Goal: Task Accomplishment & Management: Complete application form

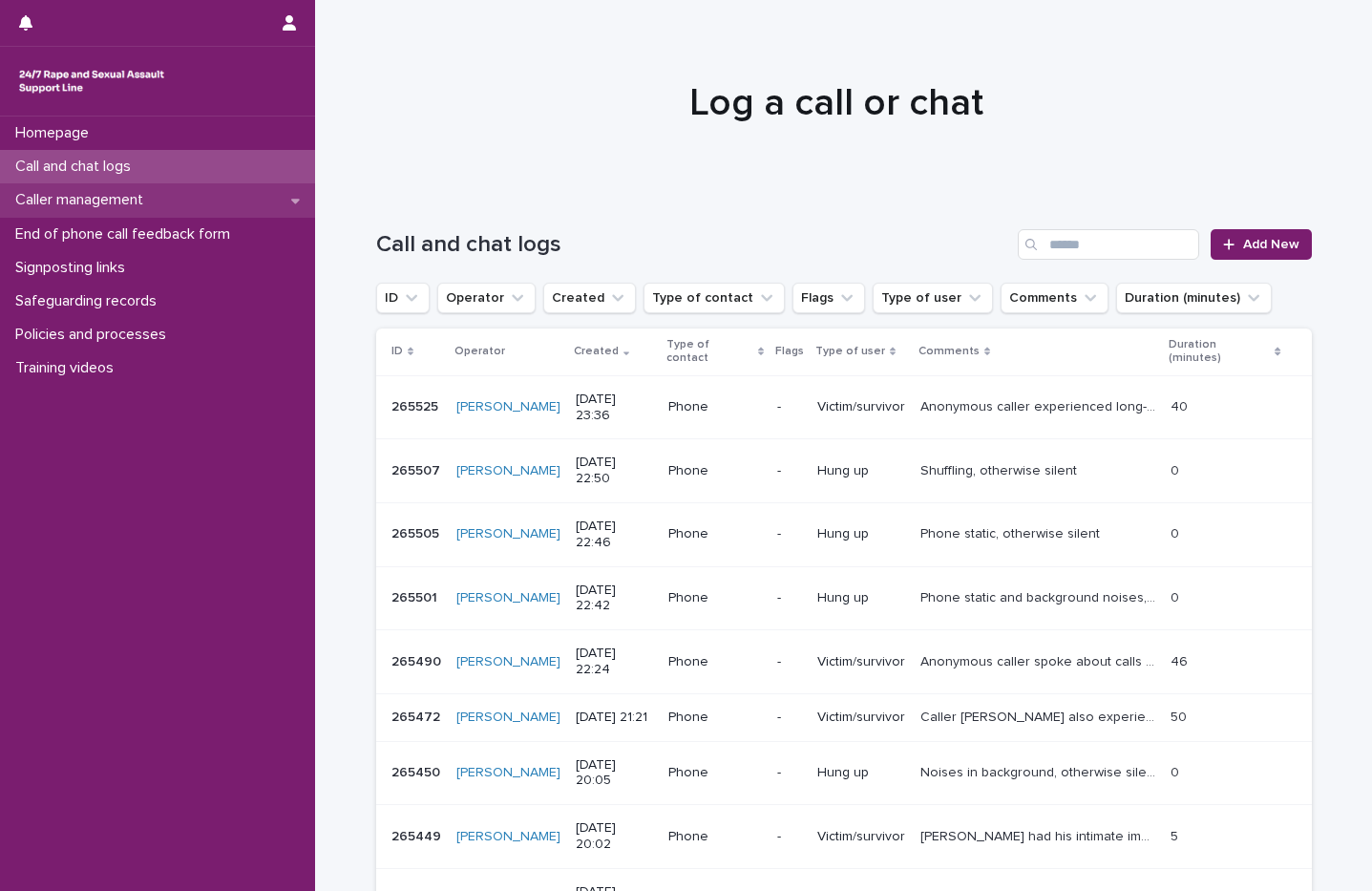
click at [141, 204] on p "Caller management" at bounding box center [83, 200] width 151 height 19
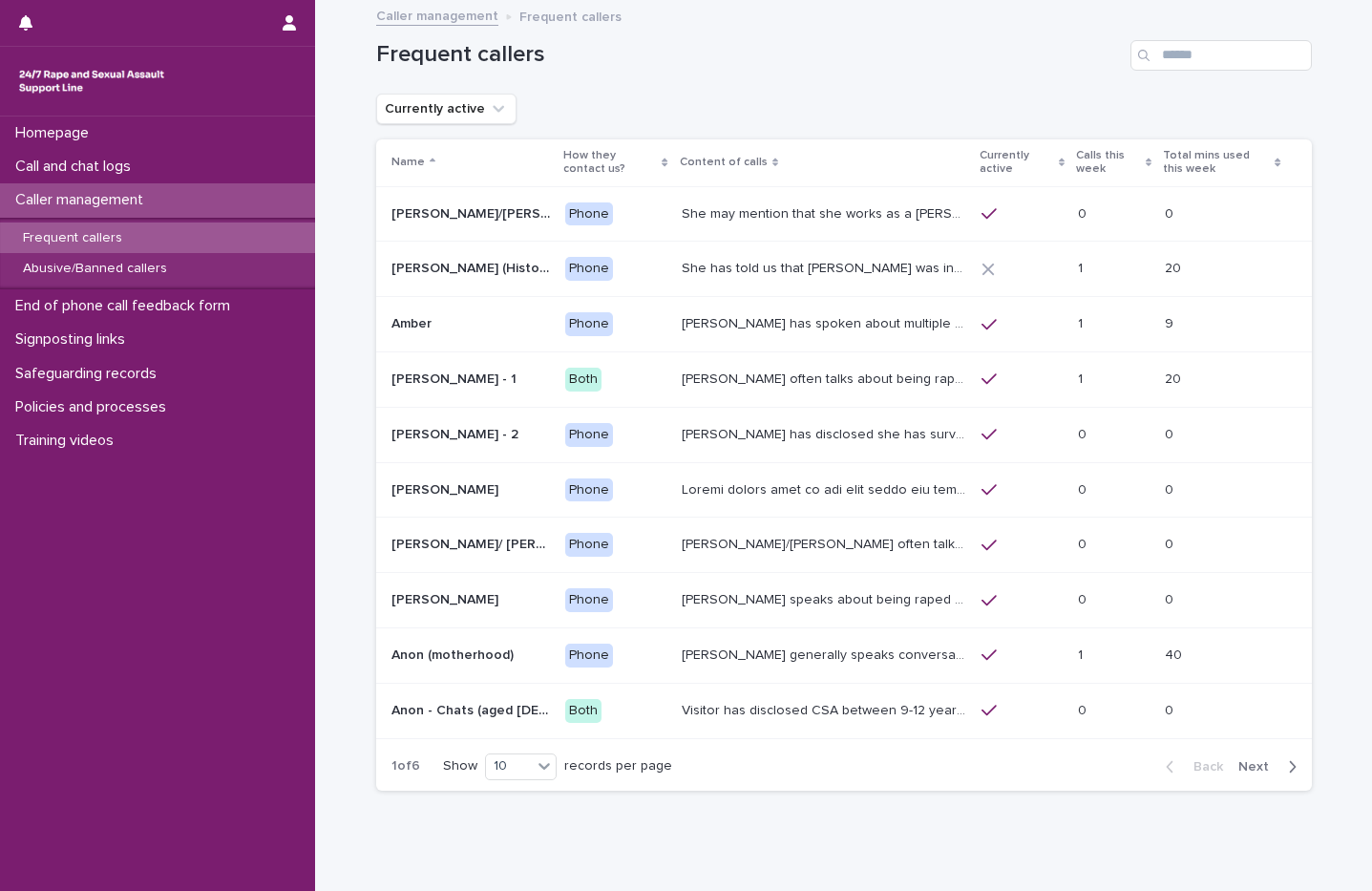
click at [1108, 148] on p "Calls this week" at bounding box center [1108, 163] width 65 height 35
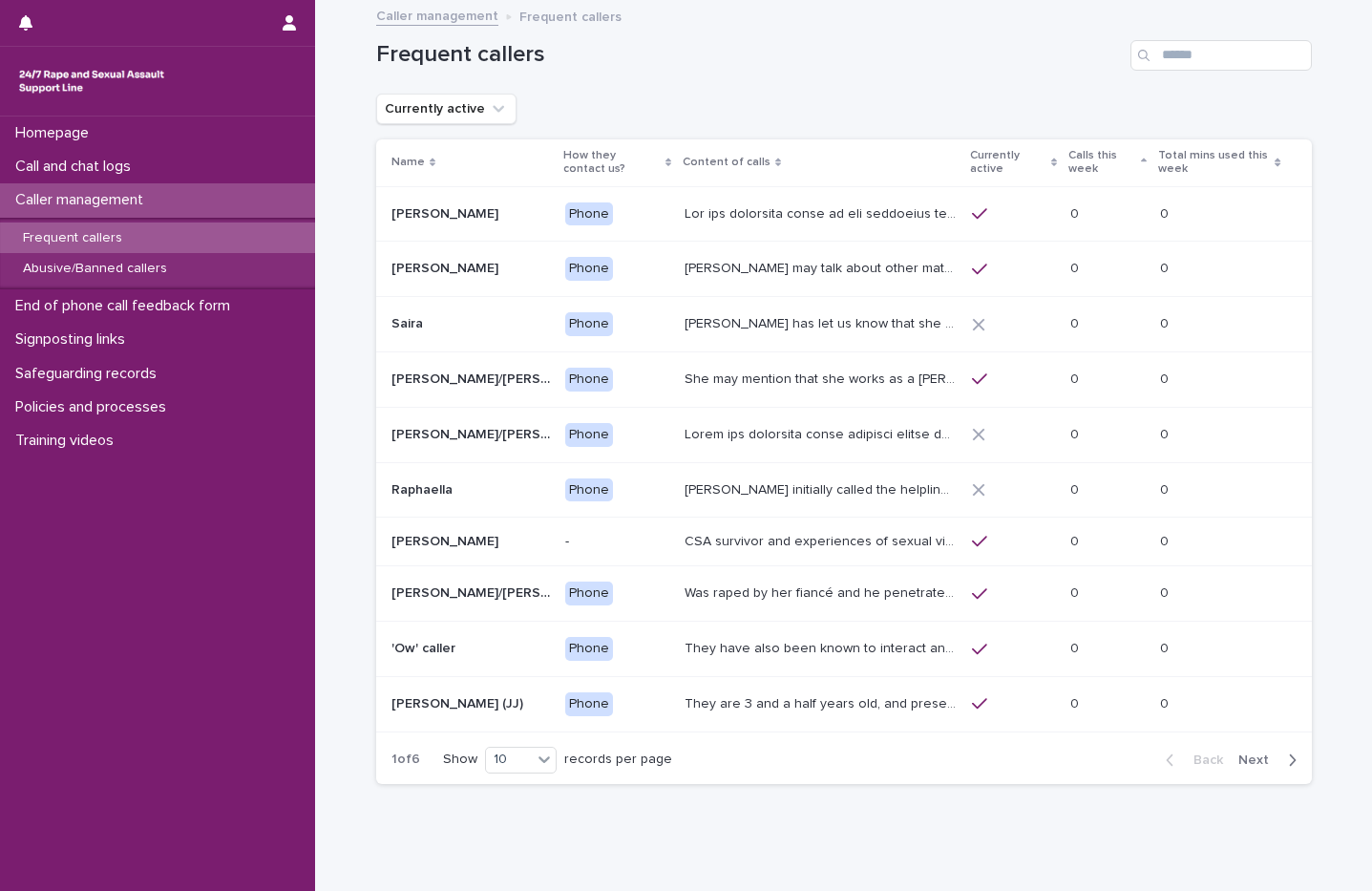
click at [1114, 163] on p "Calls this week" at bounding box center [1102, 163] width 68 height 35
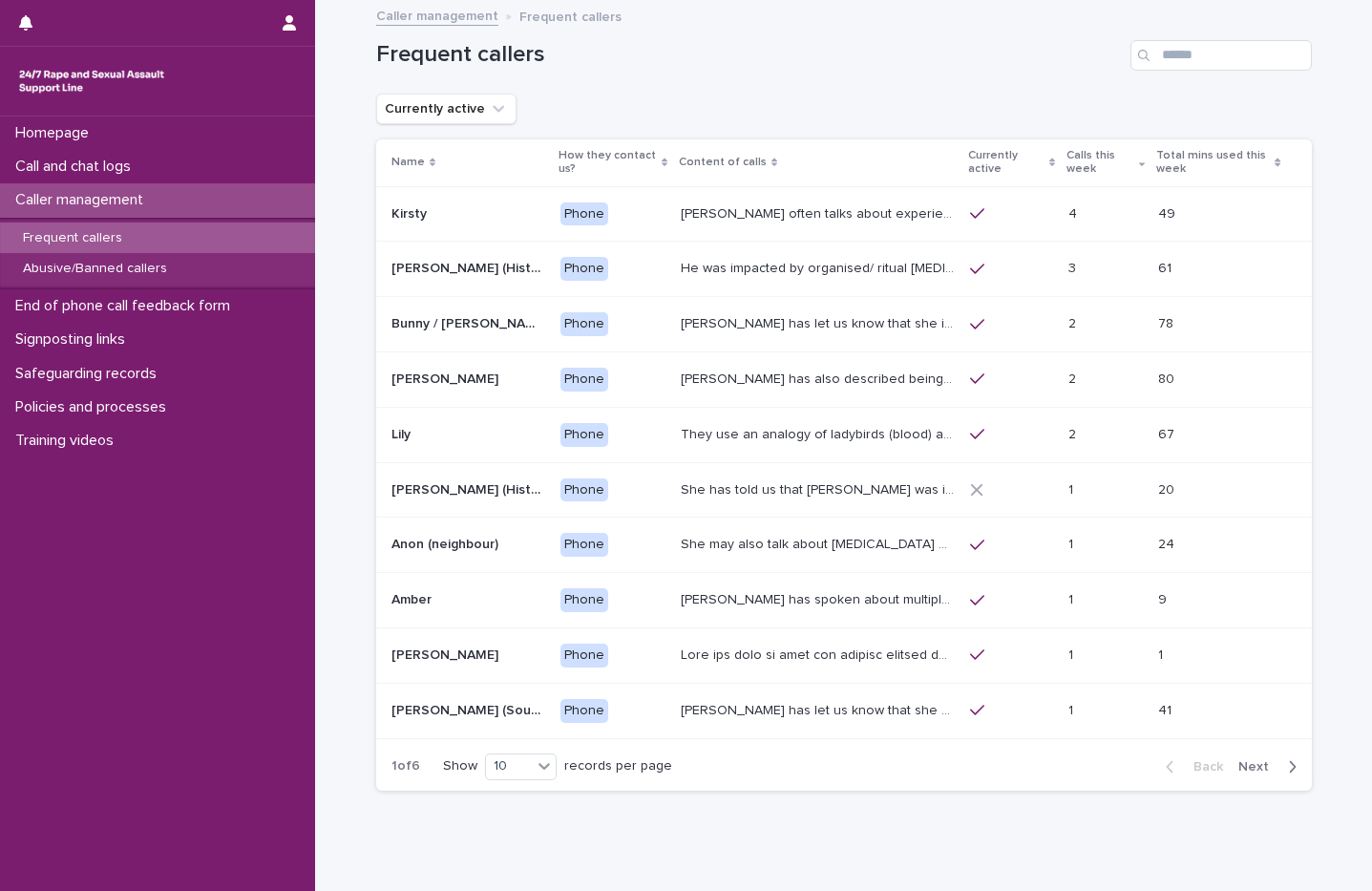
click at [740, 549] on p "She may also talk about child sexual abuse and about currently being physically…" at bounding box center [820, 542] width 278 height 20
click at [752, 501] on div "She has told us that Prince Andrew was involved with her abuse. Men from Hollyw…" at bounding box center [818, 491] width 274 height 31
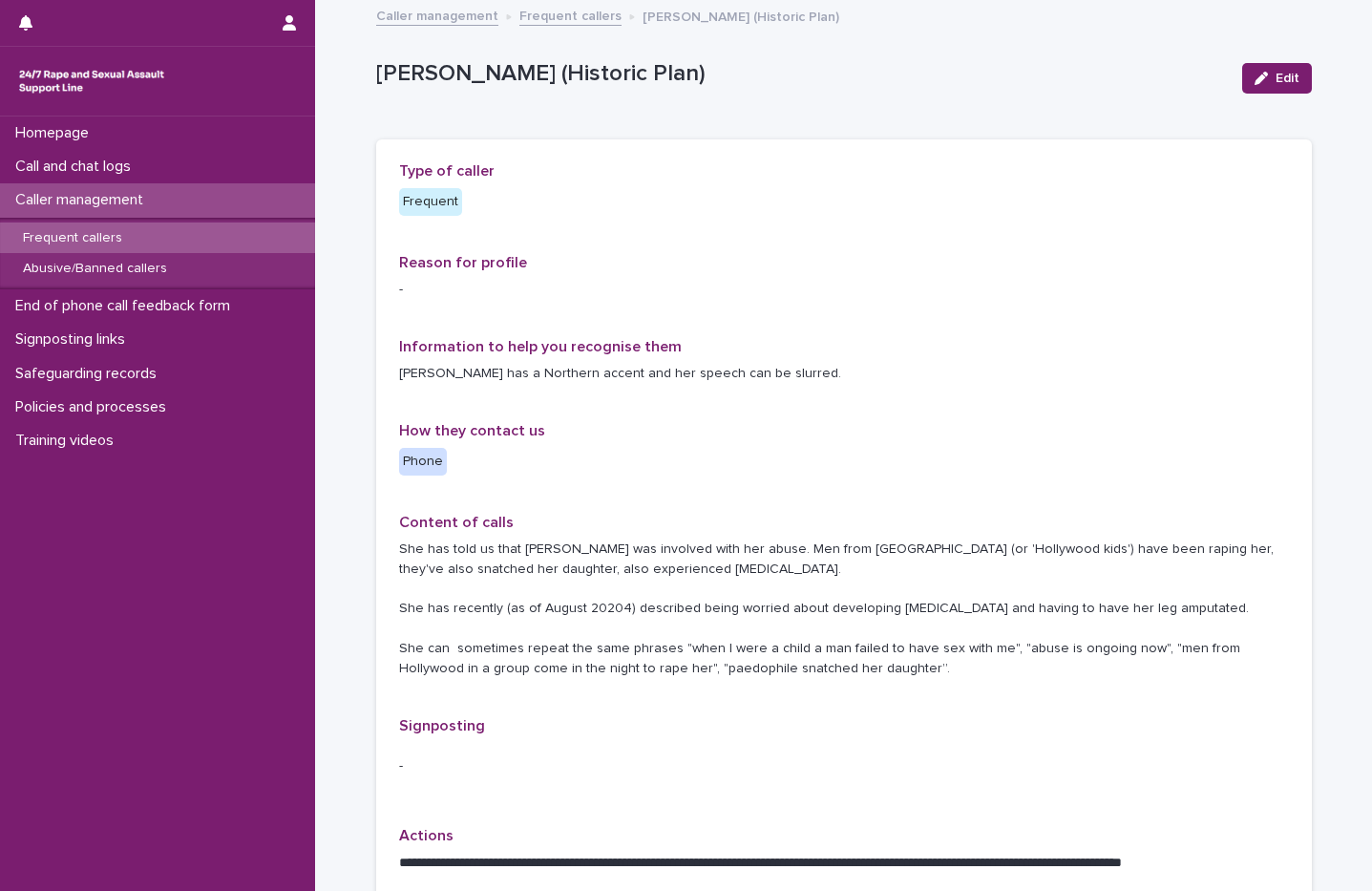
scroll to position [478, 0]
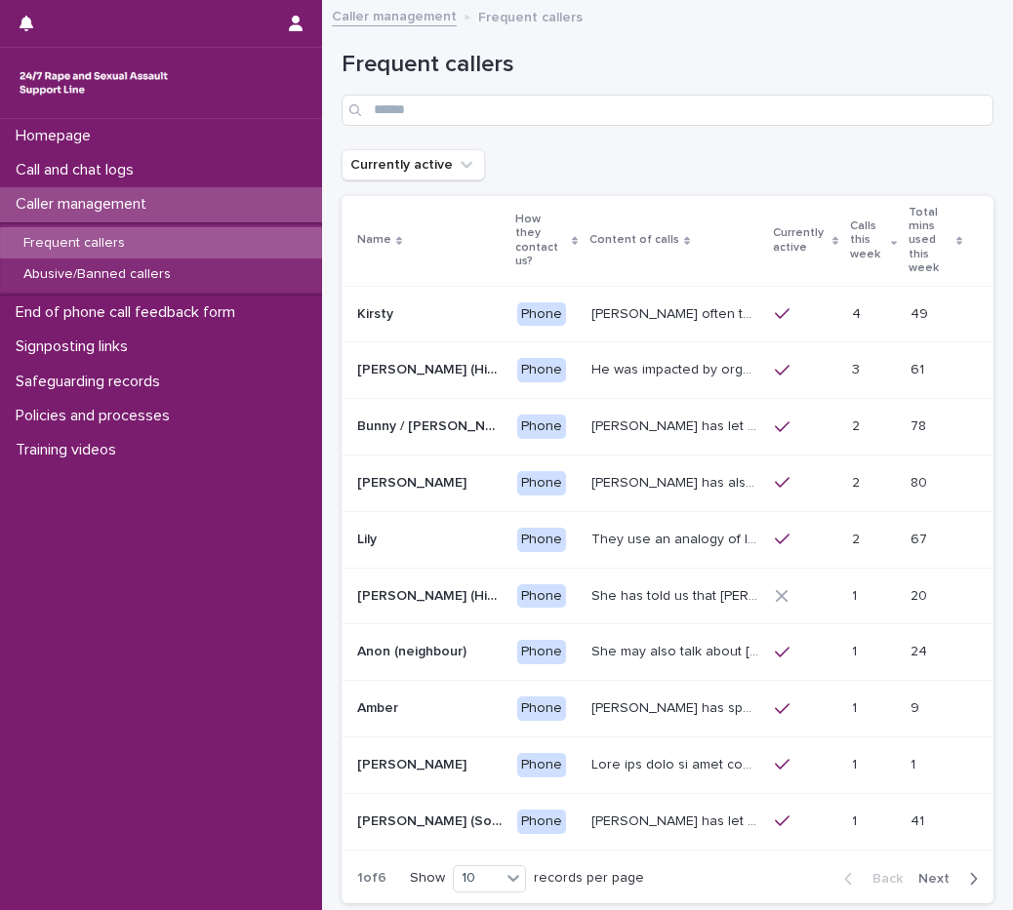
click at [780, 813] on div at bounding box center [805, 822] width 61 height 18
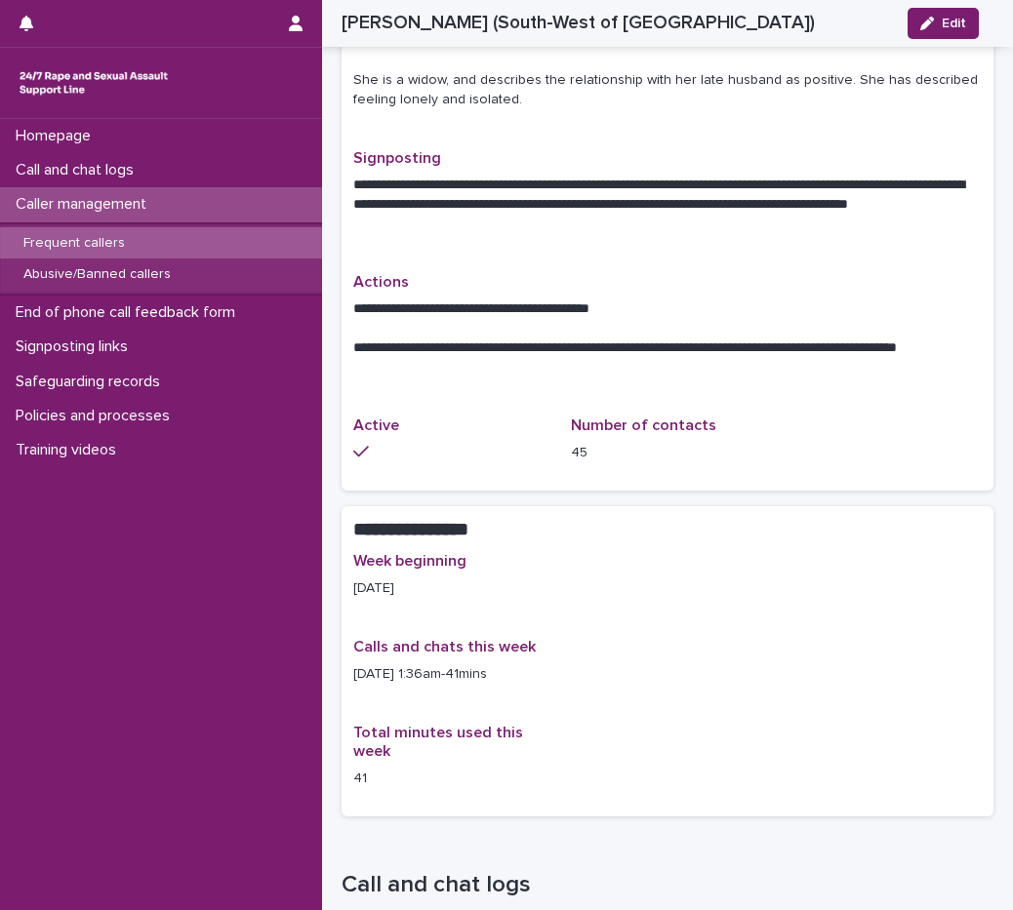
scroll to position [976, 0]
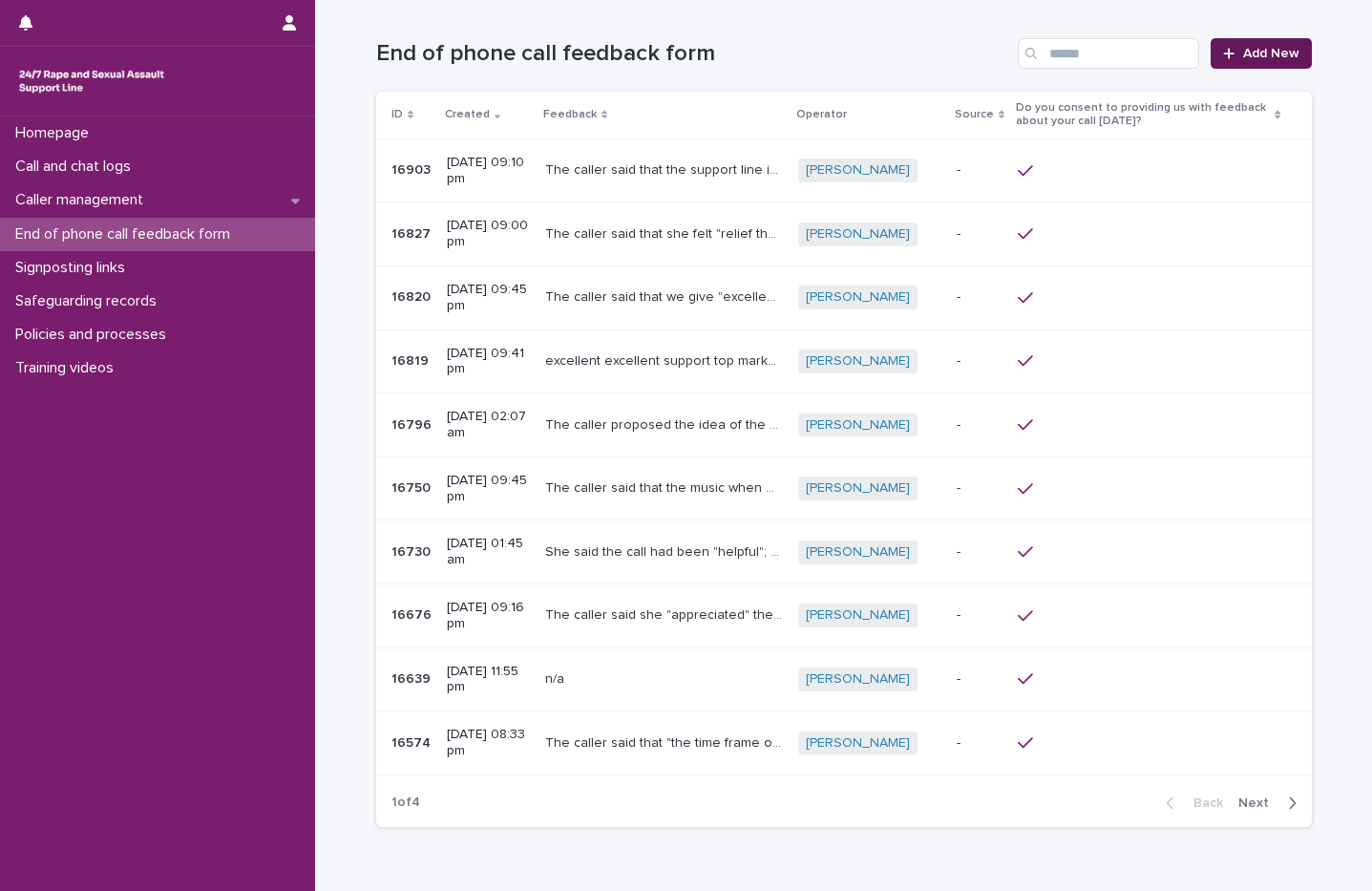
click at [1229, 58] on icon at bounding box center [1229, 54] width 12 height 14
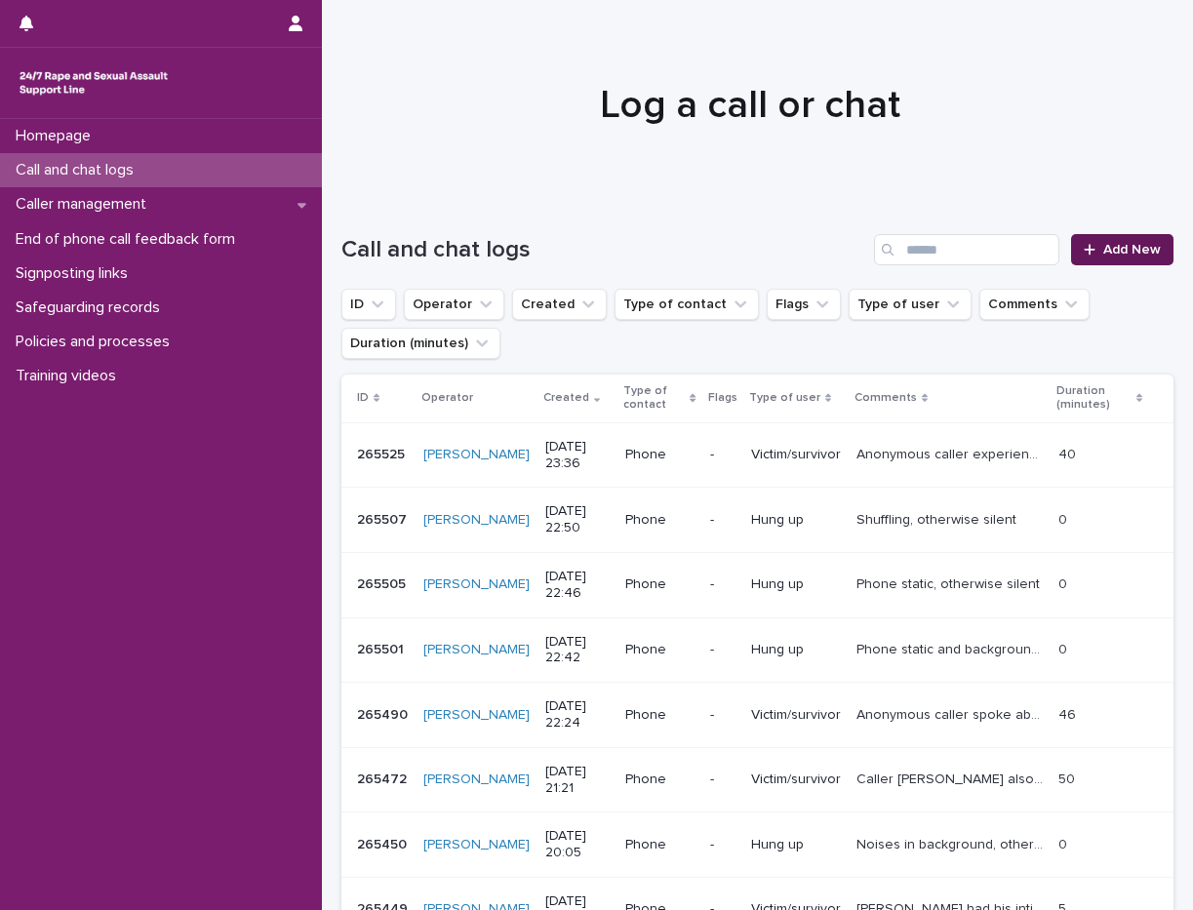
click at [1088, 255] on link "Add New" at bounding box center [1122, 249] width 102 height 31
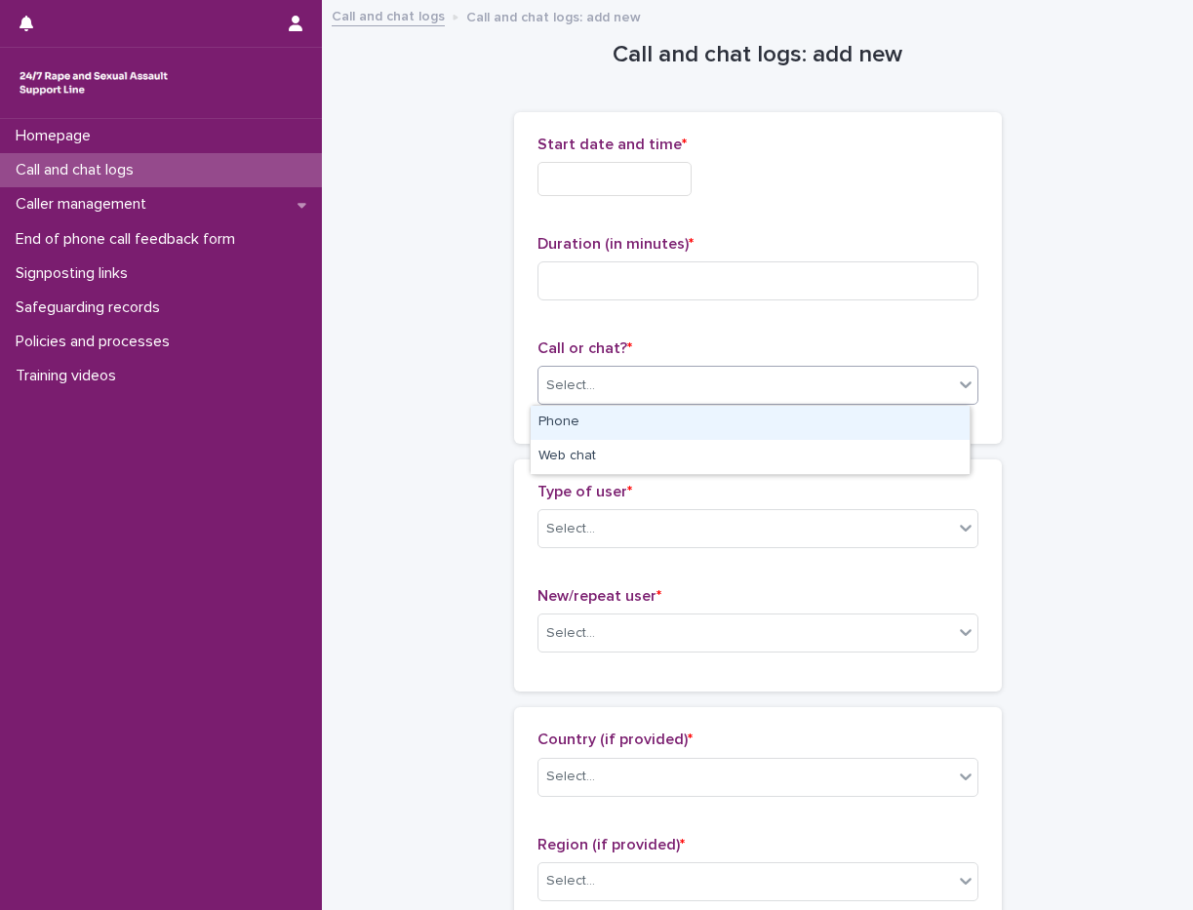
click at [586, 402] on div "Select..." at bounding box center [758, 385] width 441 height 39
click at [590, 426] on div "Phone" at bounding box center [750, 423] width 439 height 34
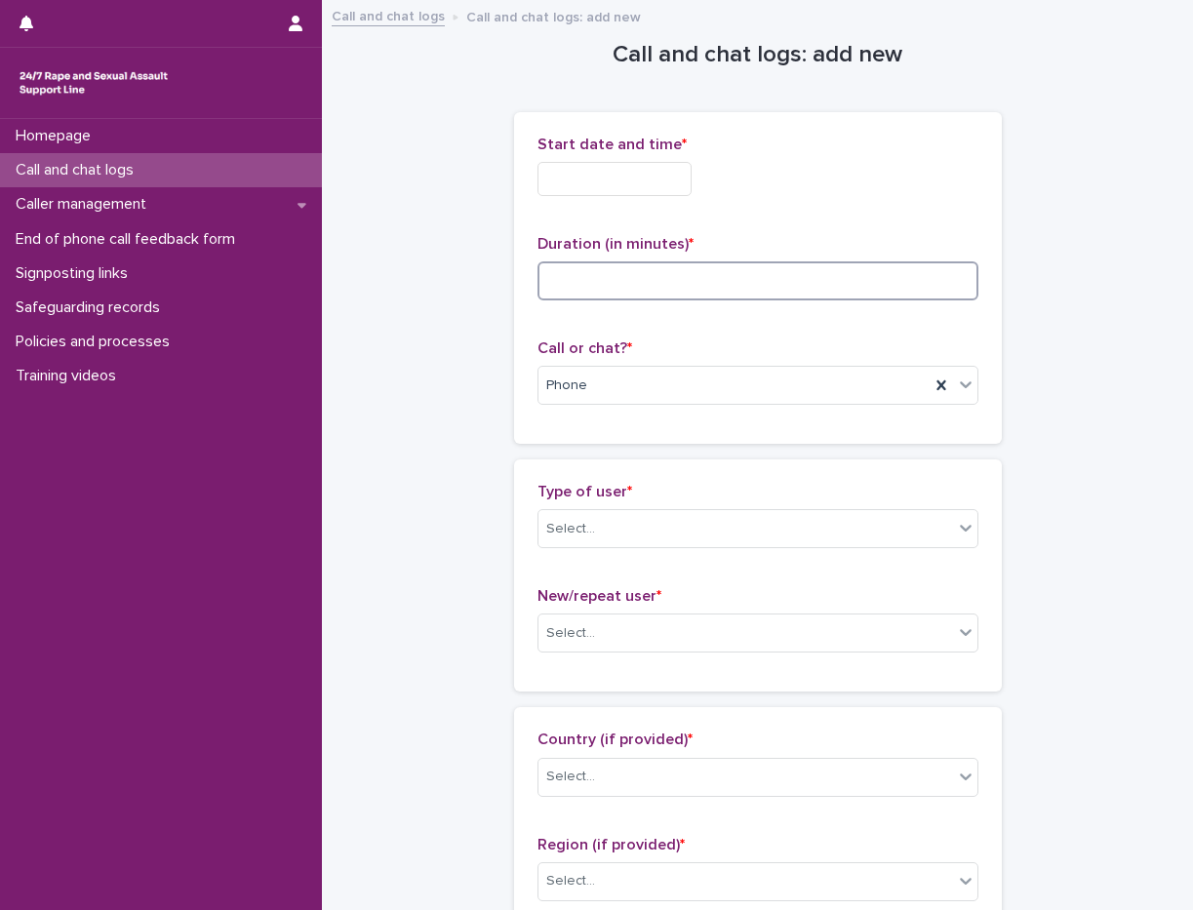
click at [574, 268] on input at bounding box center [758, 280] width 441 height 39
type input "*"
click at [611, 172] on input "text" at bounding box center [615, 179] width 154 height 34
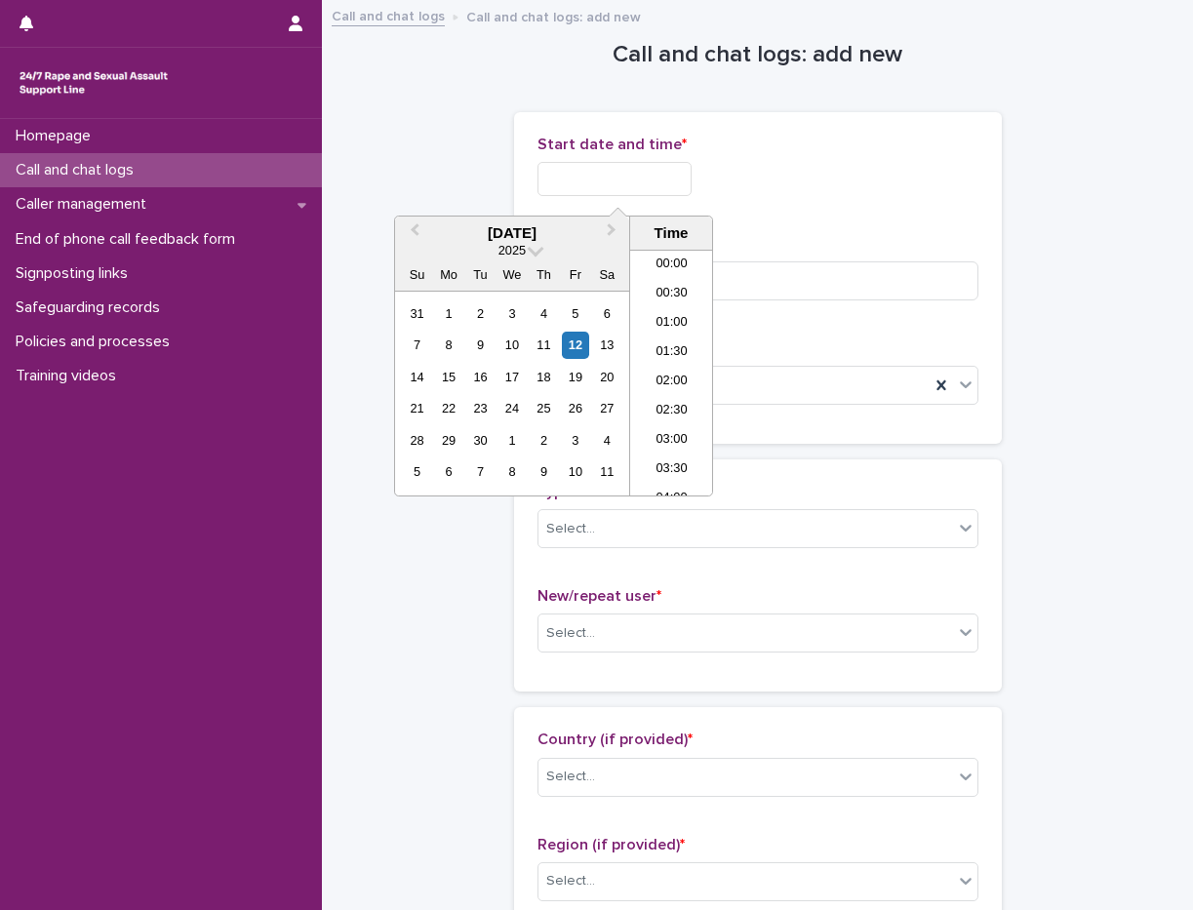
scroll to position [1063, 0]
click at [679, 373] on li "20:00" at bounding box center [671, 372] width 83 height 29
click at [659, 173] on input "**********" at bounding box center [615, 179] width 154 height 34
type input "**********"
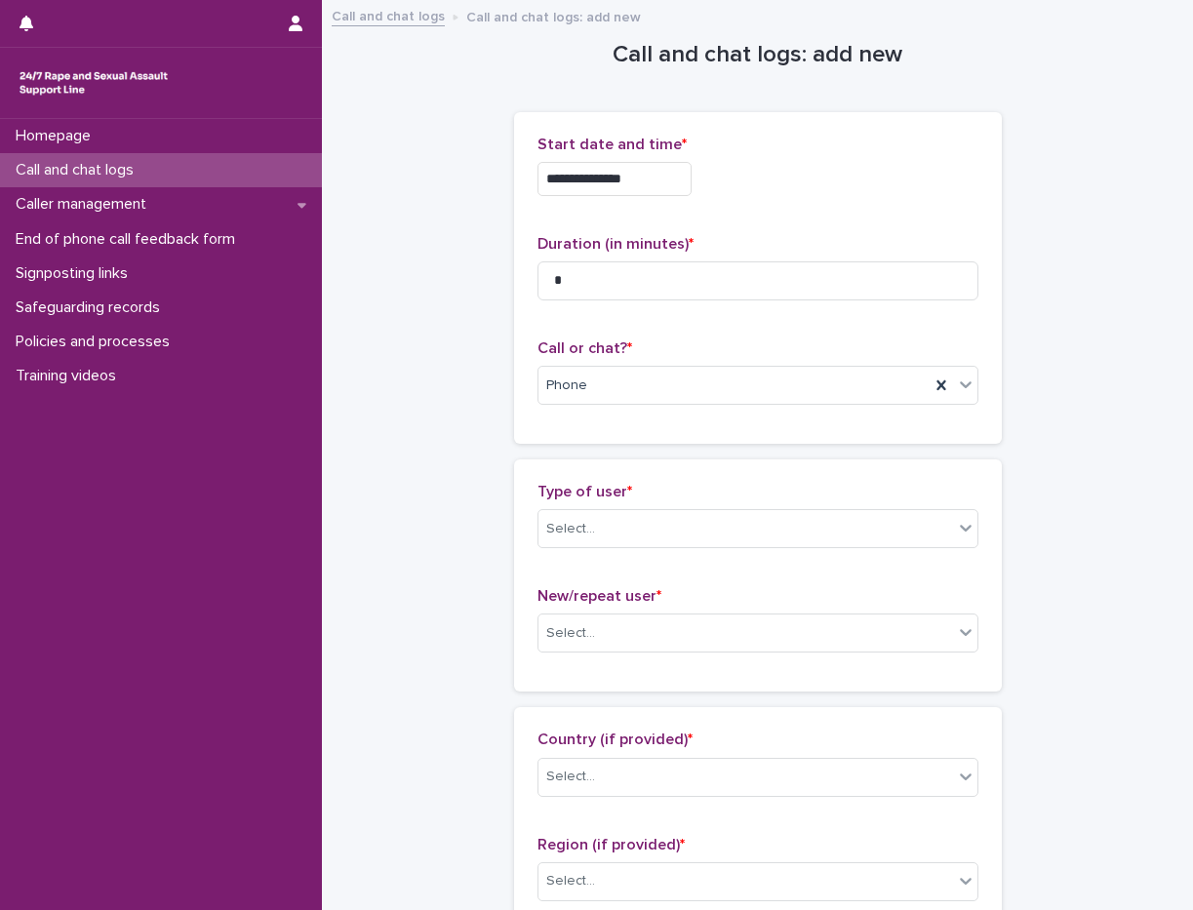
click at [820, 174] on div "**********" at bounding box center [758, 179] width 441 height 34
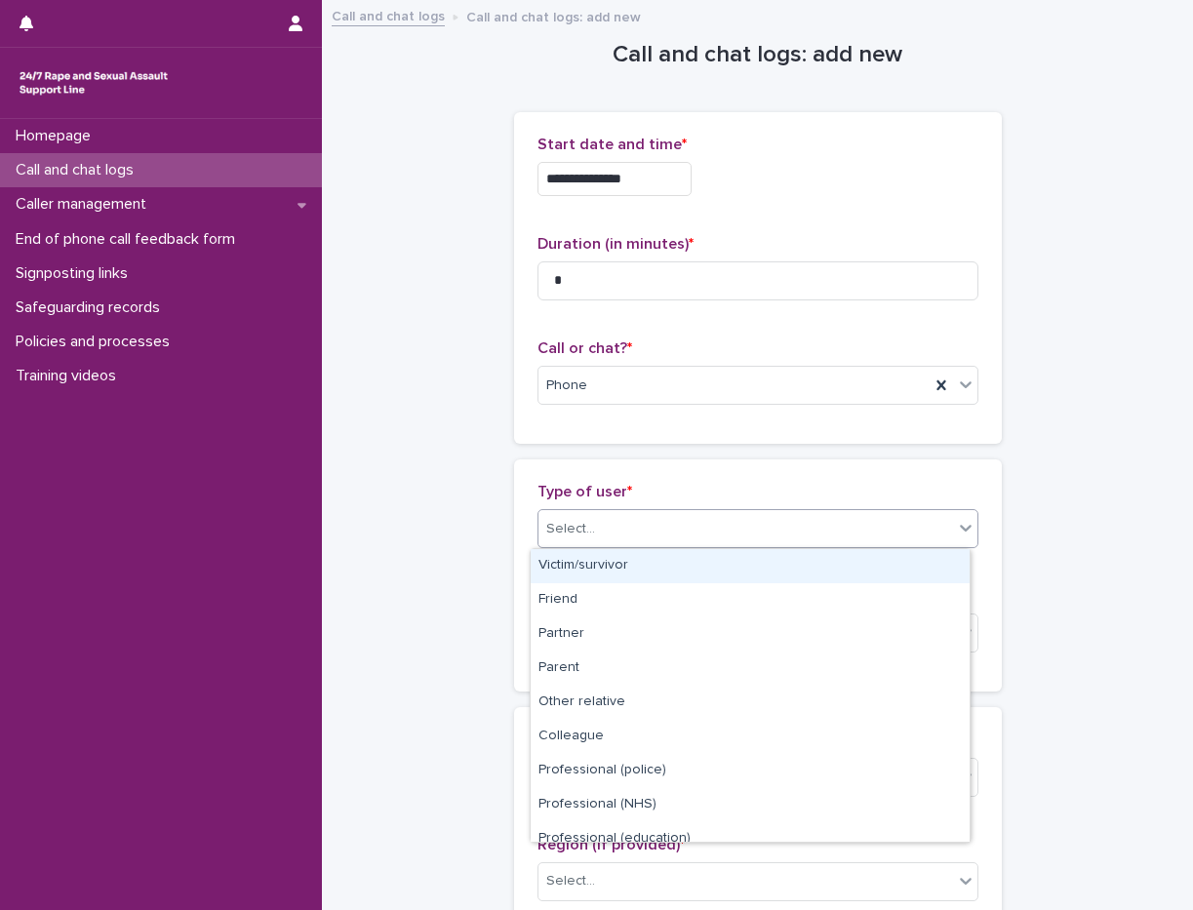
click at [580, 541] on div "Select..." at bounding box center [746, 529] width 415 height 32
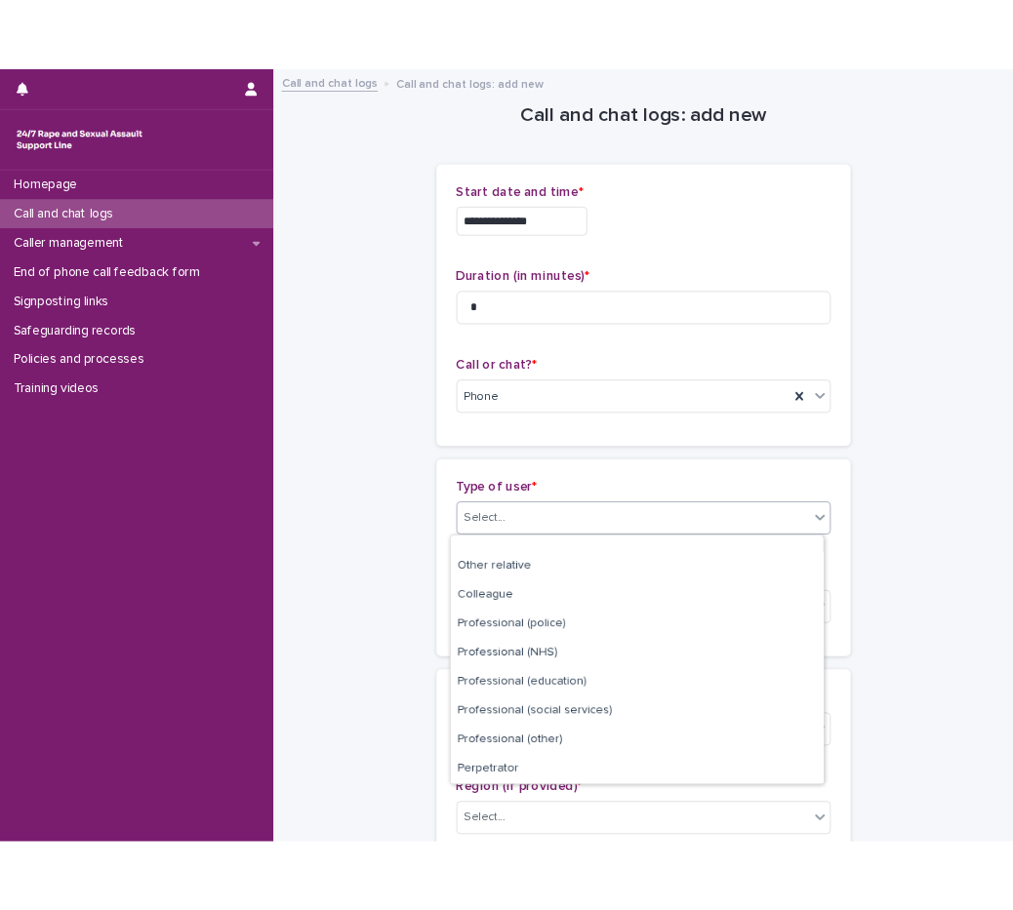
scroll to position [220, 0]
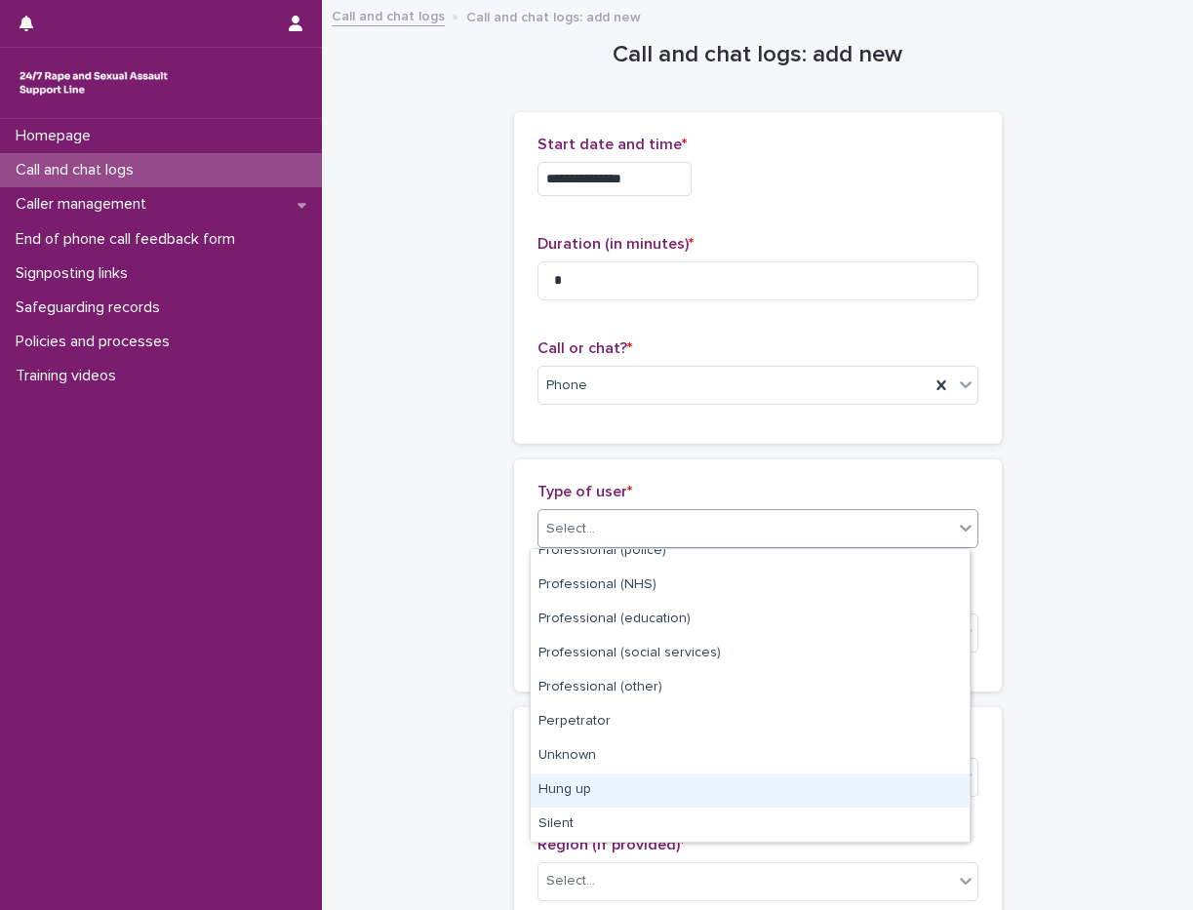
click at [587, 798] on div "Hung up" at bounding box center [750, 791] width 439 height 34
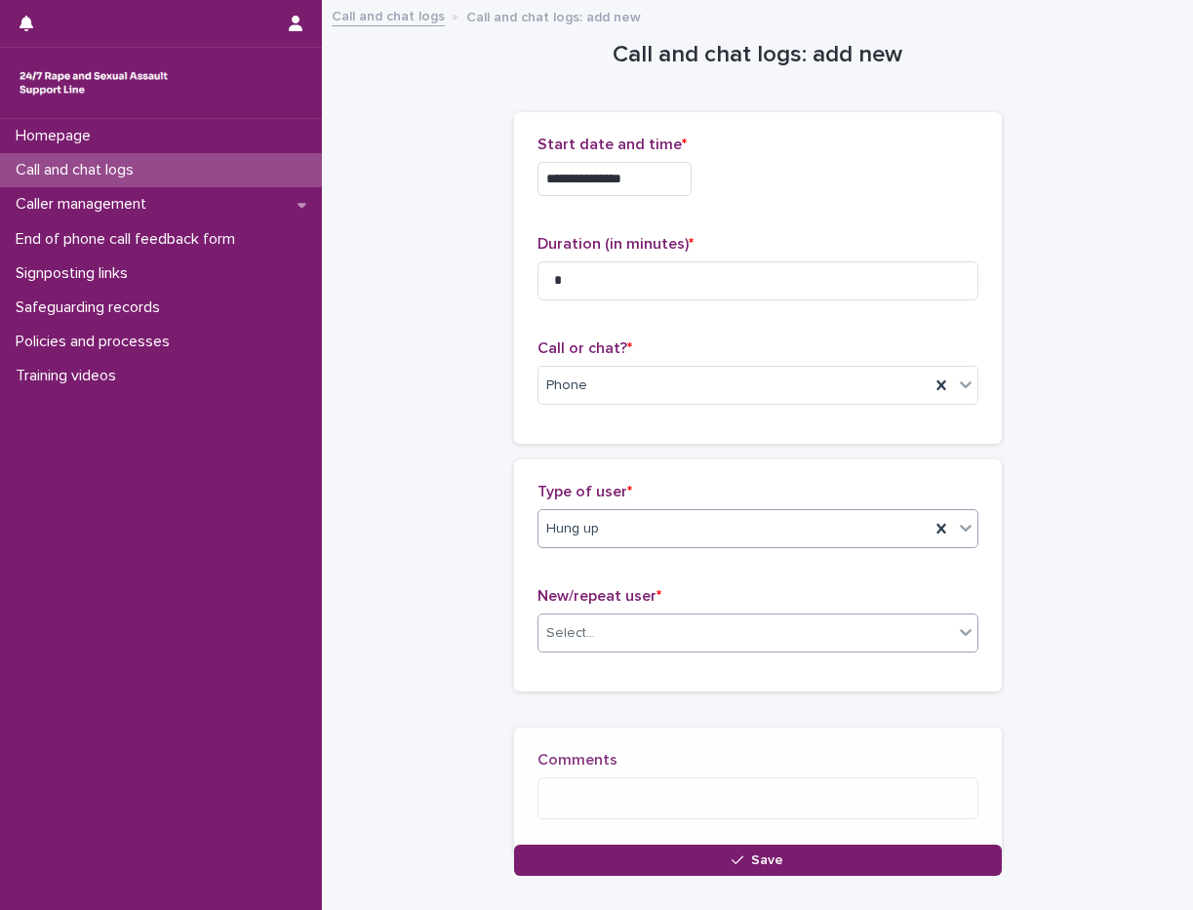
click at [589, 639] on div "Select..." at bounding box center [746, 634] width 415 height 32
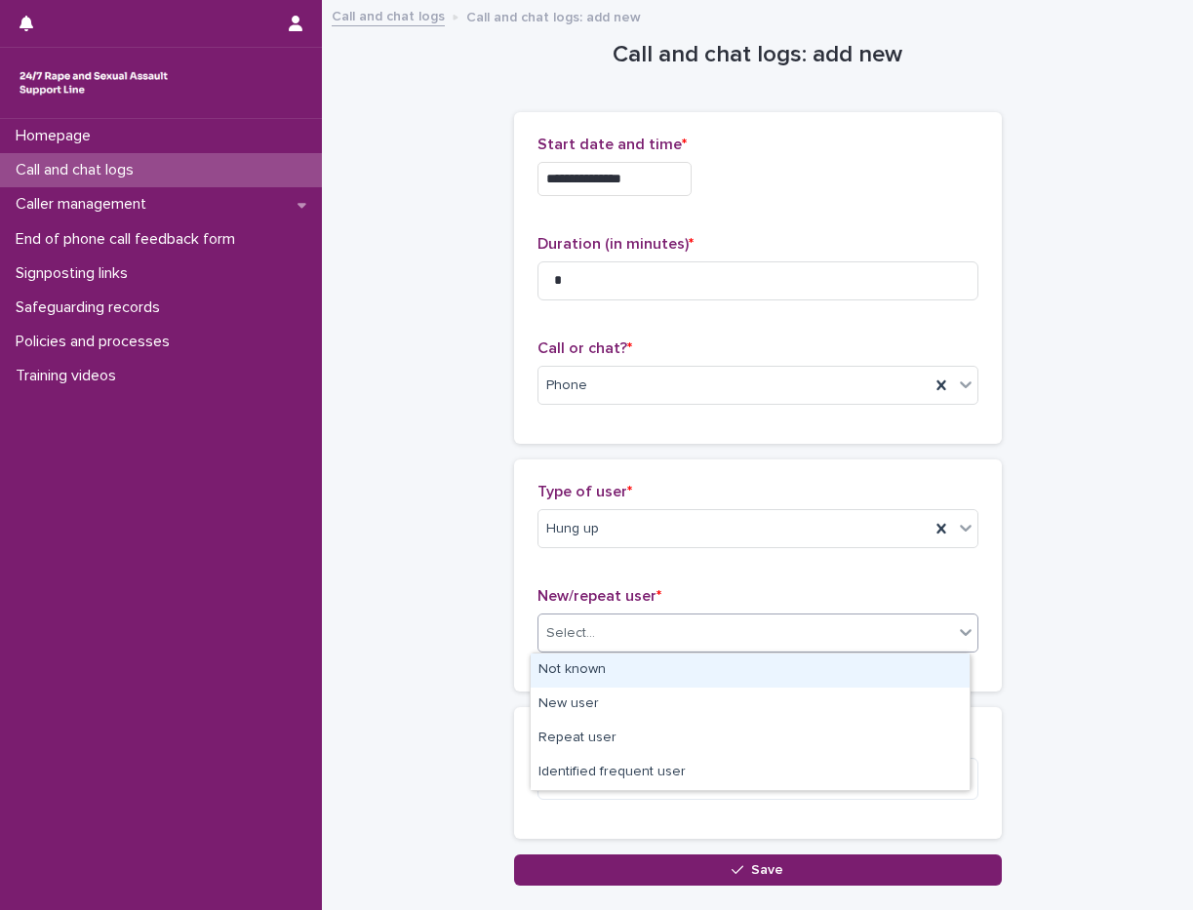
click at [594, 678] on div "Not known" at bounding box center [750, 671] width 439 height 34
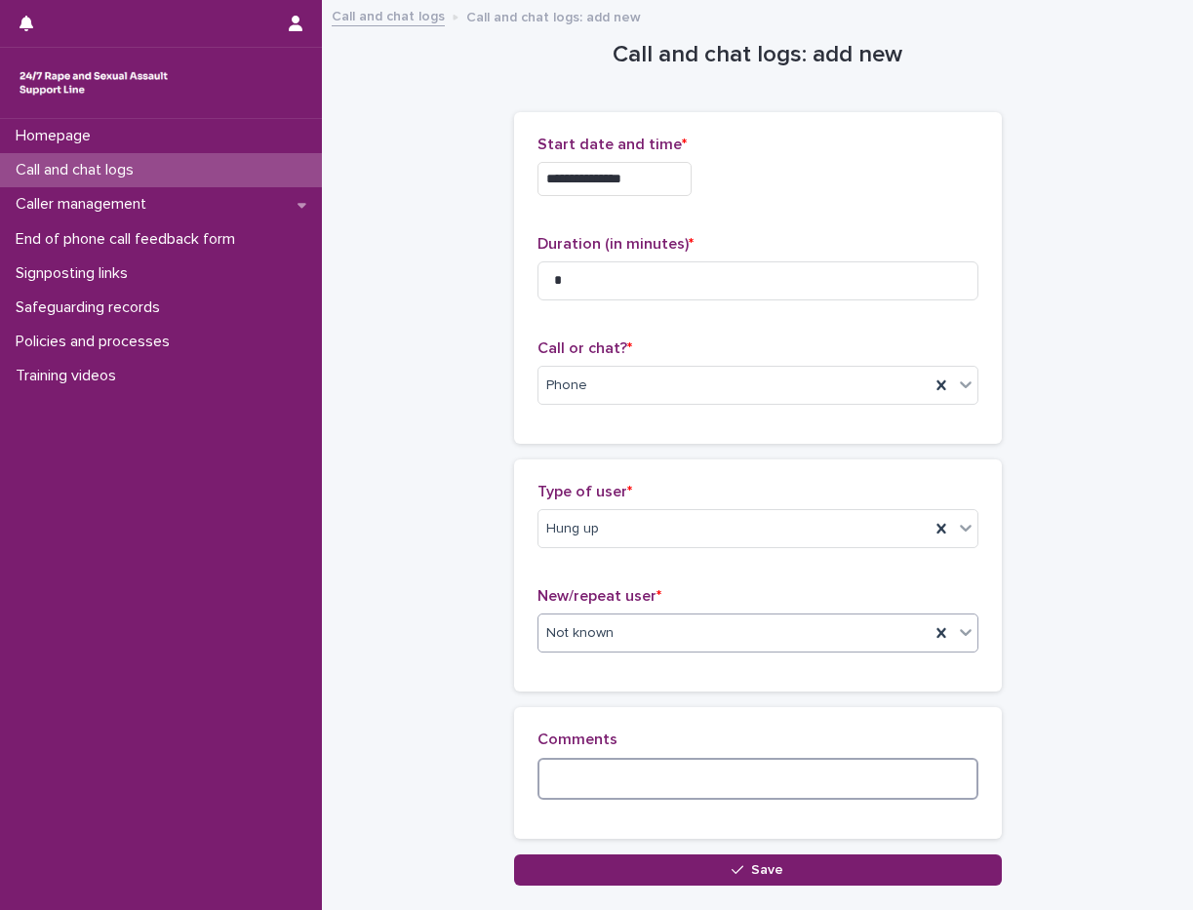
click at [616, 779] on textarea at bounding box center [758, 779] width 441 height 42
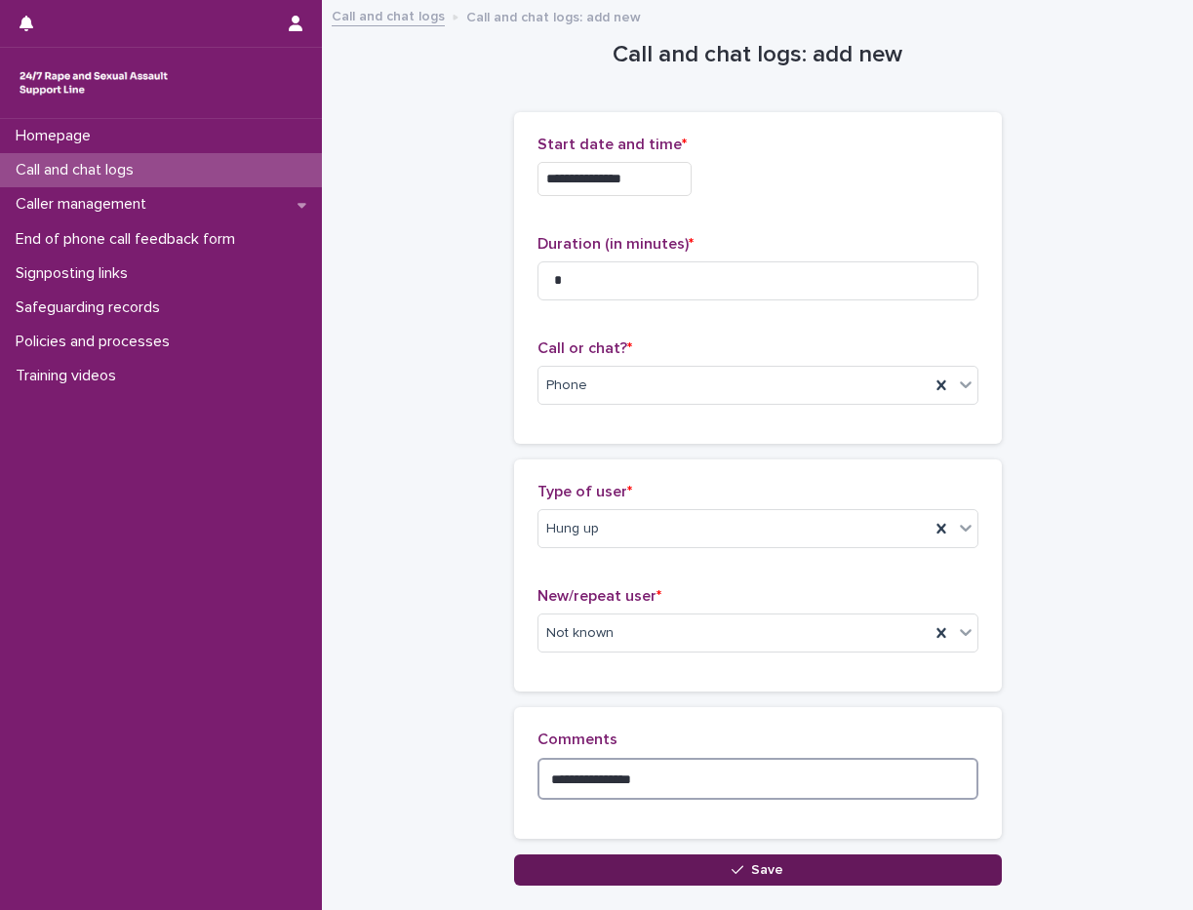
type textarea "**********"
click at [751, 867] on span "Save" at bounding box center [767, 870] width 32 height 14
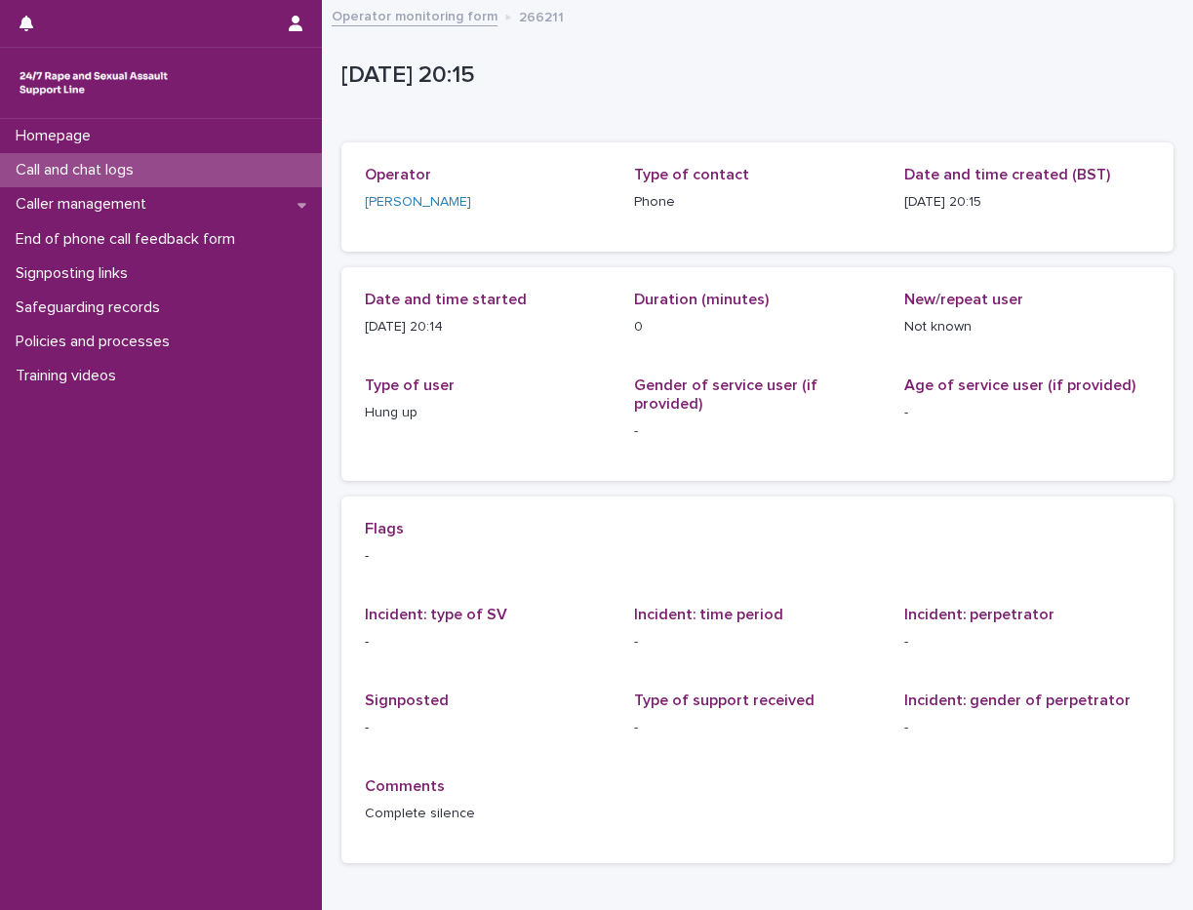
click at [98, 166] on p "Call and chat logs" at bounding box center [78, 170] width 141 height 19
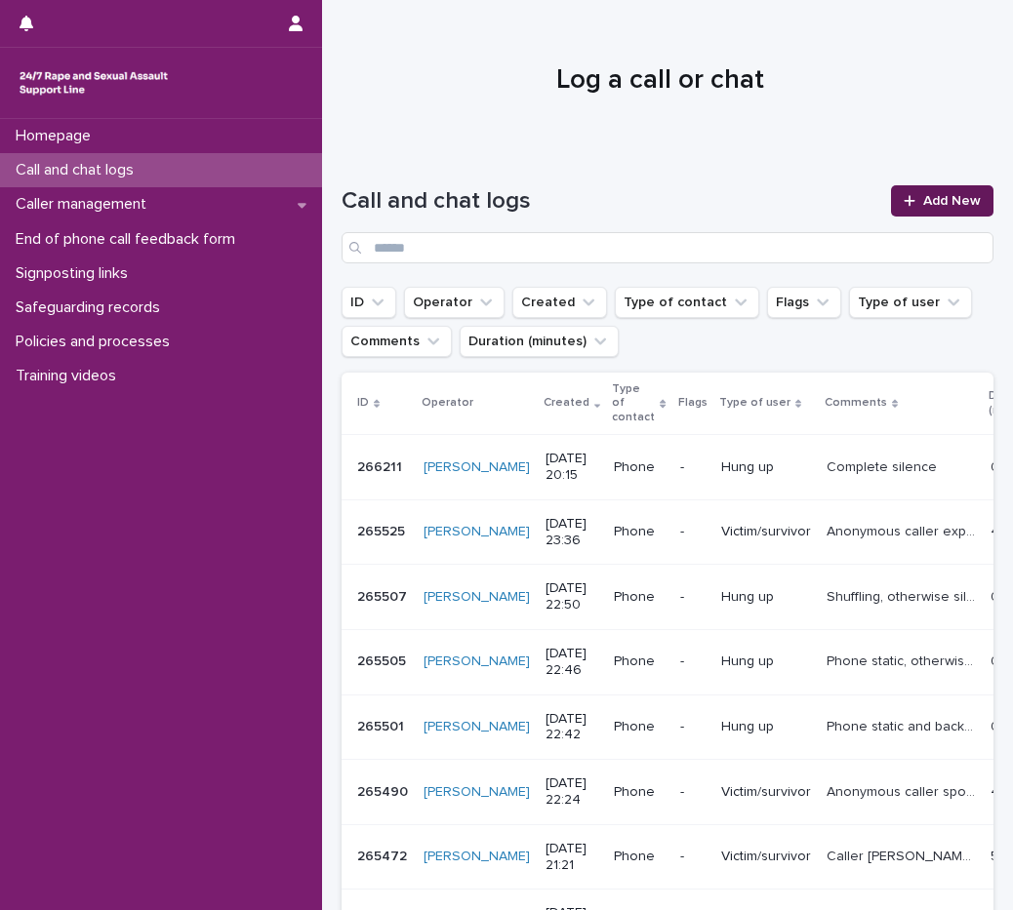
click at [939, 201] on span "Add New" at bounding box center [952, 201] width 58 height 14
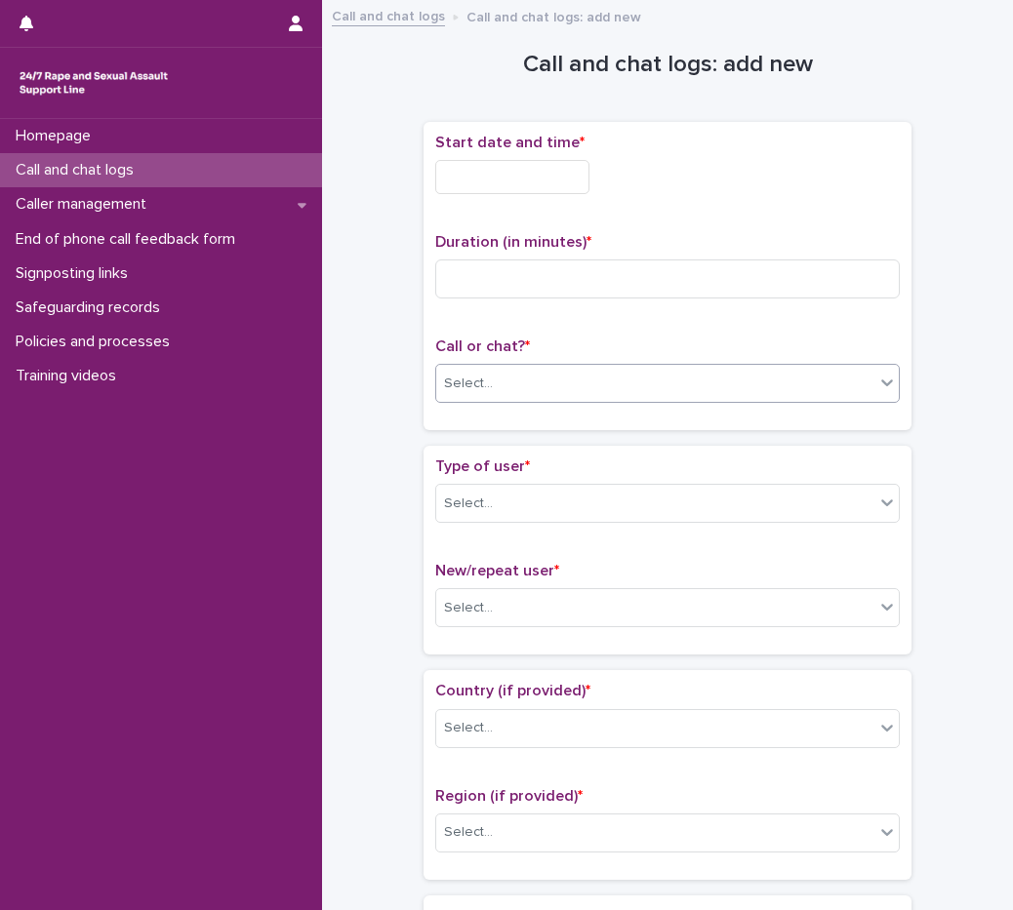
click at [488, 396] on div "Select..." at bounding box center [655, 384] width 438 height 32
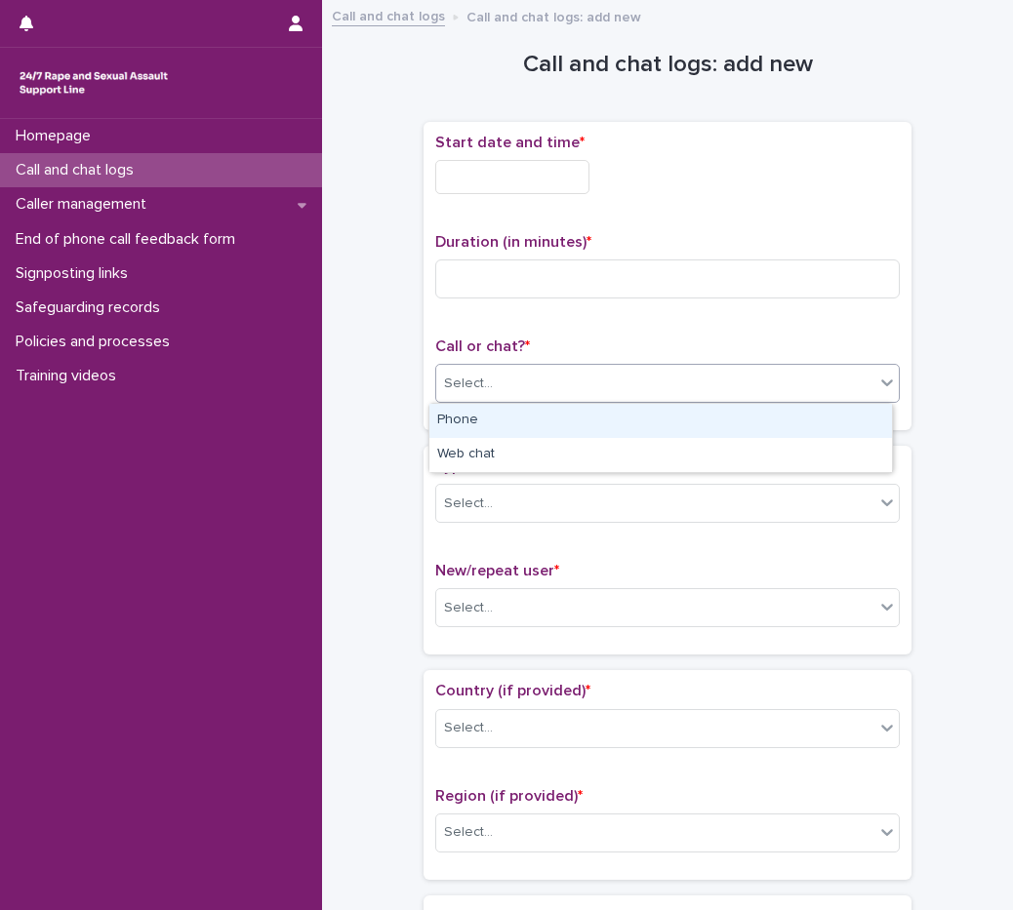
click at [506, 420] on div "Phone" at bounding box center [660, 421] width 462 height 34
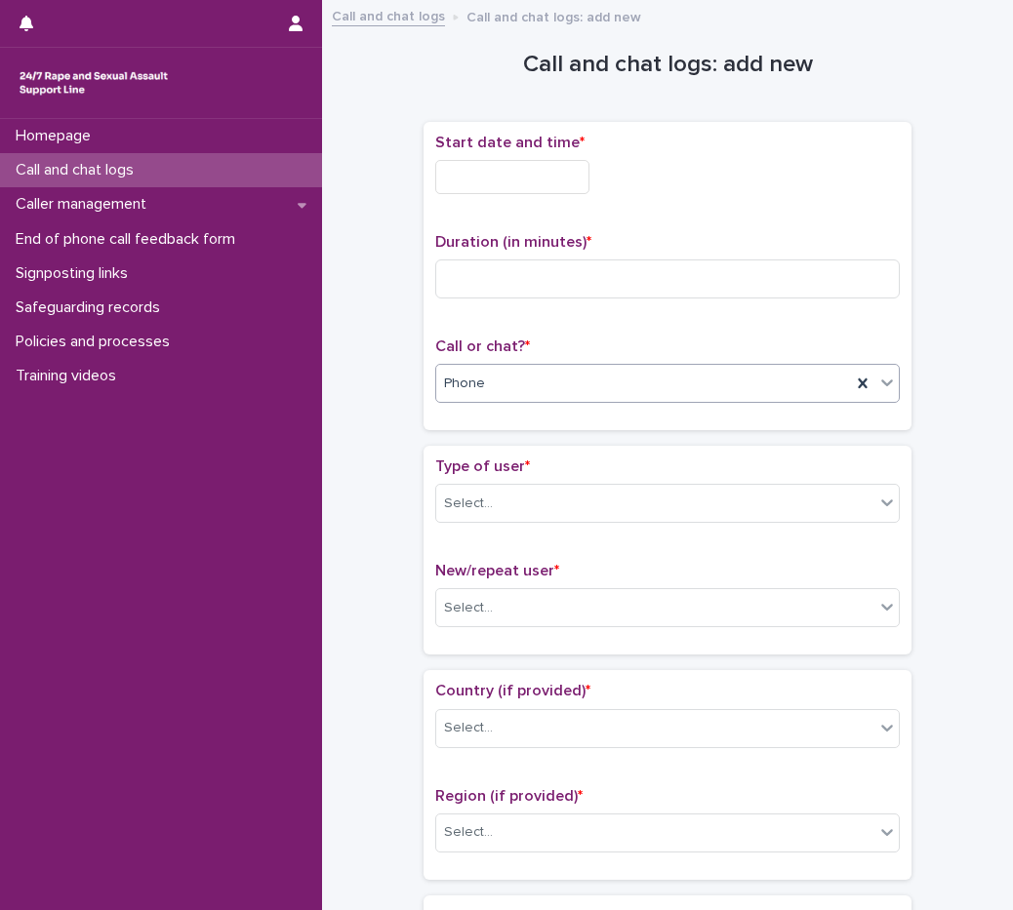
click at [568, 181] on input "text" at bounding box center [512, 177] width 154 height 34
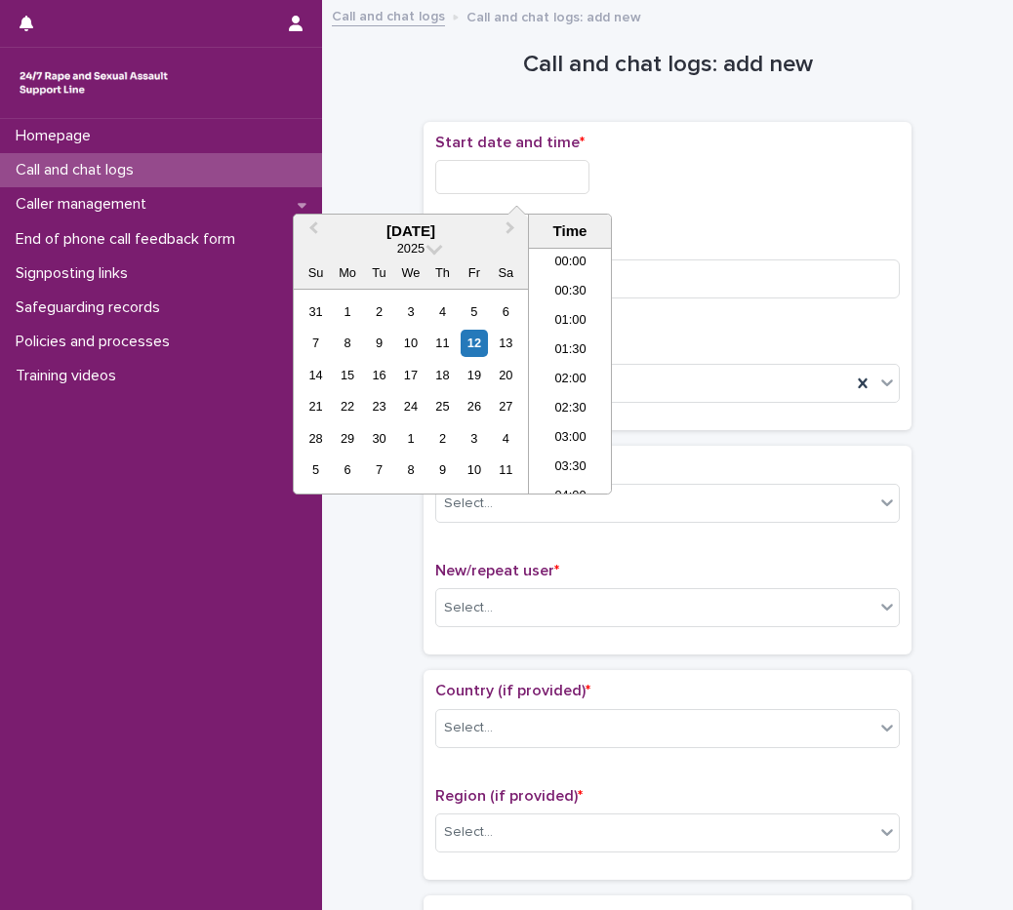
scroll to position [1063, 0]
click at [561, 364] on li "20:00" at bounding box center [570, 370] width 83 height 29
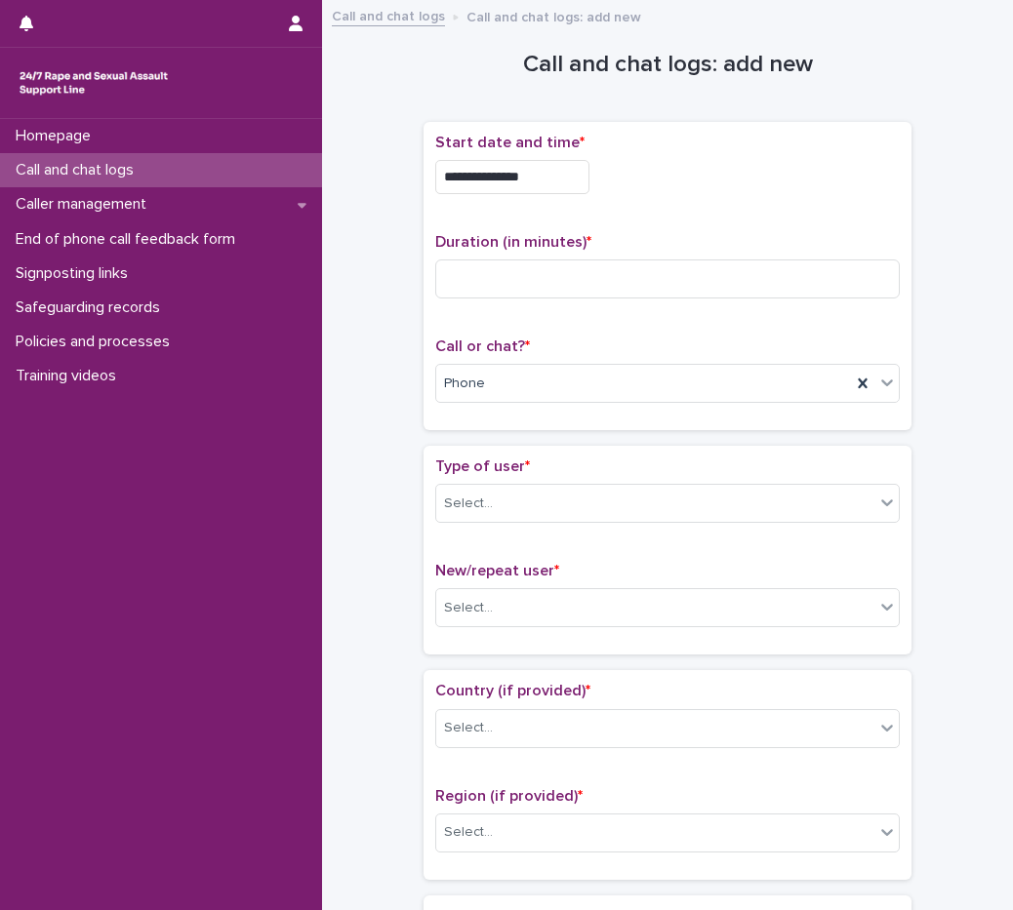
click at [546, 176] on input "**********" at bounding box center [512, 177] width 154 height 34
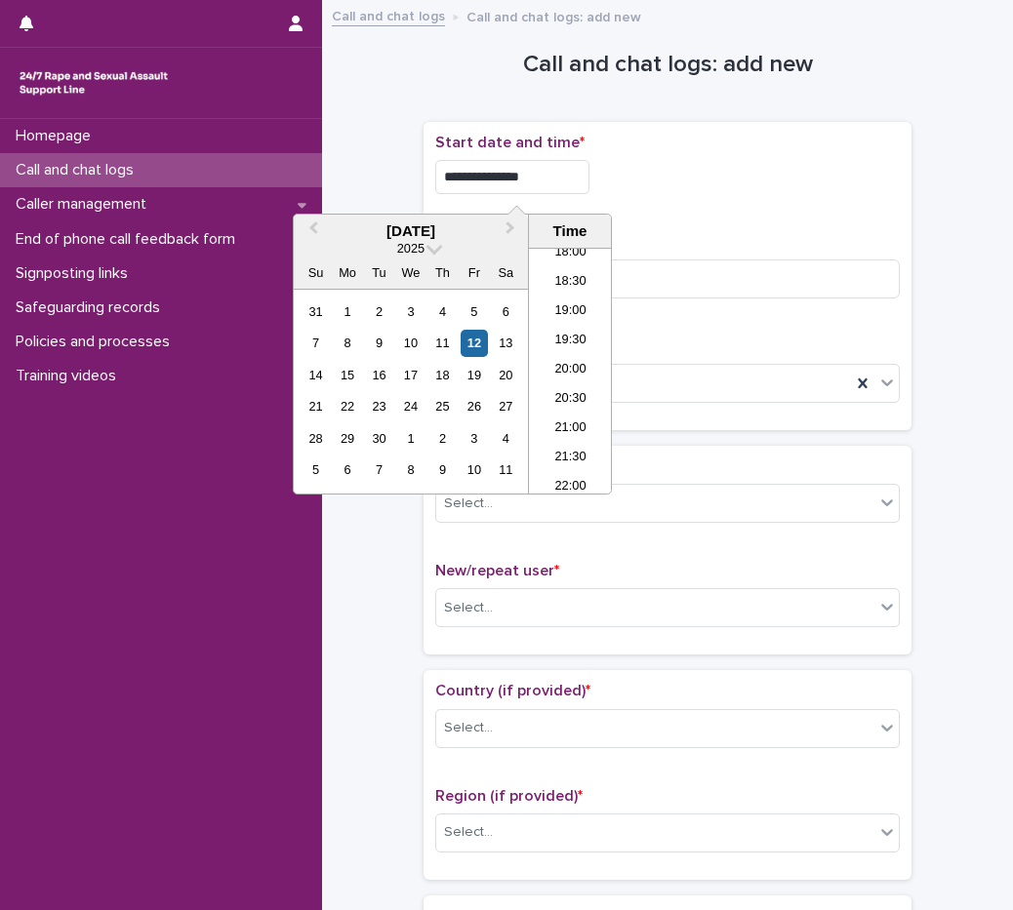
type input "**********"
click at [734, 177] on div "**********" at bounding box center [667, 177] width 464 height 34
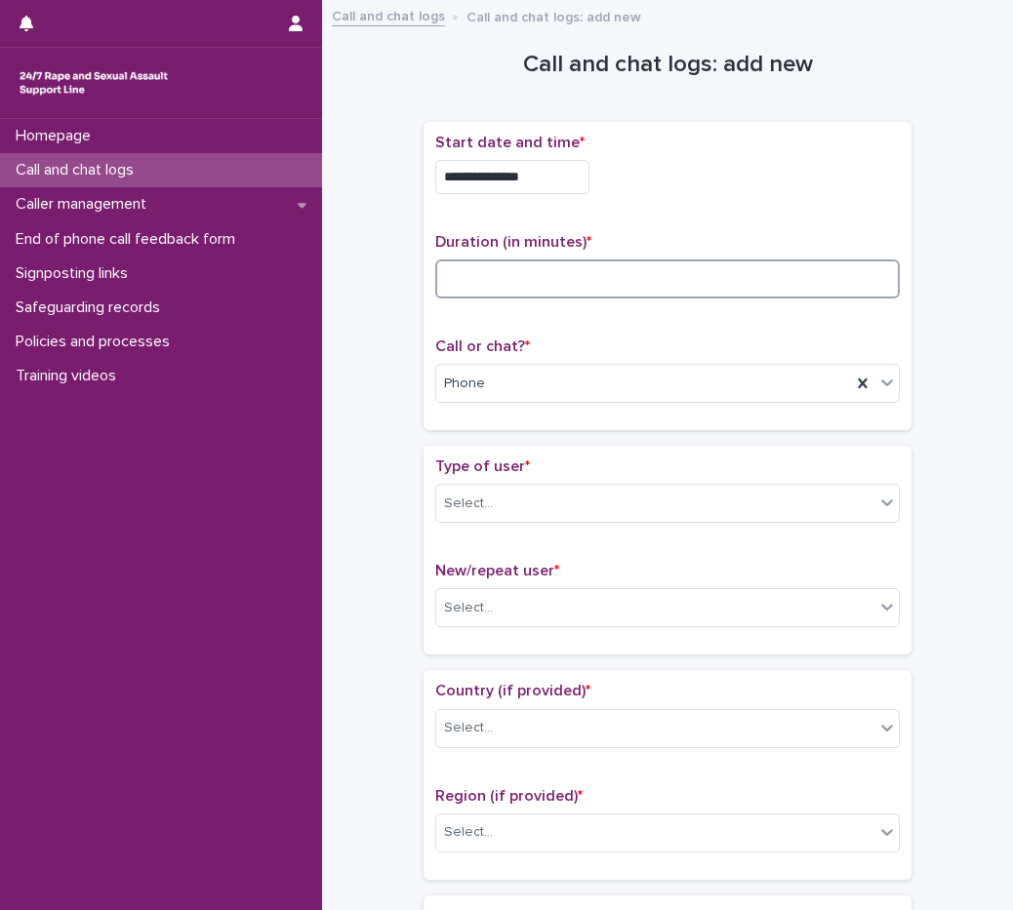
click at [600, 267] on input at bounding box center [667, 279] width 464 height 39
type input "*"
click at [460, 518] on div "Select..." at bounding box center [655, 504] width 438 height 32
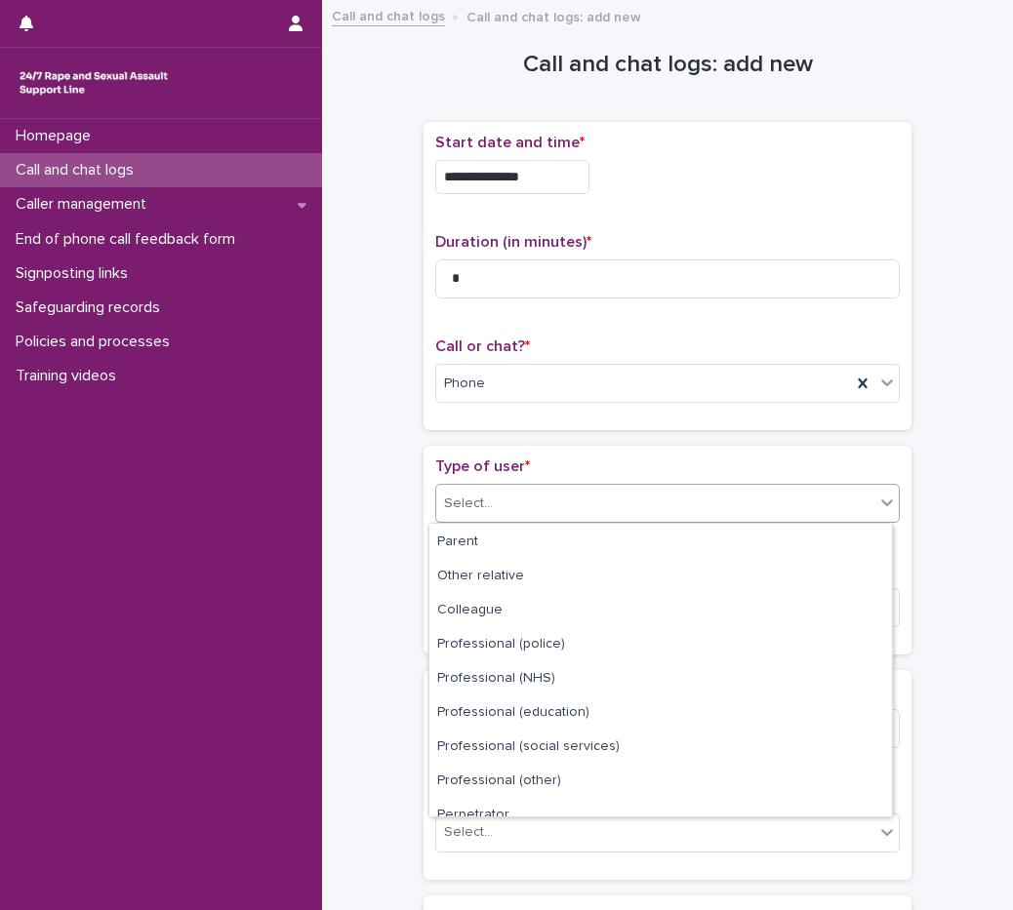
scroll to position [0, 0]
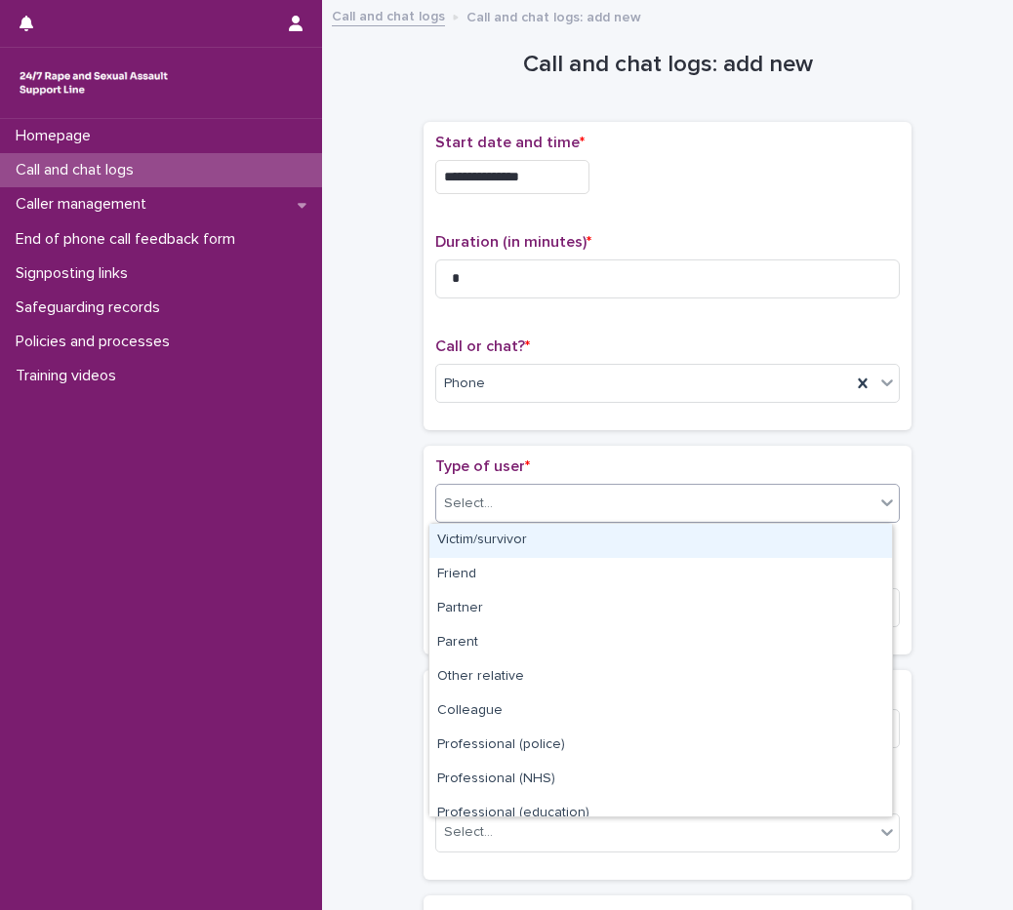
click at [496, 538] on div "Victim/survivor" at bounding box center [660, 541] width 462 height 34
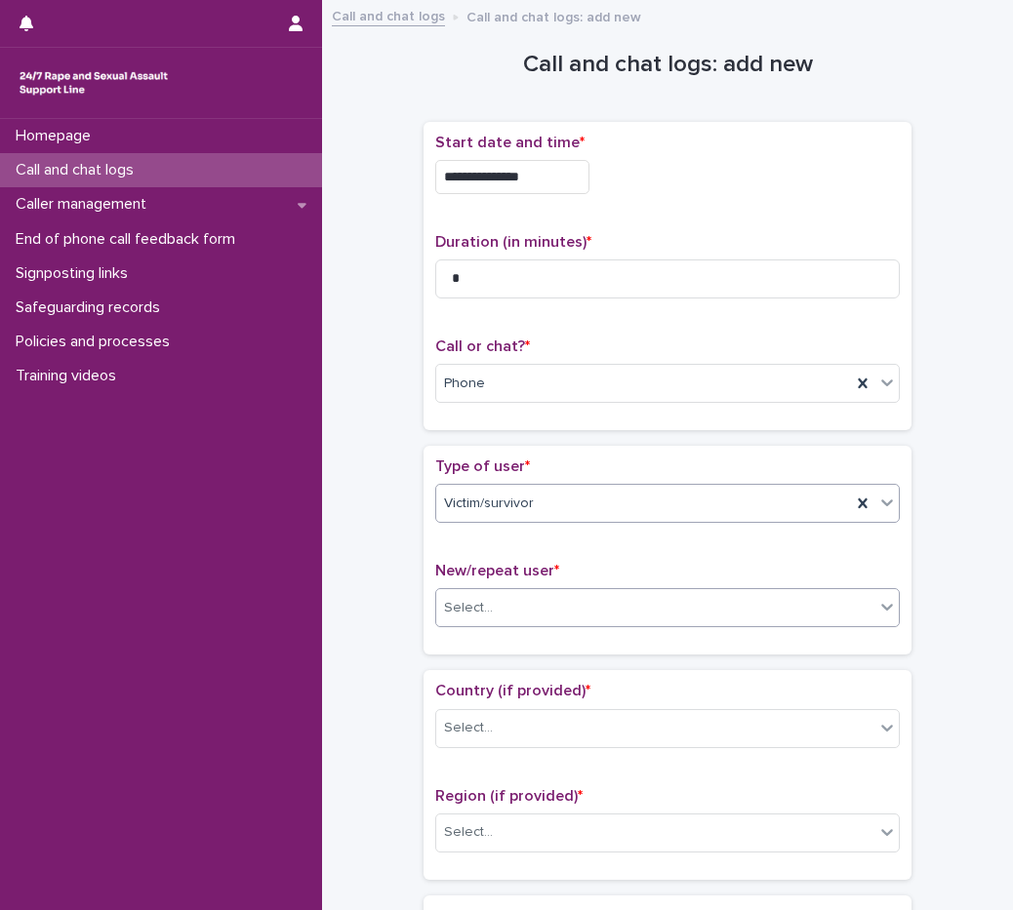
click at [480, 617] on div "Select..." at bounding box center [468, 608] width 49 height 20
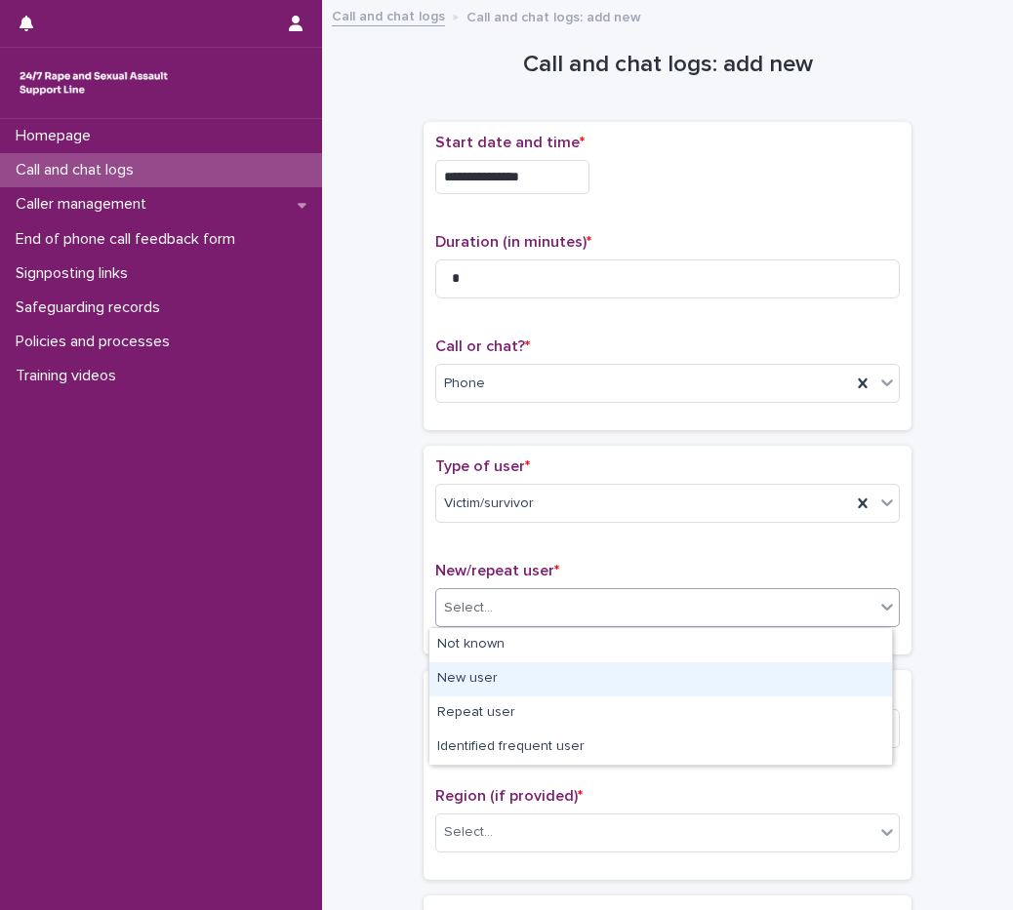
click at [482, 680] on div "New user" at bounding box center [660, 679] width 462 height 34
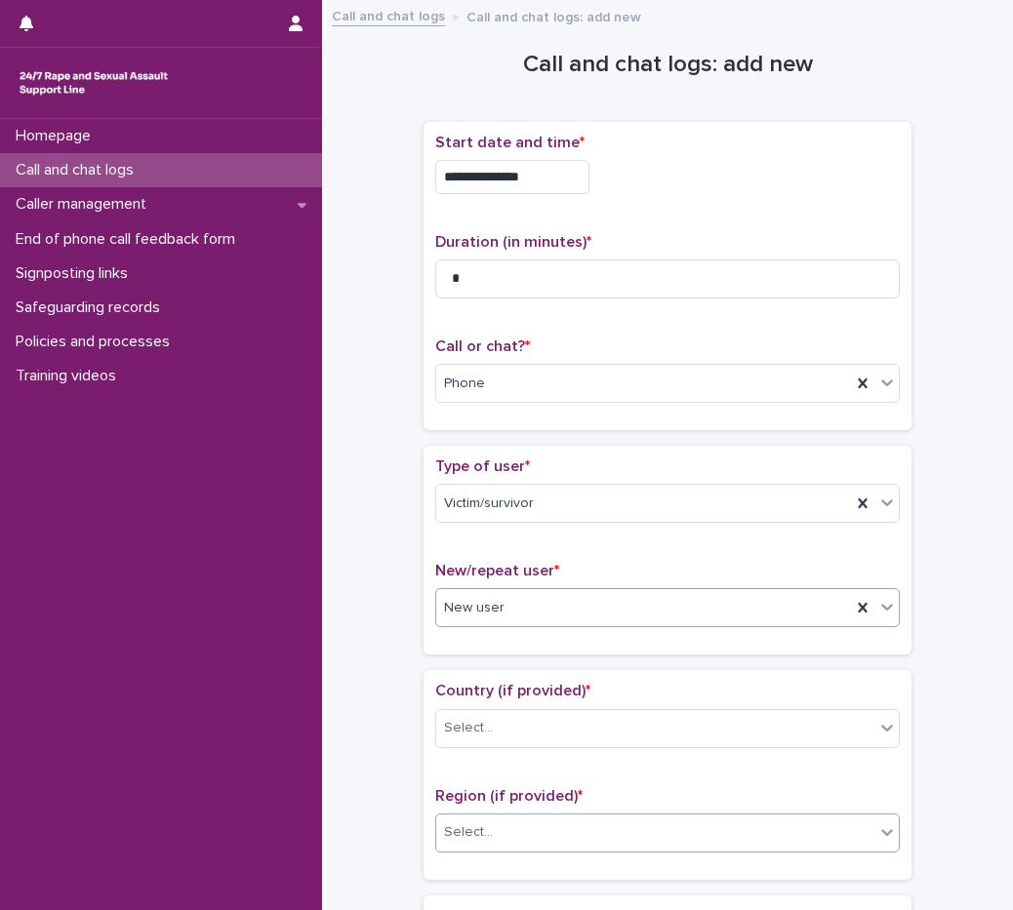
scroll to position [293, 0]
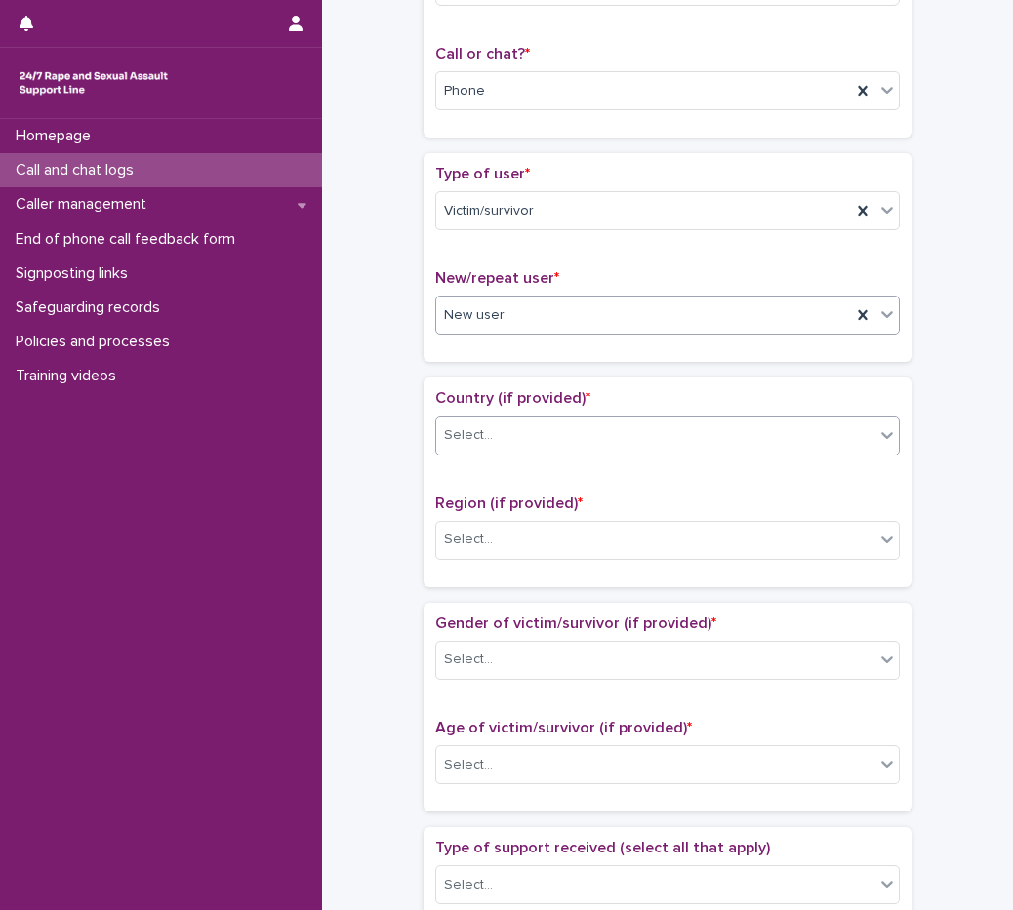
click at [516, 437] on div "Select..." at bounding box center [655, 436] width 438 height 32
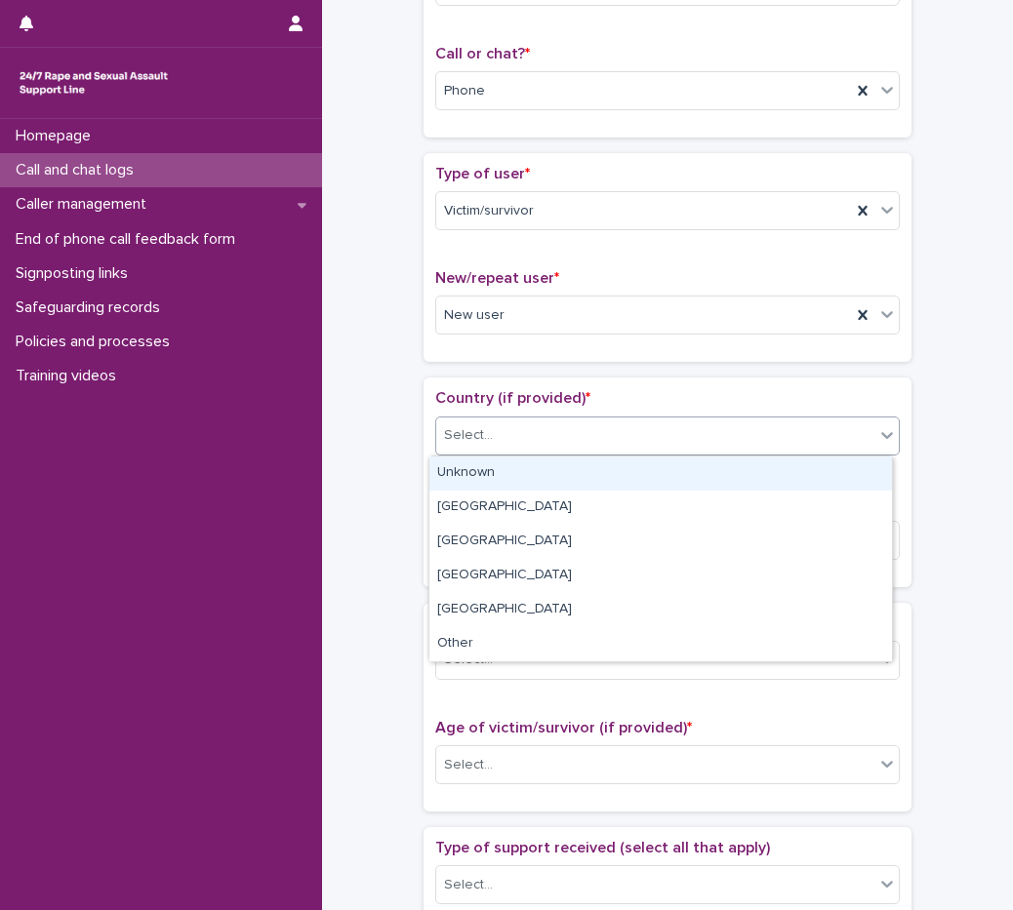
click at [483, 482] on div "Unknown" at bounding box center [660, 474] width 462 height 34
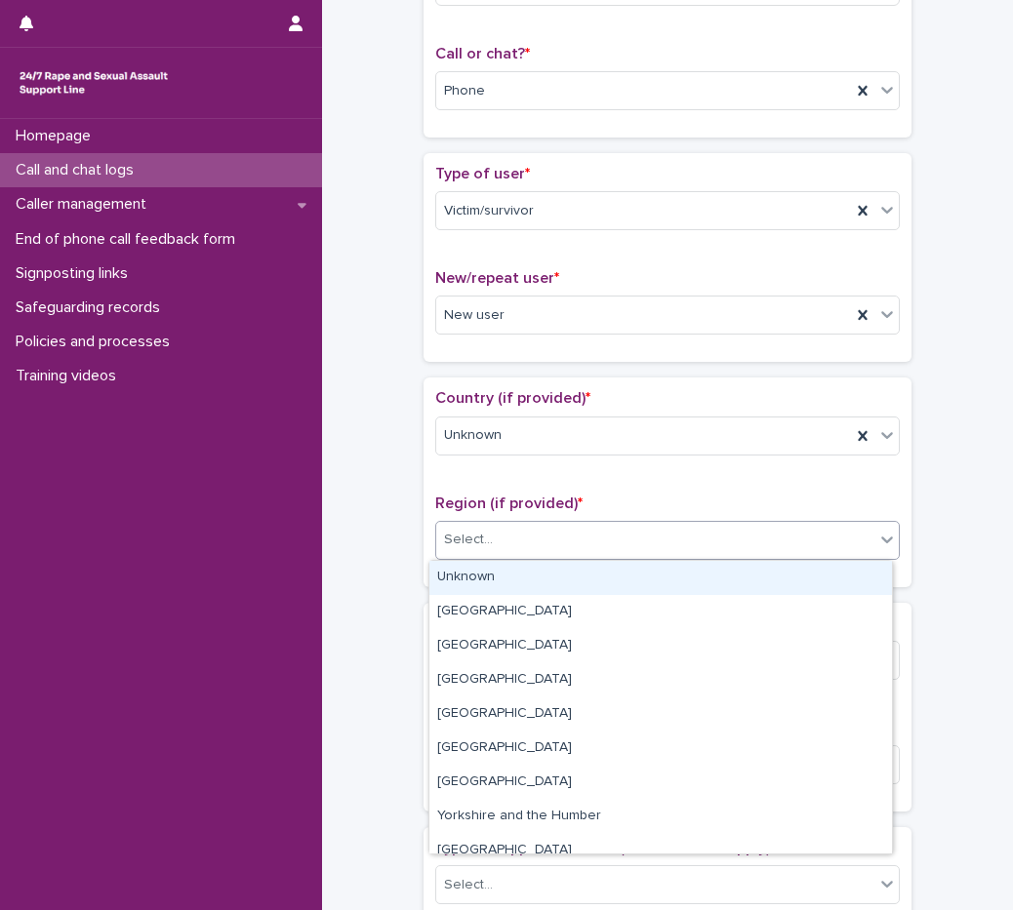
click at [482, 539] on div "Select..." at bounding box center [468, 540] width 49 height 20
click at [487, 570] on div "Unknown" at bounding box center [660, 578] width 462 height 34
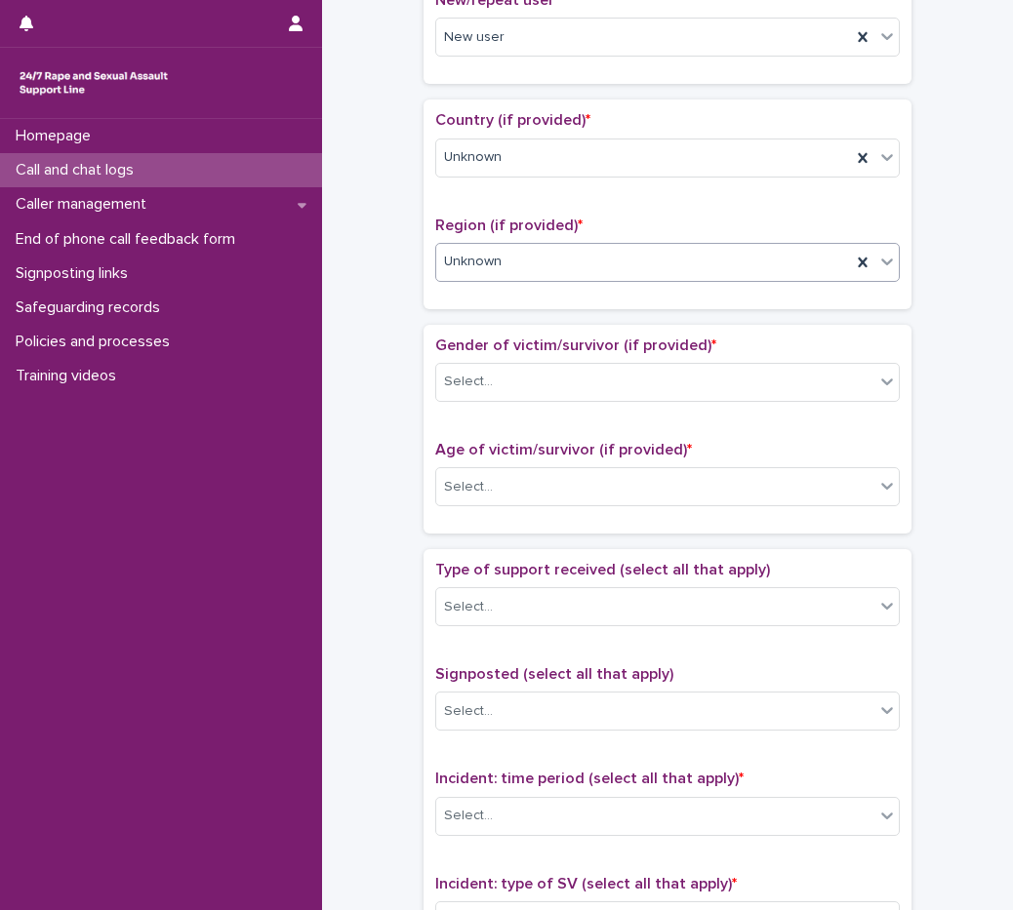
scroll to position [585, 0]
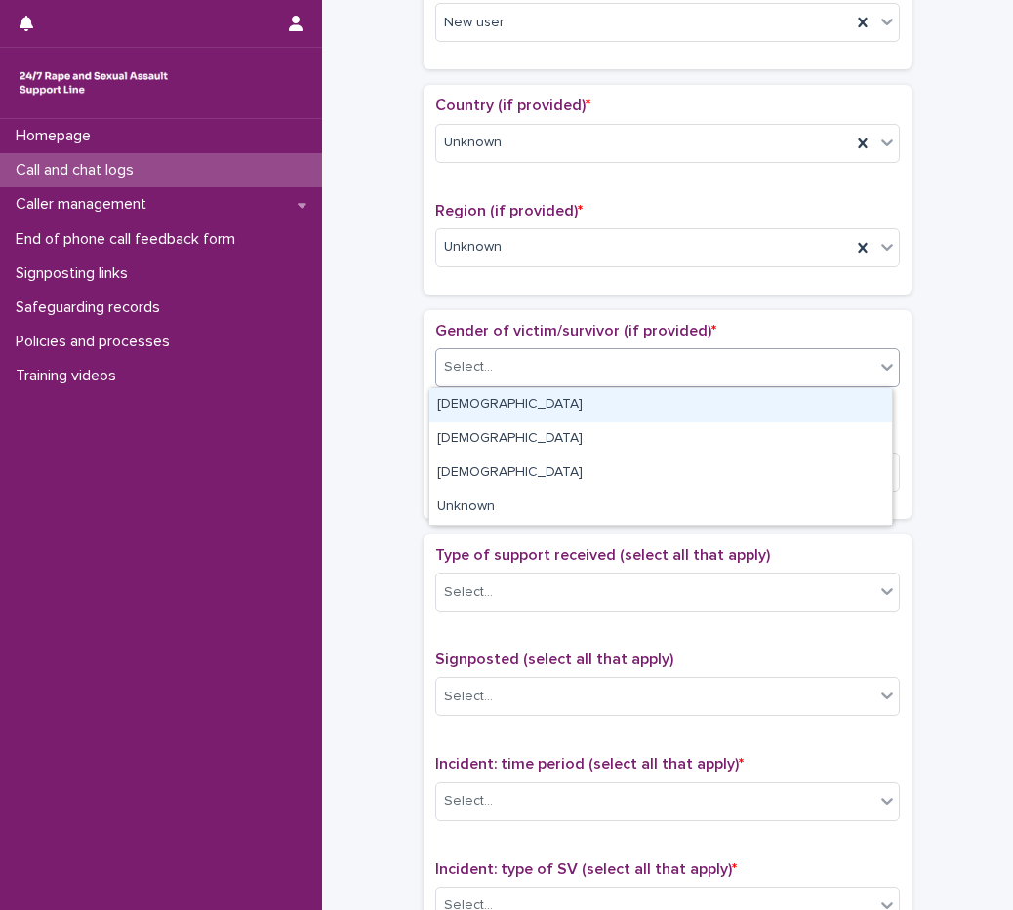
click at [471, 366] on div "Select..." at bounding box center [468, 367] width 49 height 20
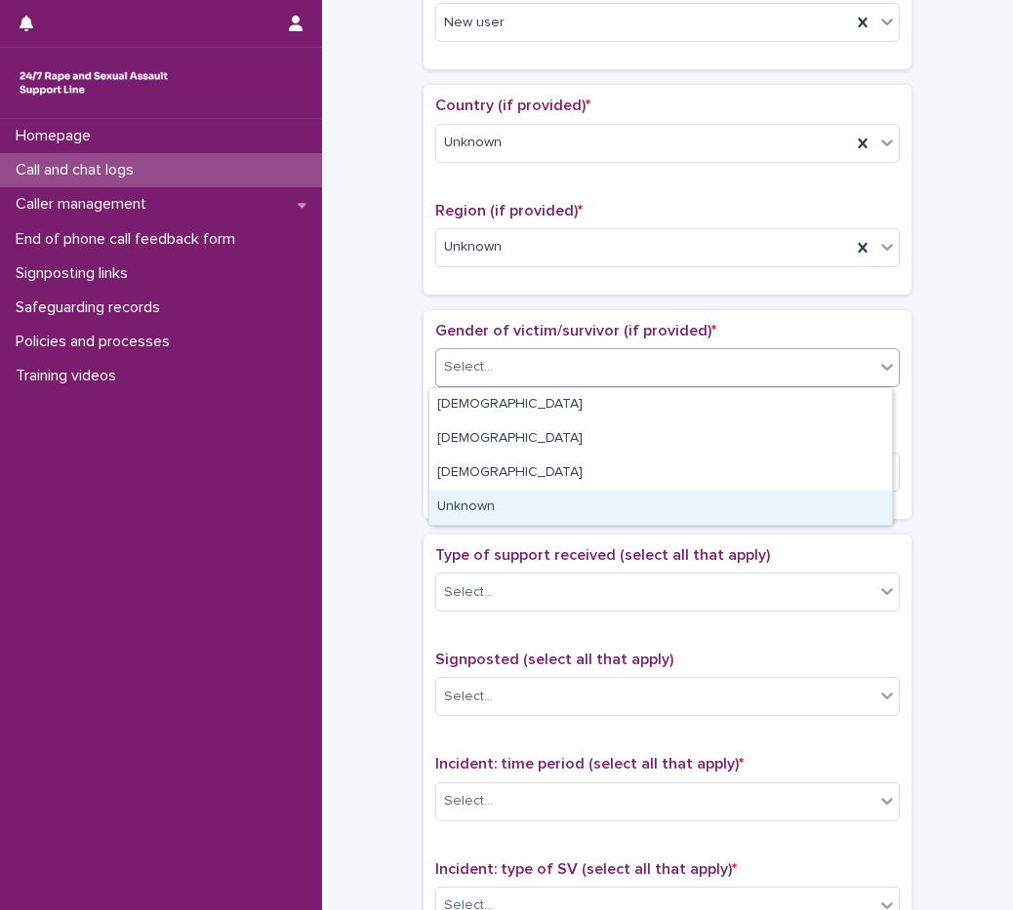
click at [499, 511] on div "Unknown" at bounding box center [660, 508] width 462 height 34
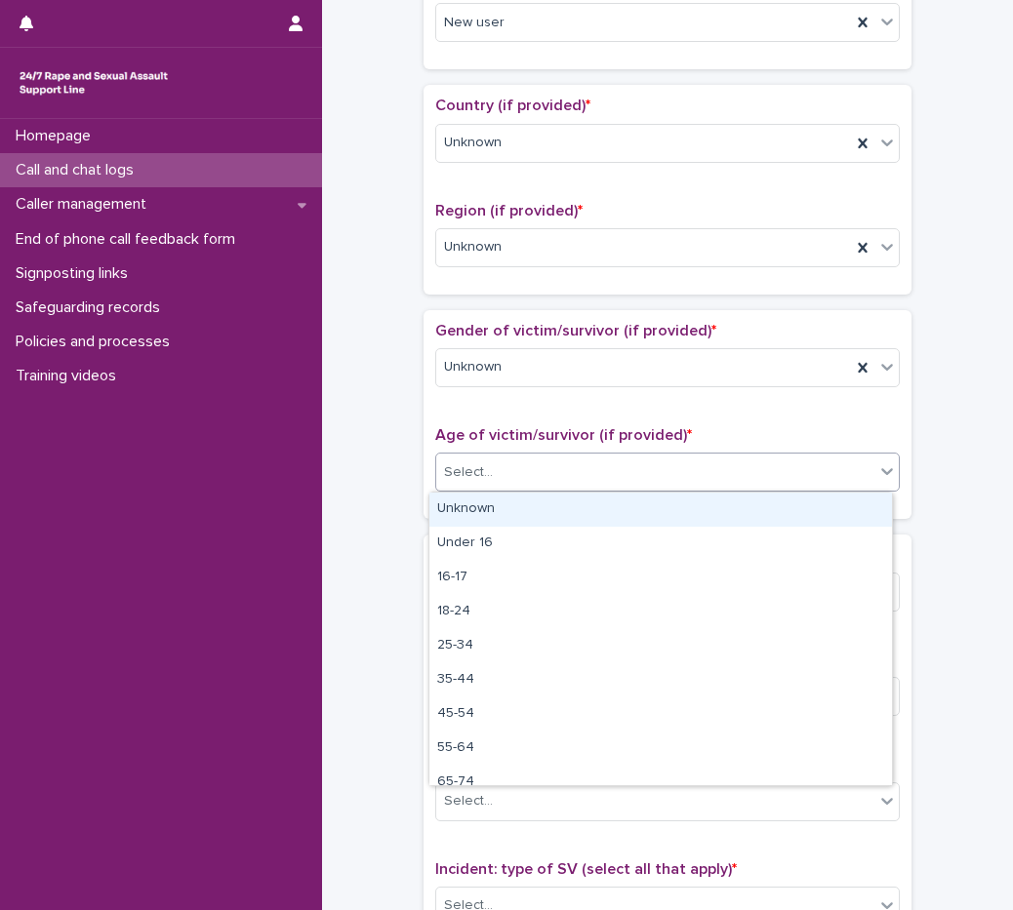
click at [491, 483] on div "Select..." at bounding box center [655, 473] width 438 height 32
click at [493, 513] on div "Unknown" at bounding box center [660, 510] width 462 height 34
click at [493, 513] on div "Gender of victim/survivor (if provided) * Unknown Age of victim/survivor (if pr…" at bounding box center [667, 414] width 488 height 209
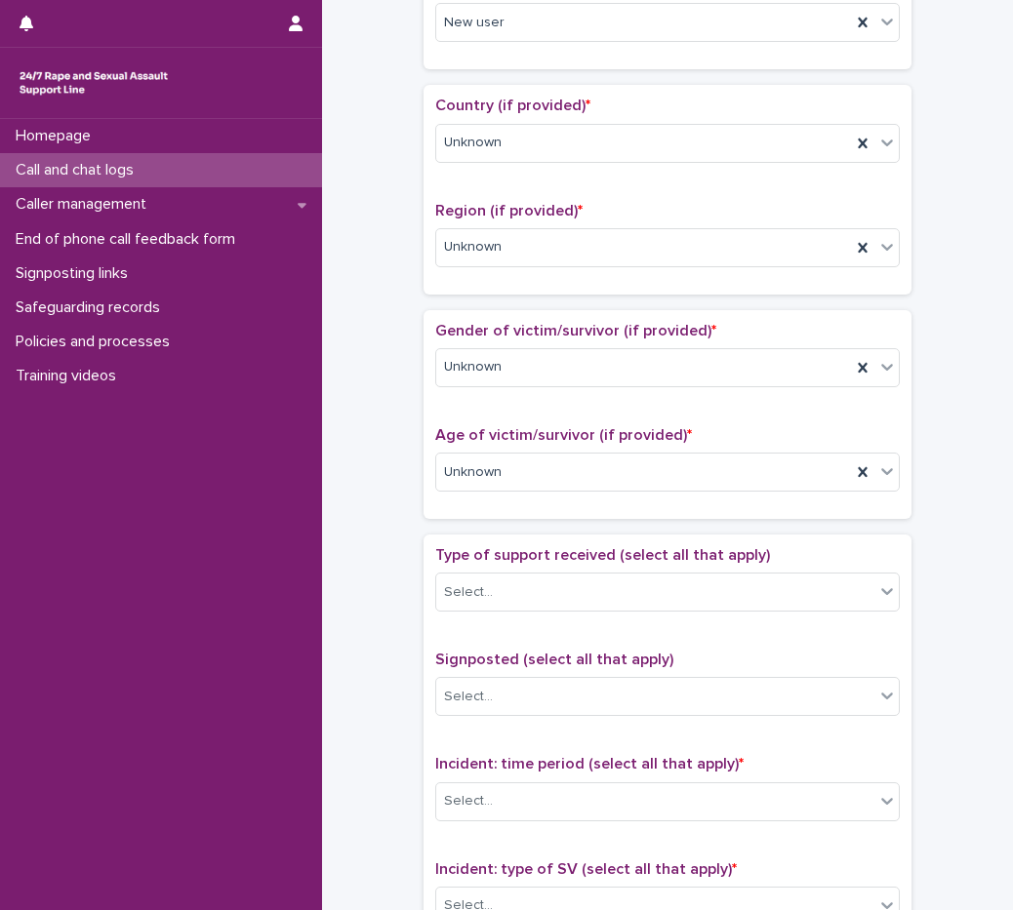
click at [493, 513] on div "Gender of victim/survivor (if provided) * Unknown Age of victim/survivor (if pr…" at bounding box center [667, 414] width 488 height 209
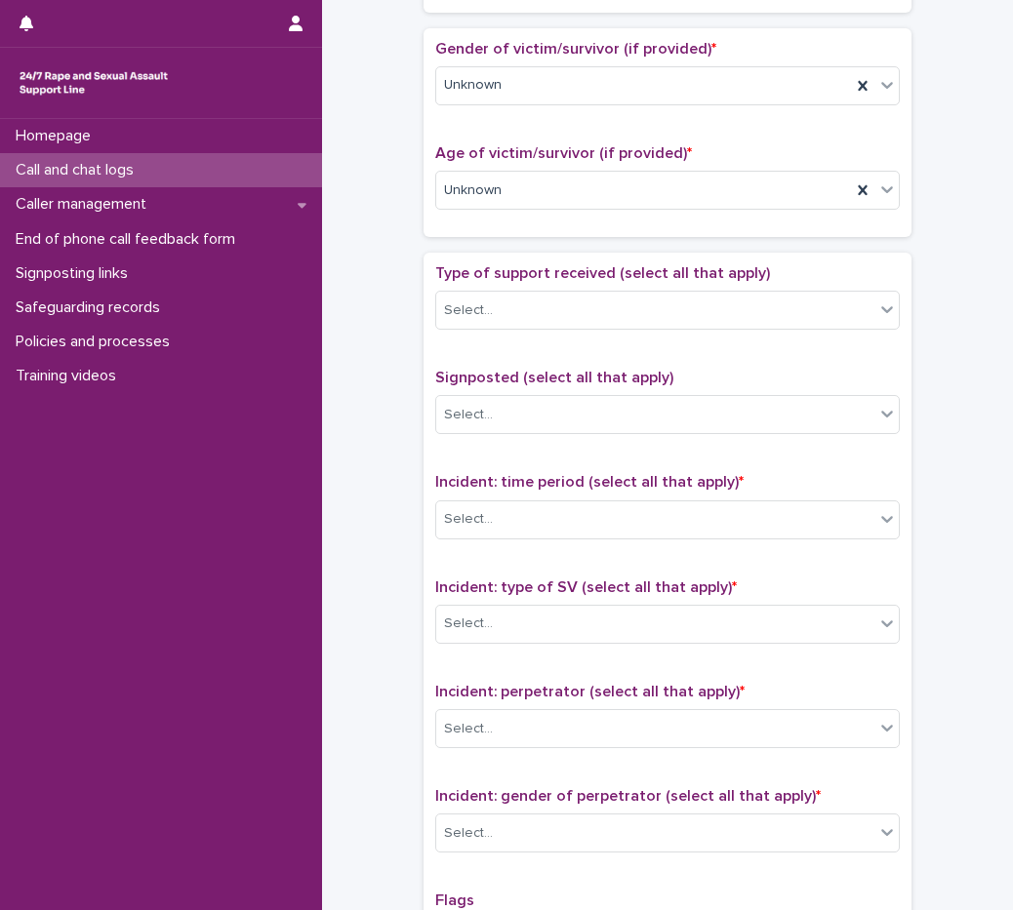
scroll to position [878, 0]
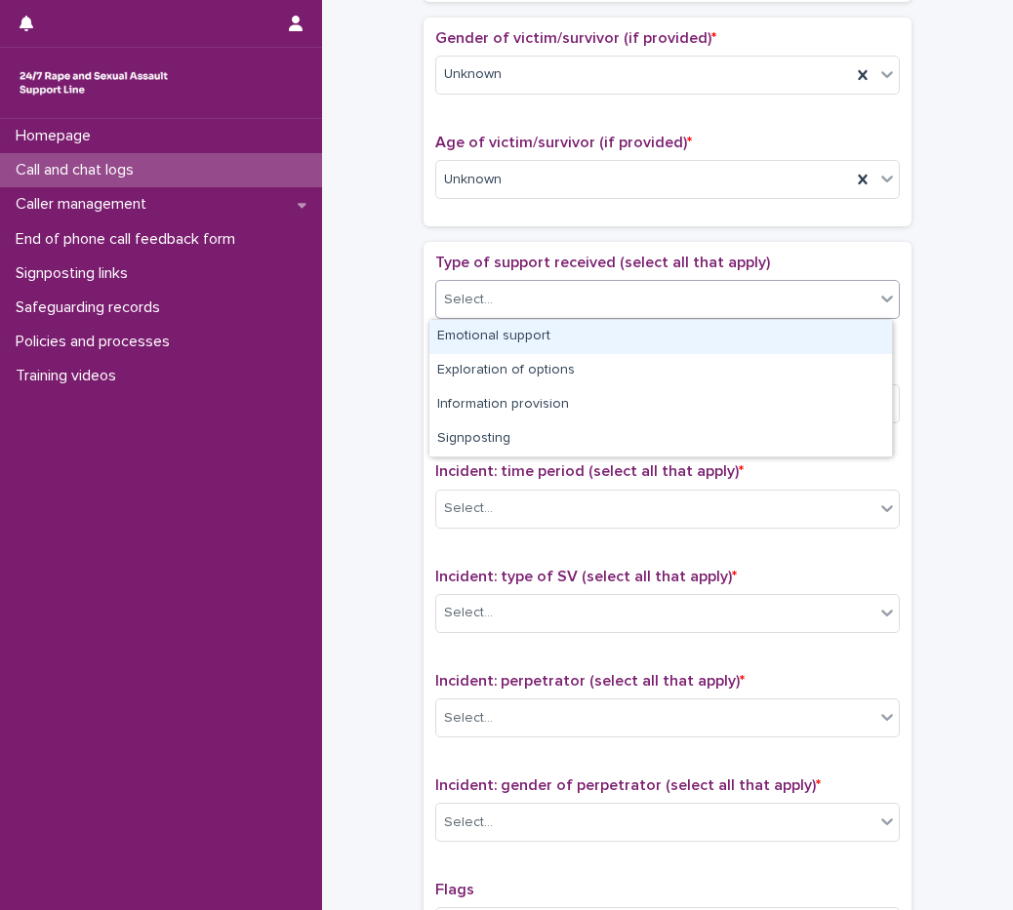
click at [502, 297] on div "Select..." at bounding box center [655, 300] width 438 height 32
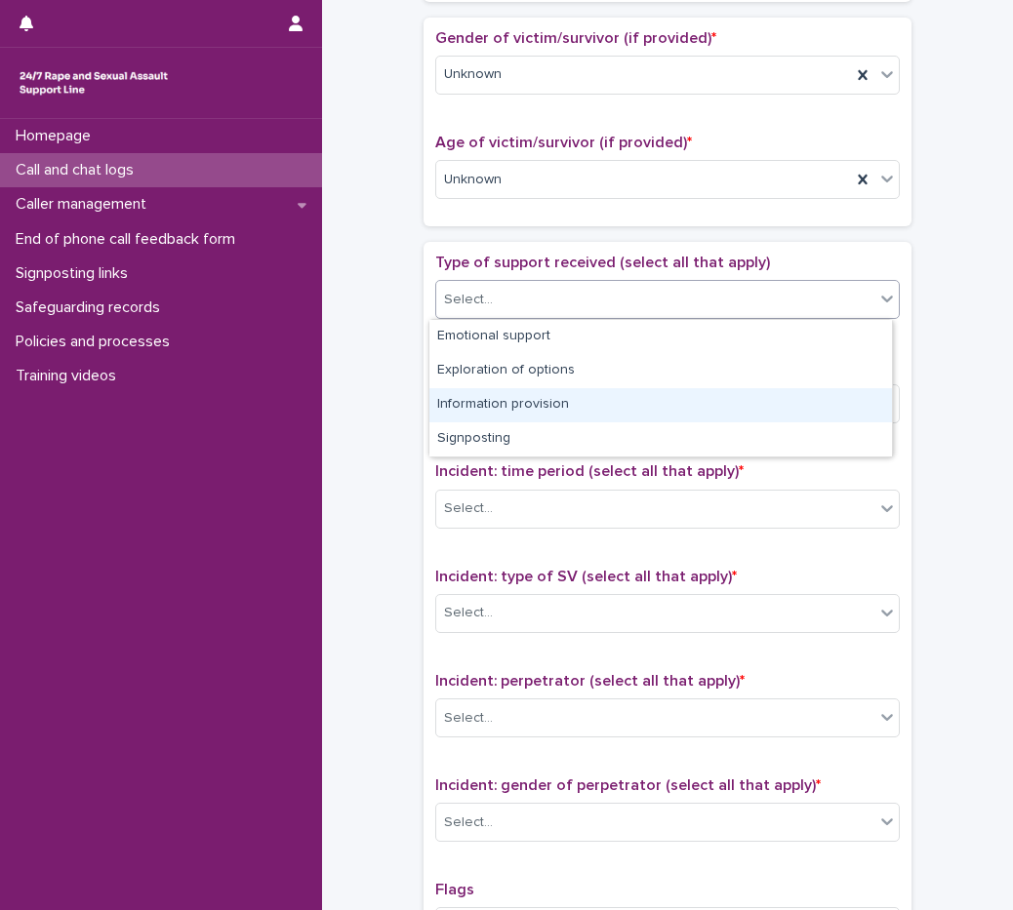
click at [527, 412] on div "Information provision" at bounding box center [660, 405] width 462 height 34
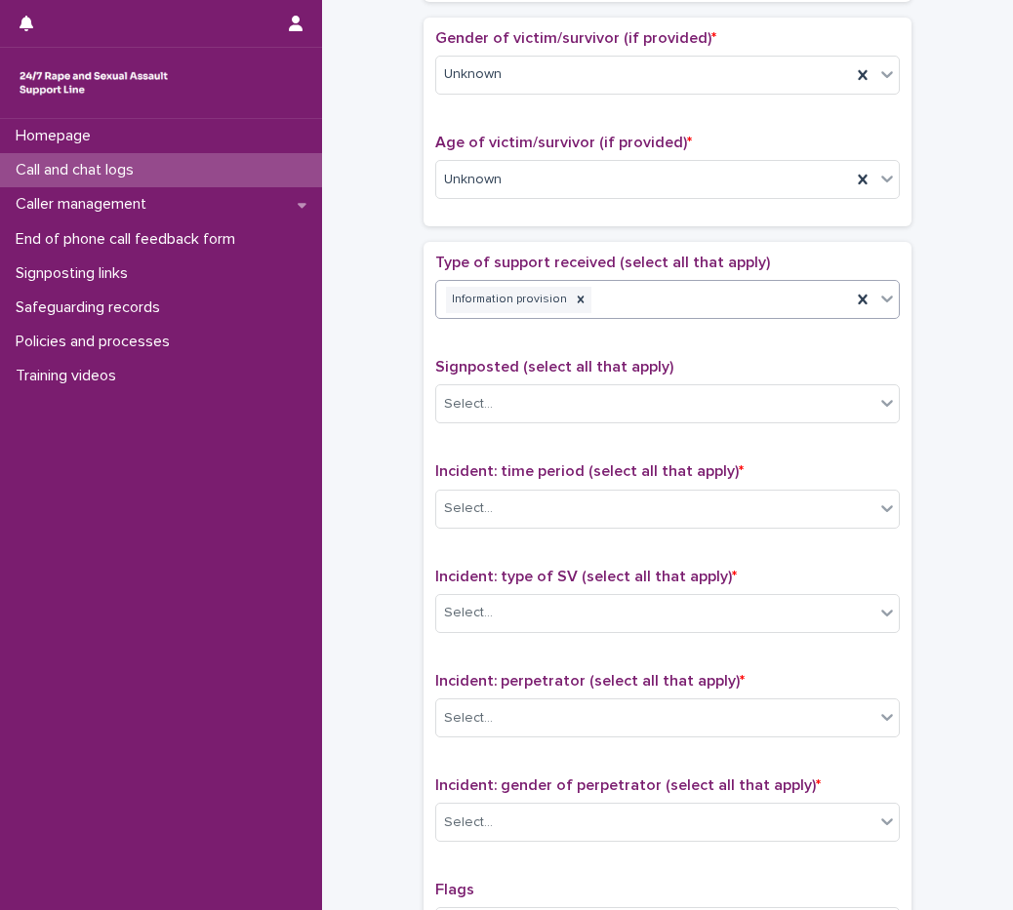
click at [706, 302] on div "Information provision" at bounding box center [643, 300] width 415 height 34
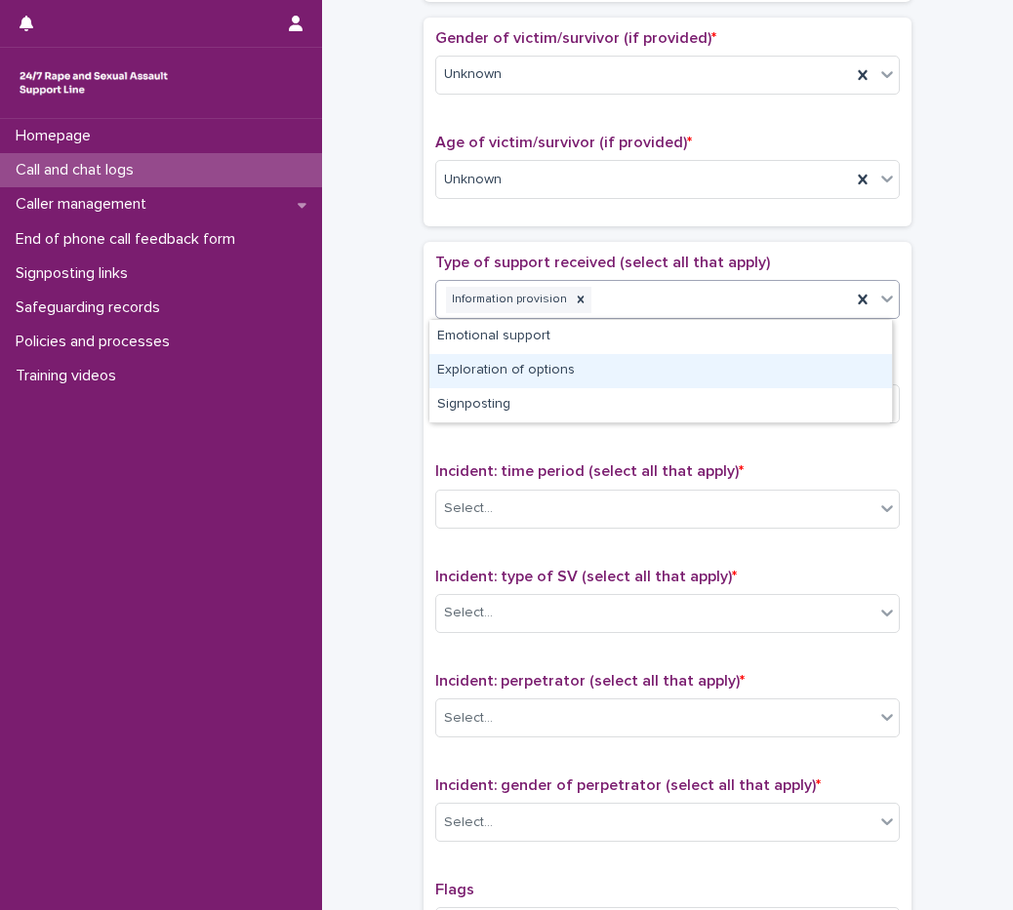
click at [516, 374] on div "Exploration of options" at bounding box center [660, 371] width 462 height 34
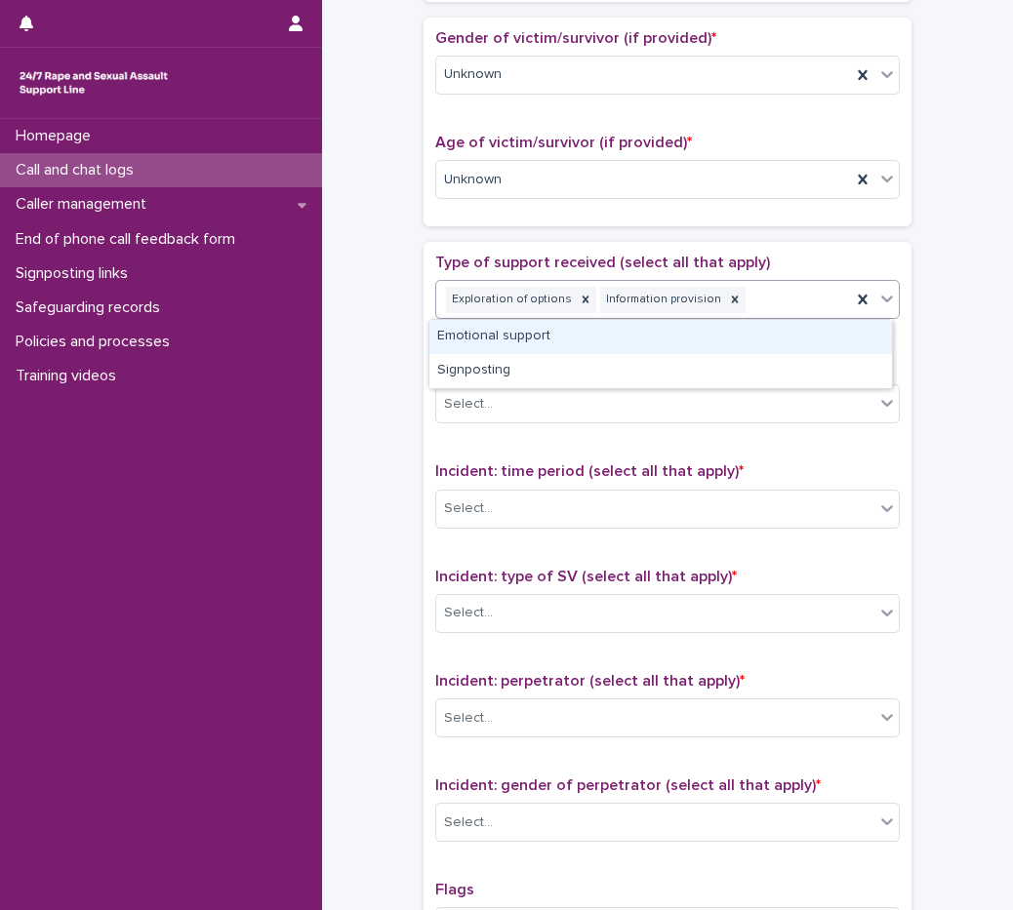
click at [741, 300] on div "Exploration of options Information provision" at bounding box center [643, 300] width 415 height 34
click at [382, 382] on div "**********" at bounding box center [667, 131] width 652 height 1995
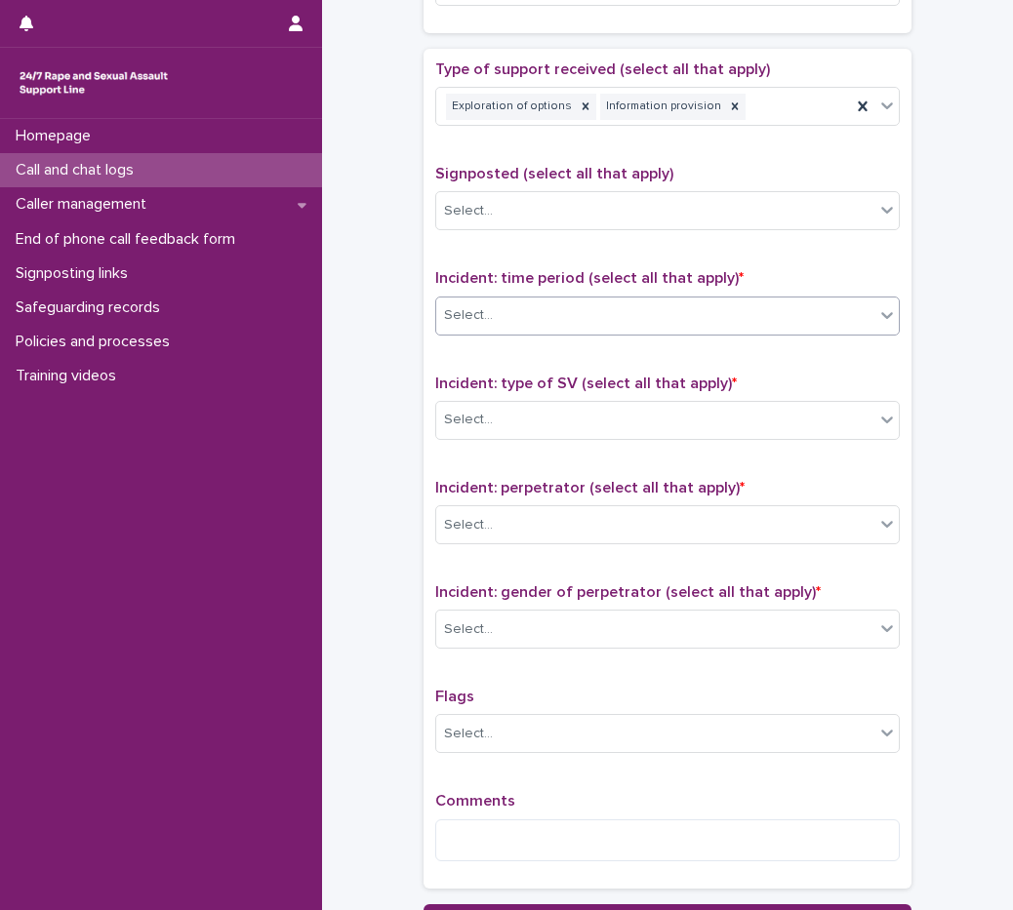
scroll to position [1073, 0]
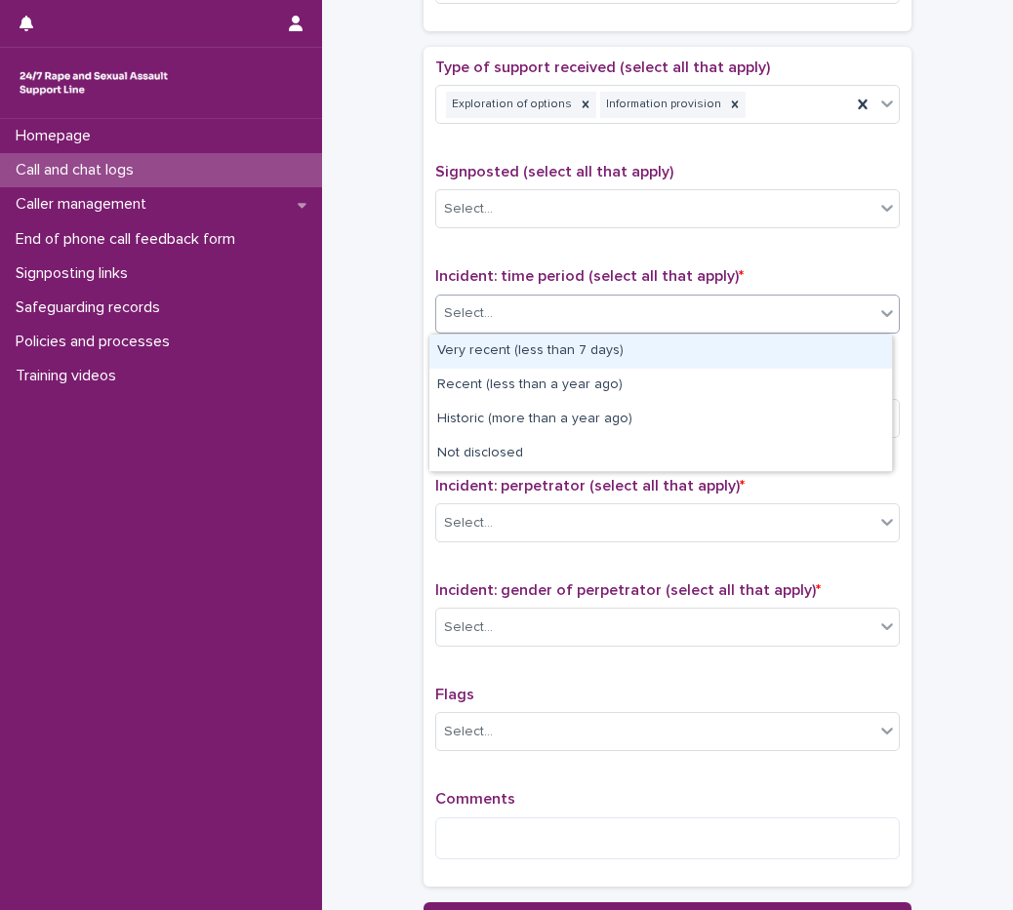
click at [483, 306] on div "Select..." at bounding box center [468, 313] width 49 height 20
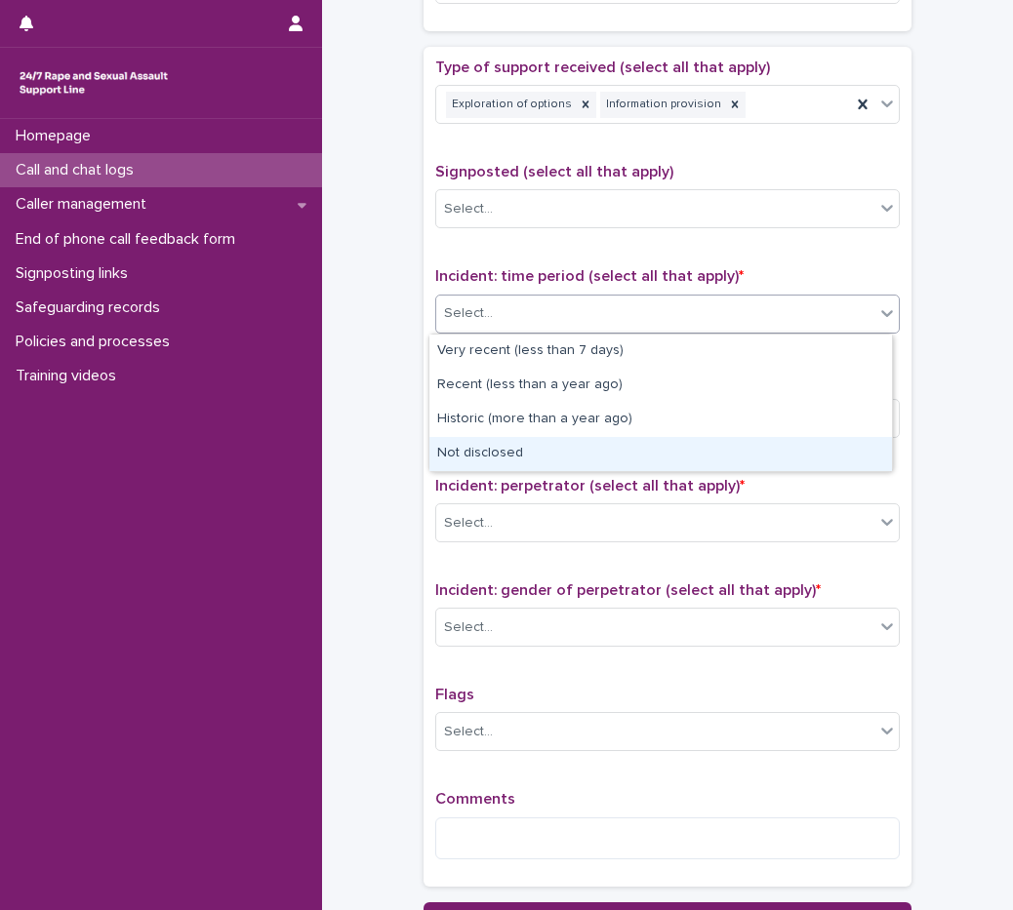
click at [515, 459] on div "Not disclosed" at bounding box center [660, 454] width 462 height 34
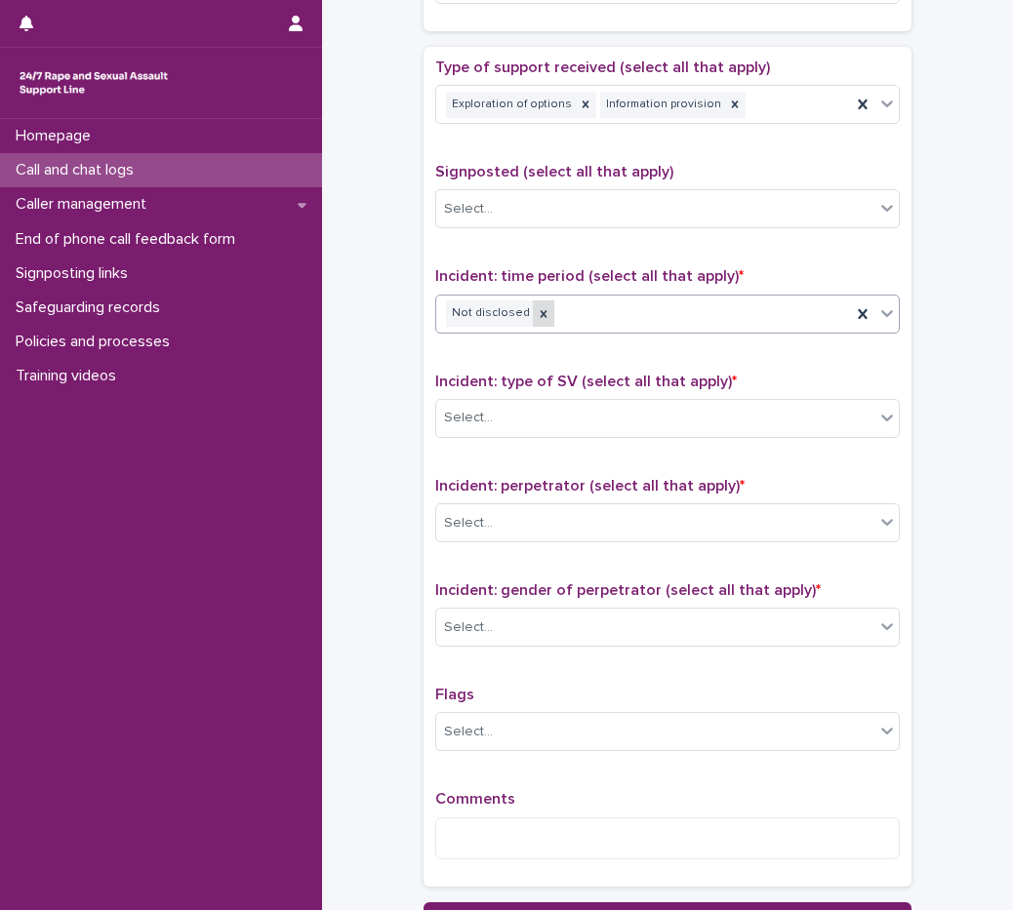
click at [540, 311] on icon at bounding box center [543, 313] width 7 height 7
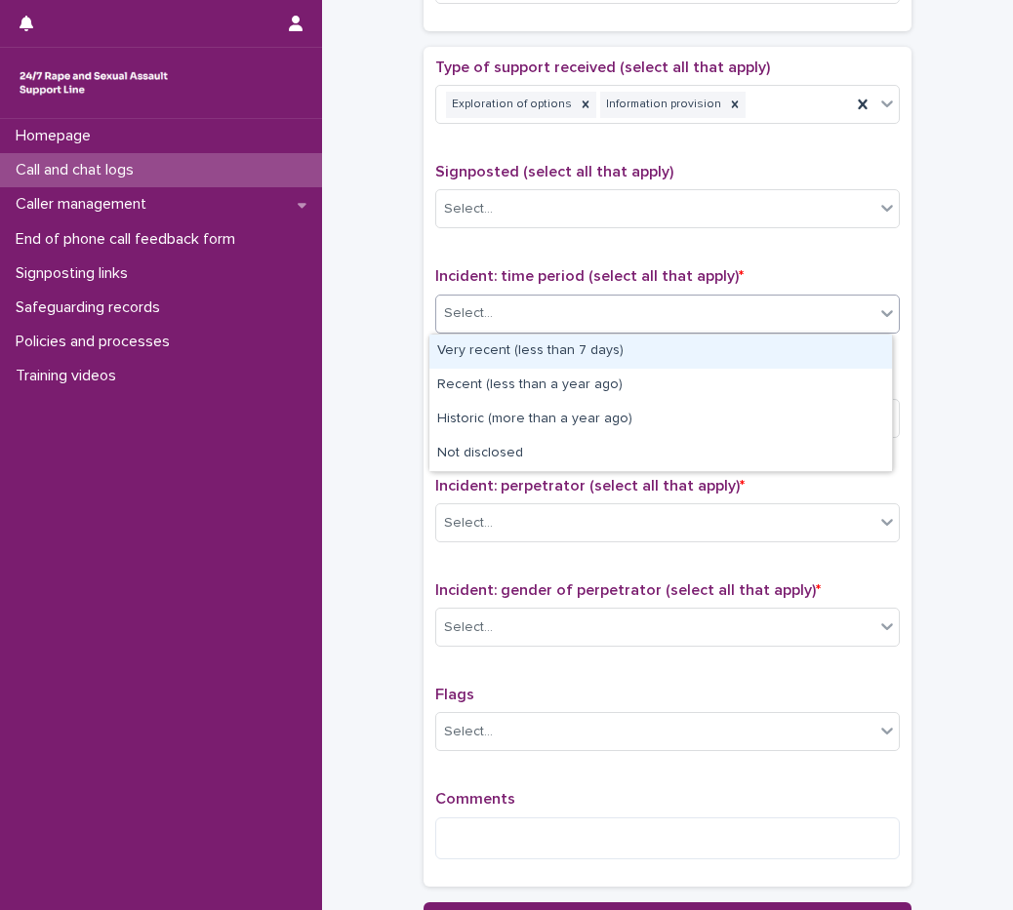
click at [576, 311] on div "Select..." at bounding box center [655, 314] width 438 height 32
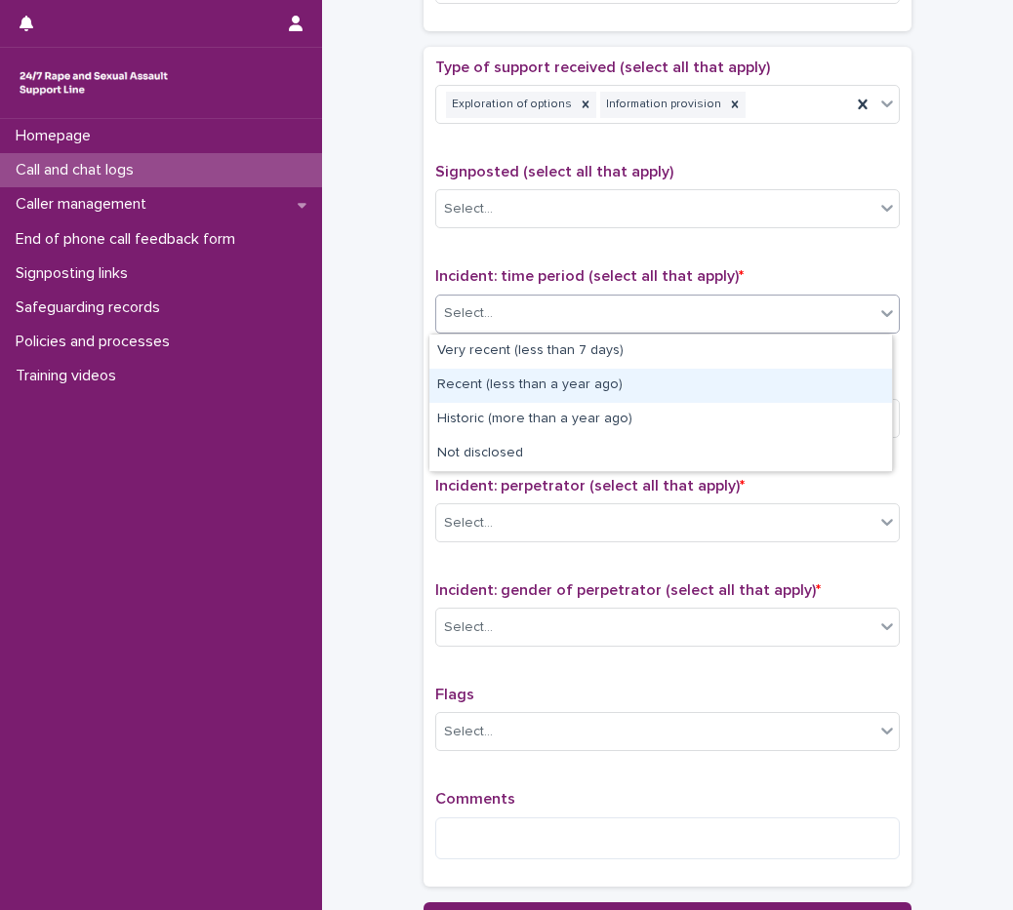
click at [551, 383] on div "Recent (less than a year ago)" at bounding box center [660, 386] width 462 height 34
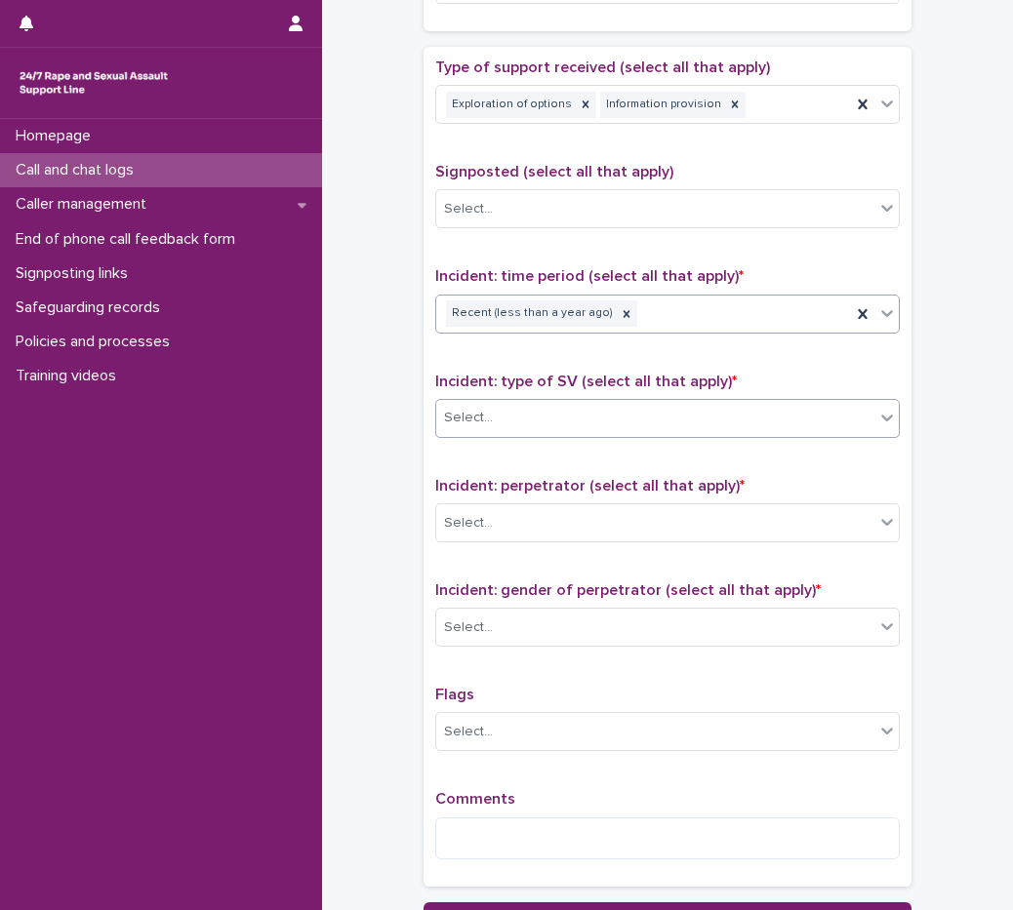
click at [554, 419] on div "Select..." at bounding box center [655, 418] width 438 height 32
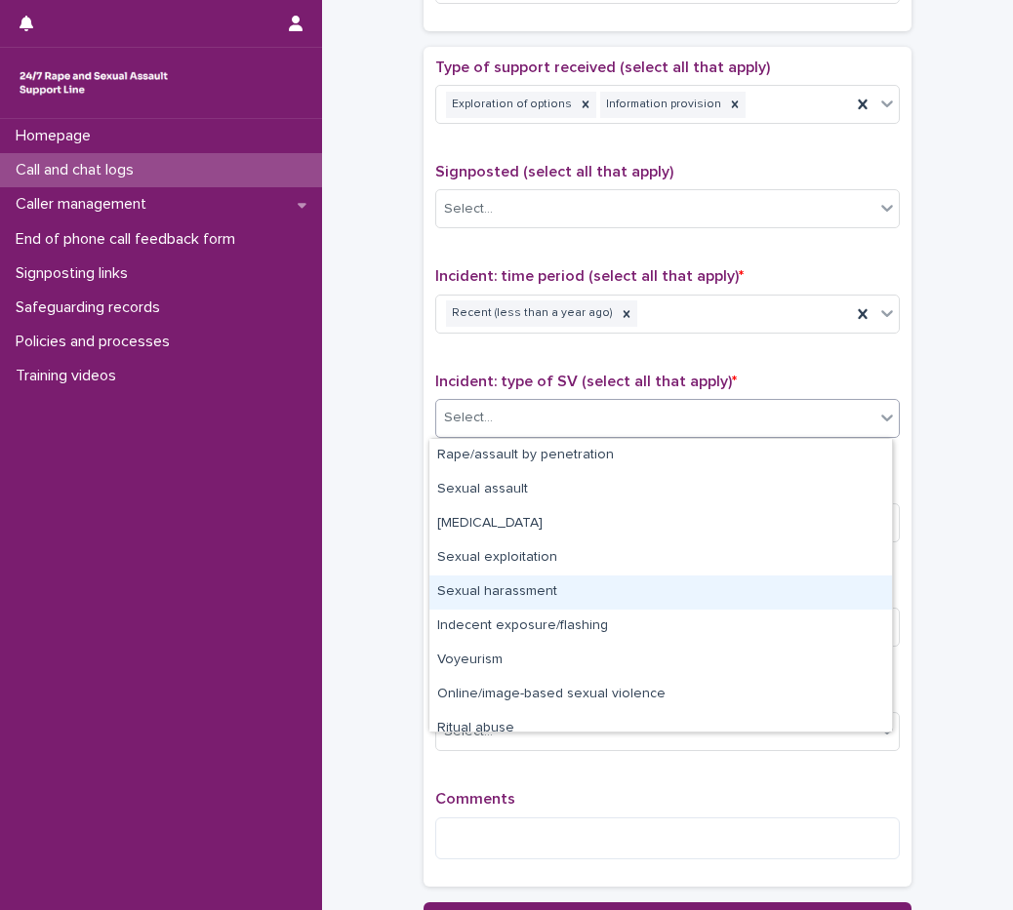
click at [546, 586] on div "Sexual harassment" at bounding box center [660, 593] width 462 height 34
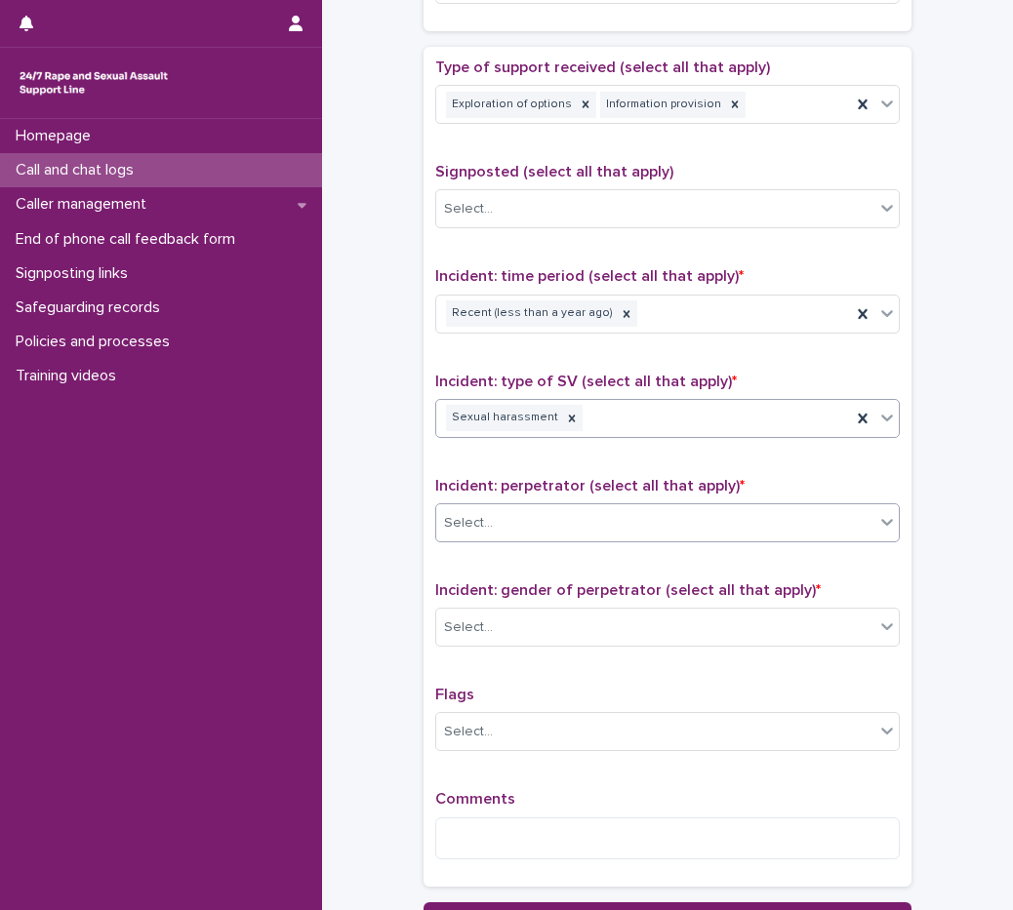
click at [532, 536] on div "Select..." at bounding box center [655, 523] width 438 height 32
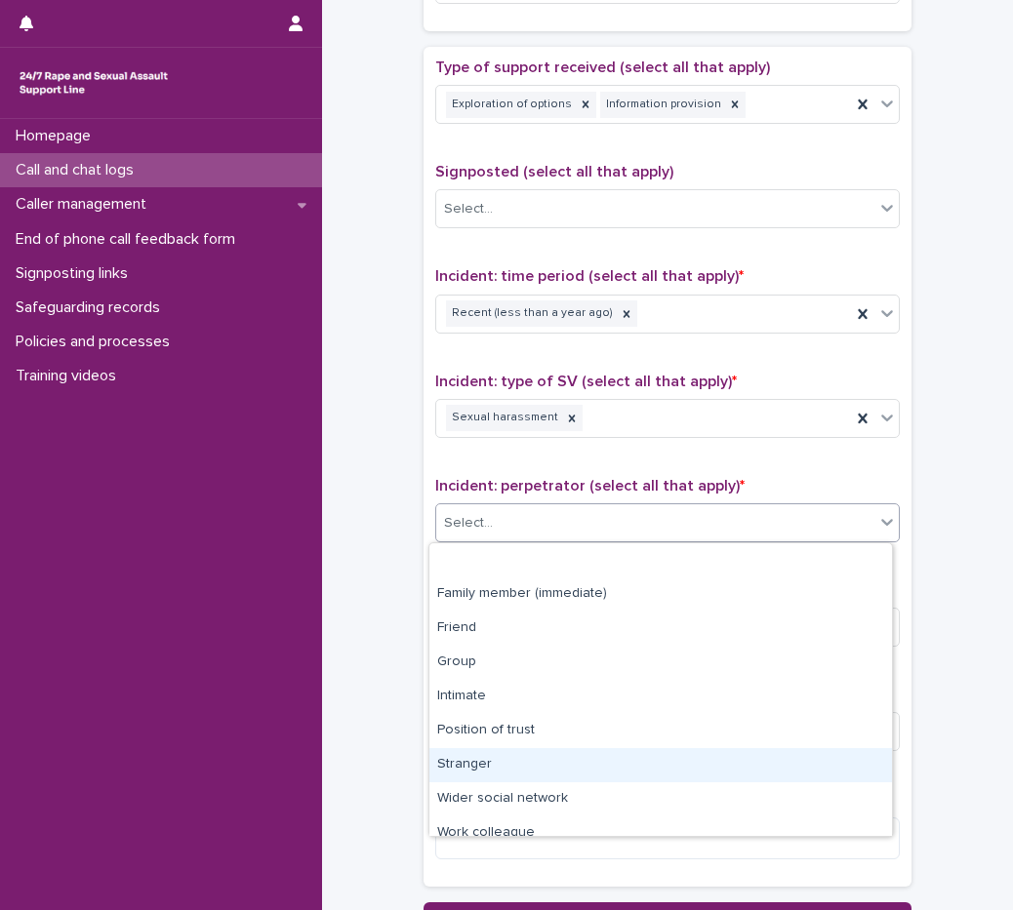
scroll to position [83, 0]
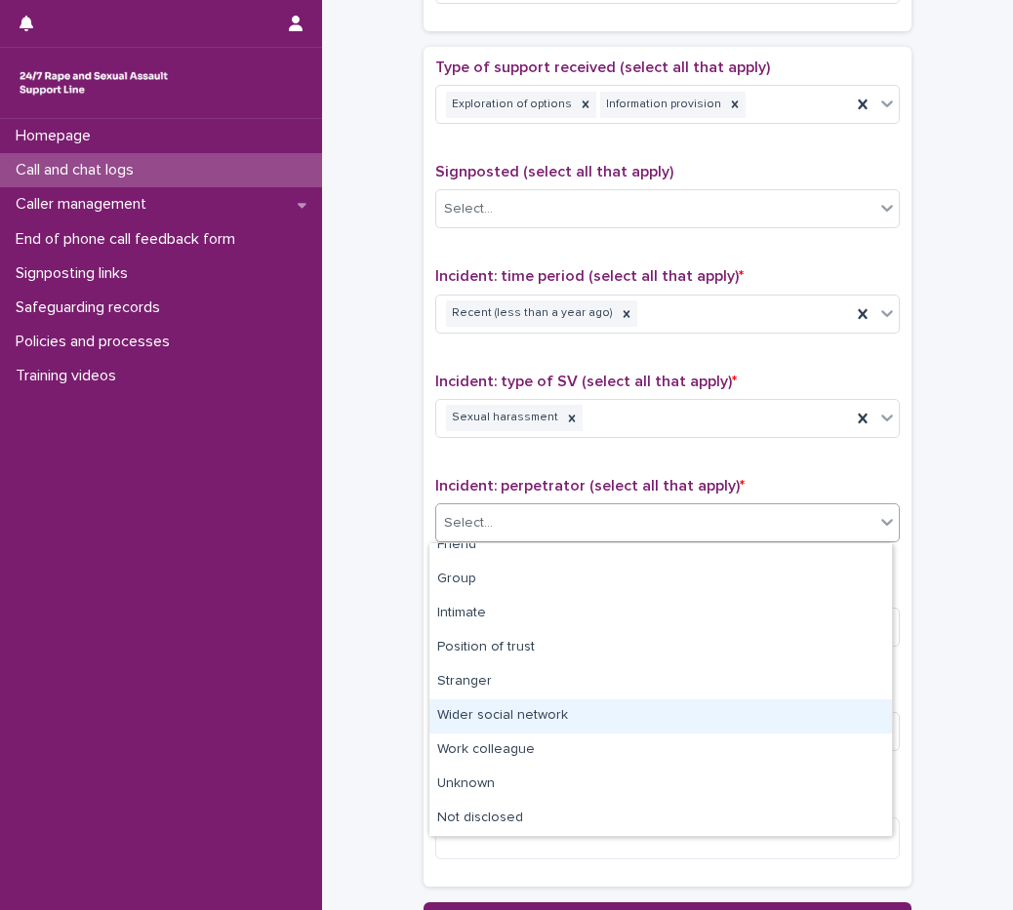
click at [538, 707] on div "Wider social network" at bounding box center [660, 716] width 462 height 34
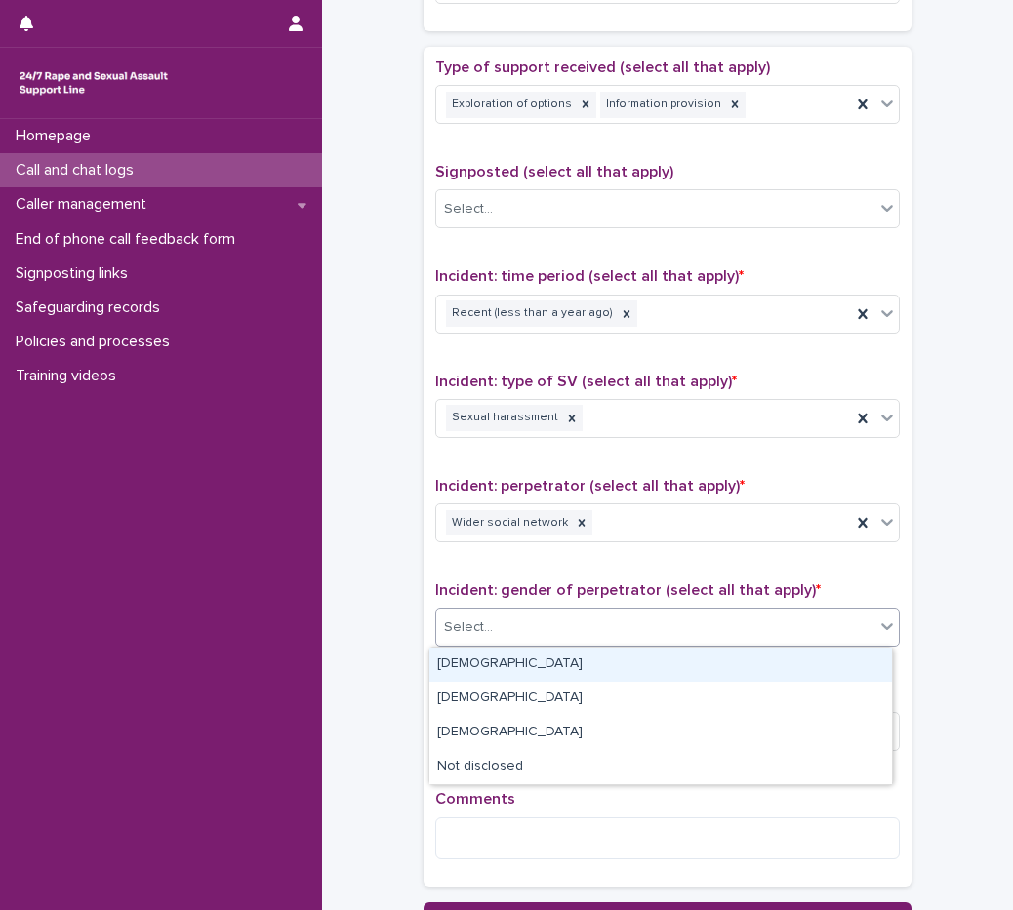
click at [516, 640] on div "Select..." at bounding box center [655, 628] width 438 height 32
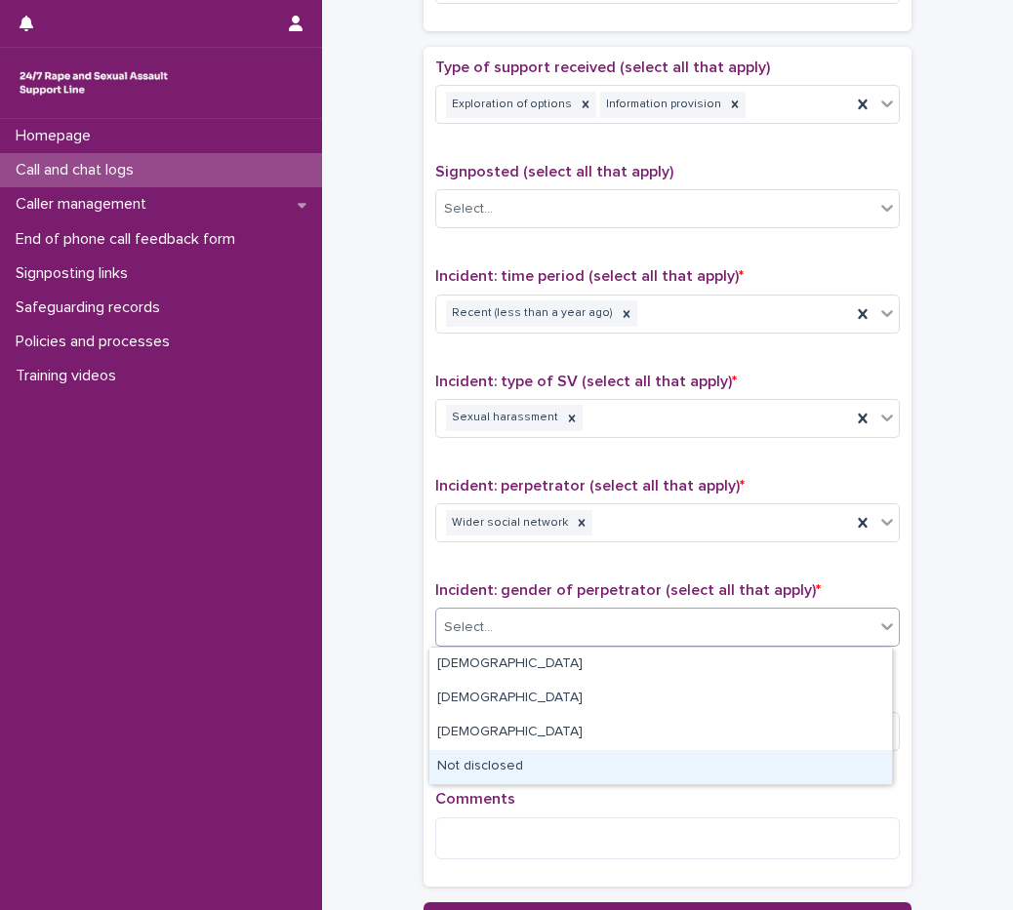
click at [510, 767] on div "Not disclosed" at bounding box center [660, 767] width 462 height 34
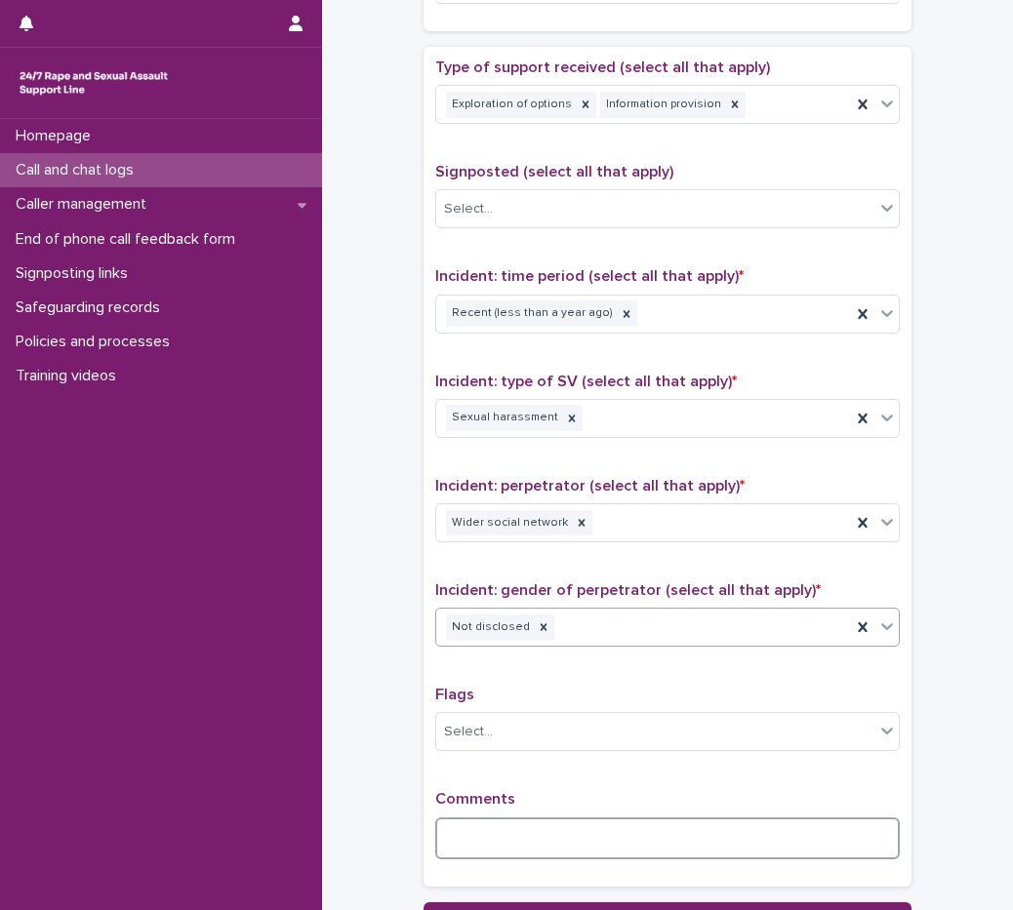
click at [513, 840] on textarea at bounding box center [667, 839] width 464 height 42
click at [568, 838] on textarea "**********" at bounding box center [667, 839] width 464 height 42
click at [847, 842] on textarea "**********" at bounding box center [667, 839] width 464 height 42
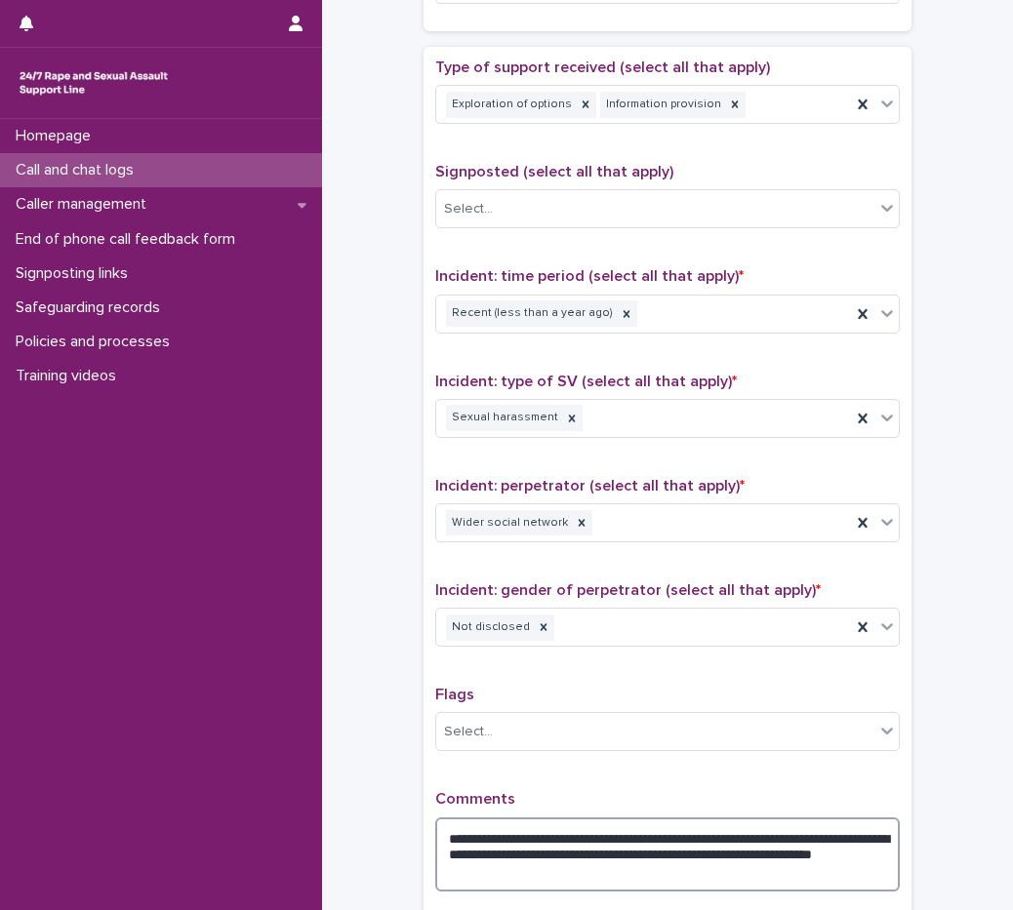
drag, startPoint x: 433, startPoint y: 859, endPoint x: 514, endPoint y: 853, distance: 81.2
click at [514, 853] on textarea "**********" at bounding box center [667, 855] width 464 height 74
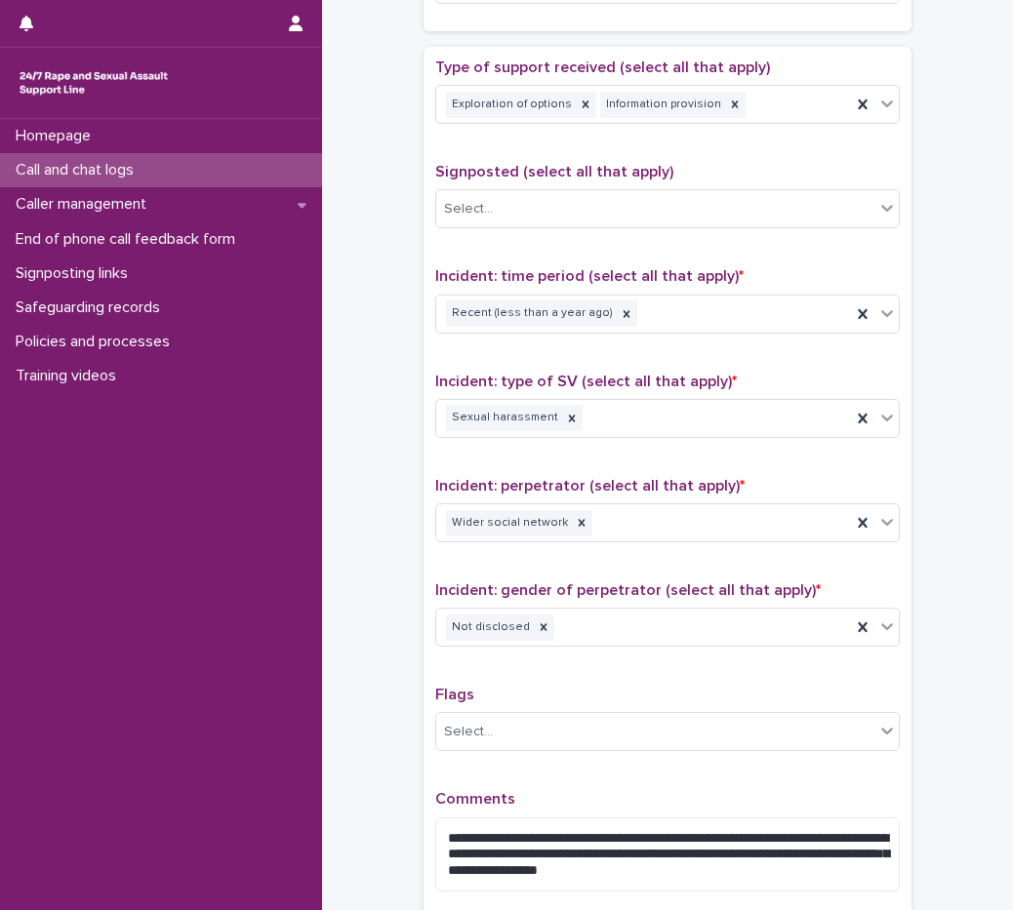
click at [625, 661] on div "Incident: gender of perpetrator (select all that apply) * Not disclosed" at bounding box center [667, 621] width 464 height 81
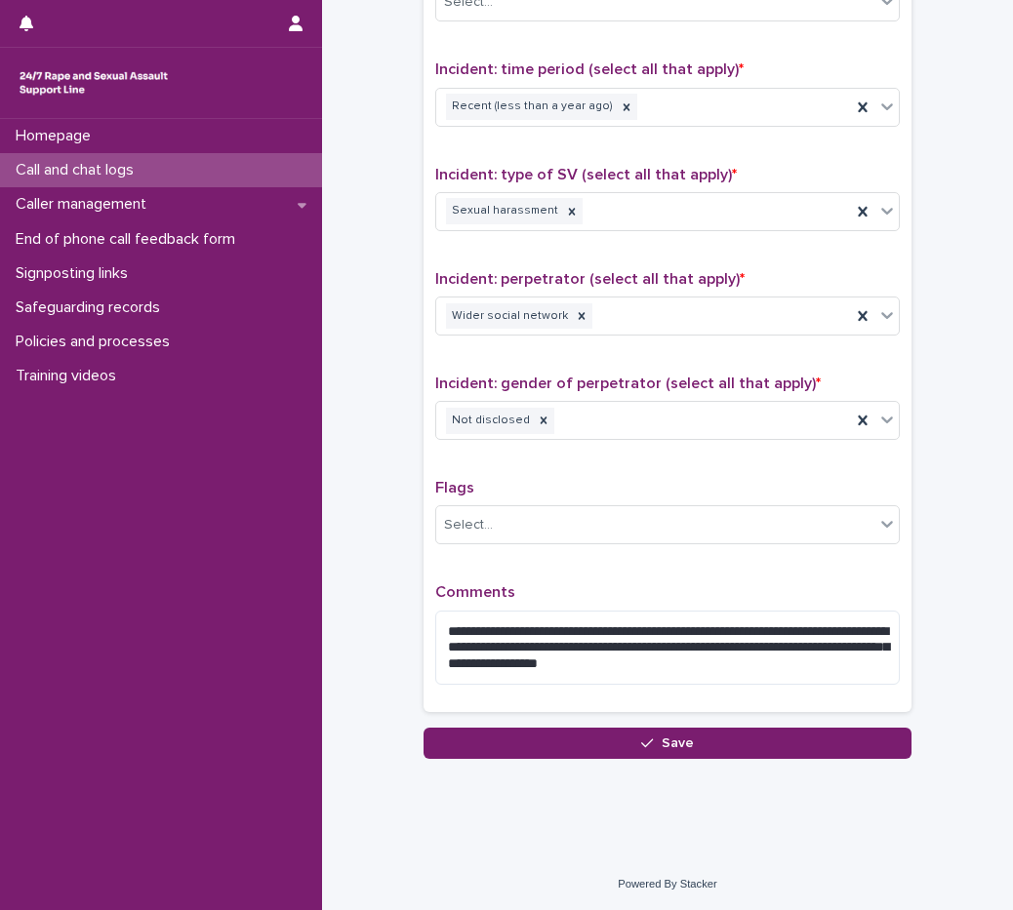
scroll to position [1281, 0]
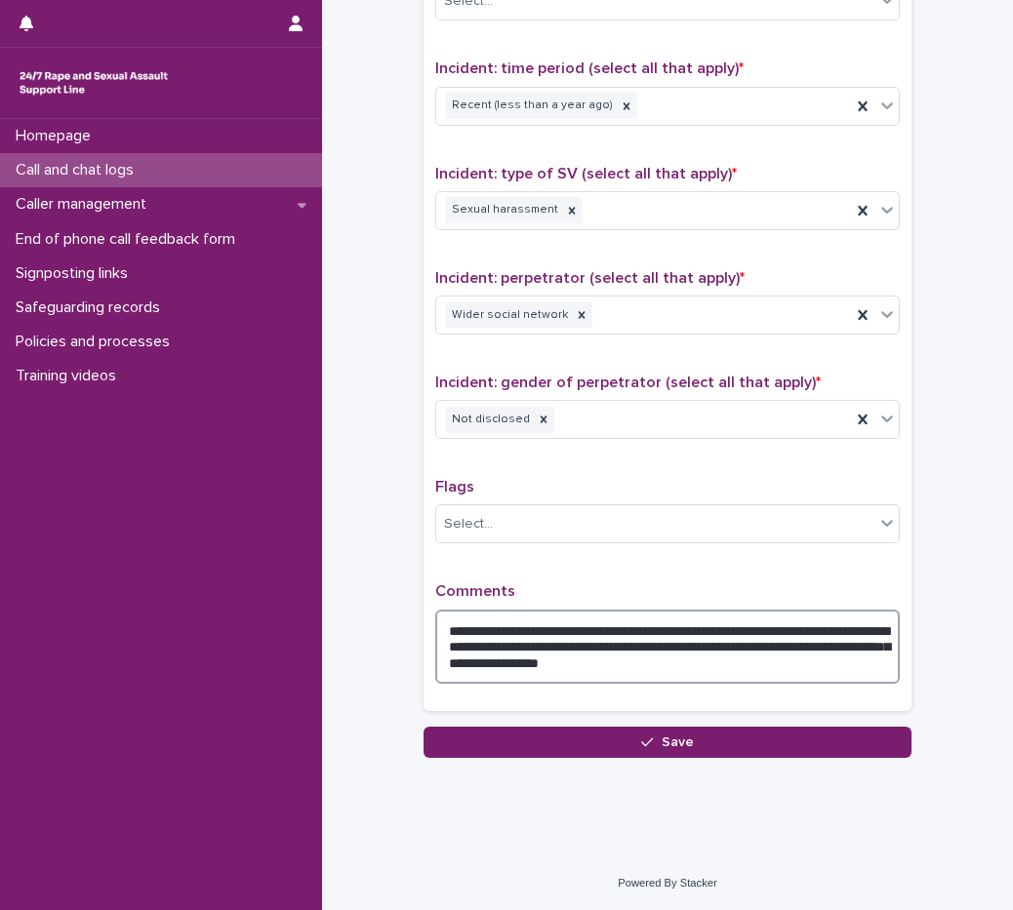
drag, startPoint x: 701, startPoint y: 645, endPoint x: 663, endPoint y: 645, distance: 38.0
click at [663, 645] on textarea "**********" at bounding box center [667, 647] width 464 height 74
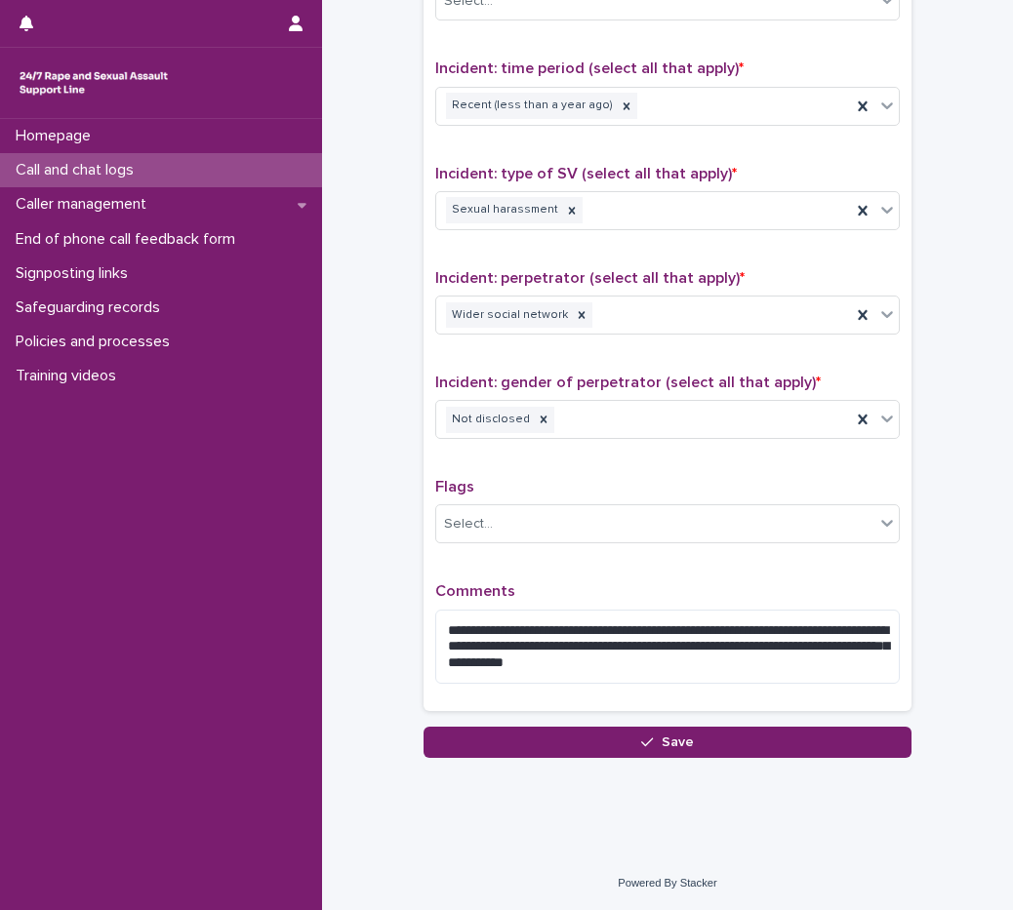
click at [760, 583] on p "Comments" at bounding box center [667, 591] width 464 height 19
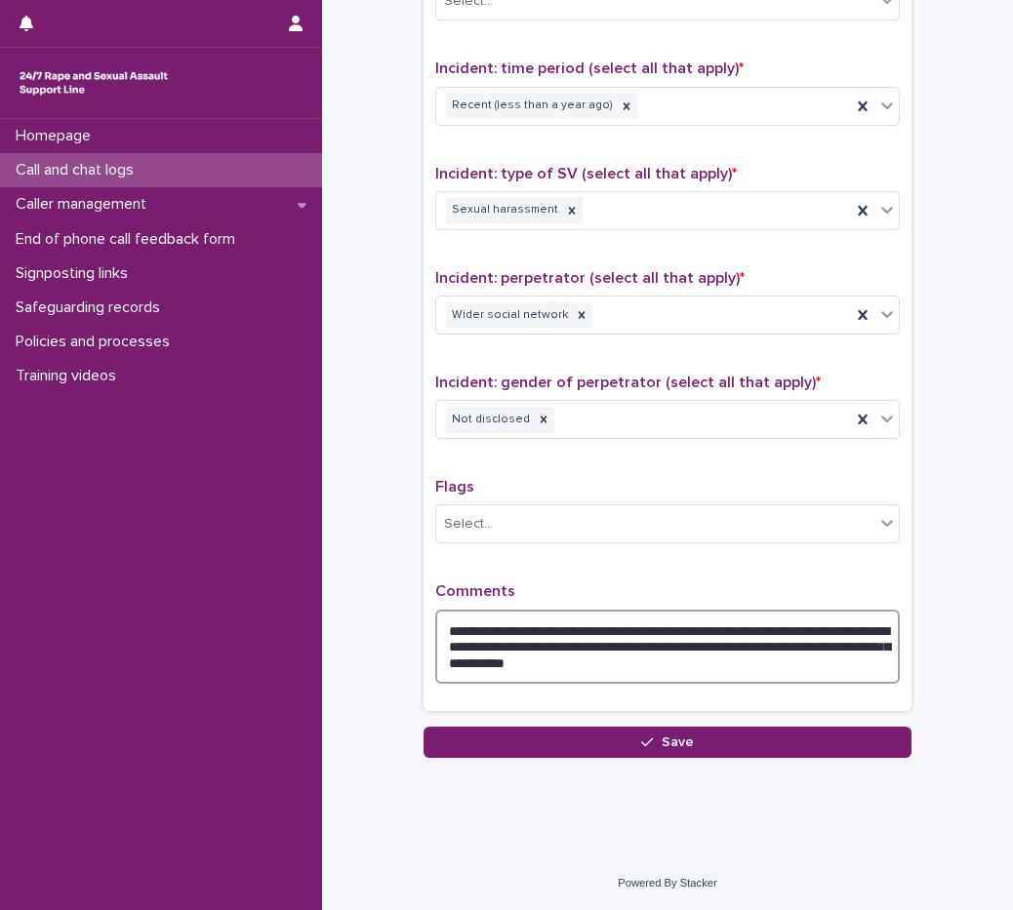
click at [798, 666] on textarea "**********" at bounding box center [667, 647] width 464 height 74
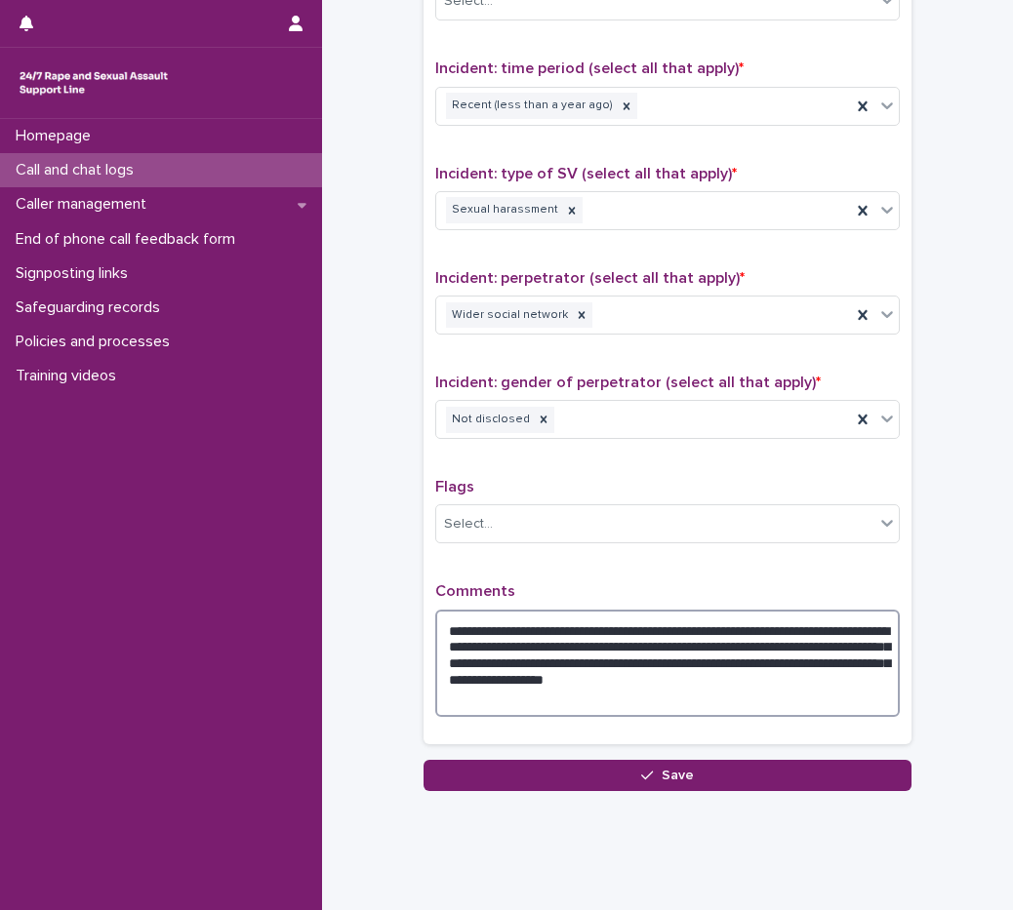
click at [661, 647] on textarea "**********" at bounding box center [667, 663] width 464 height 107
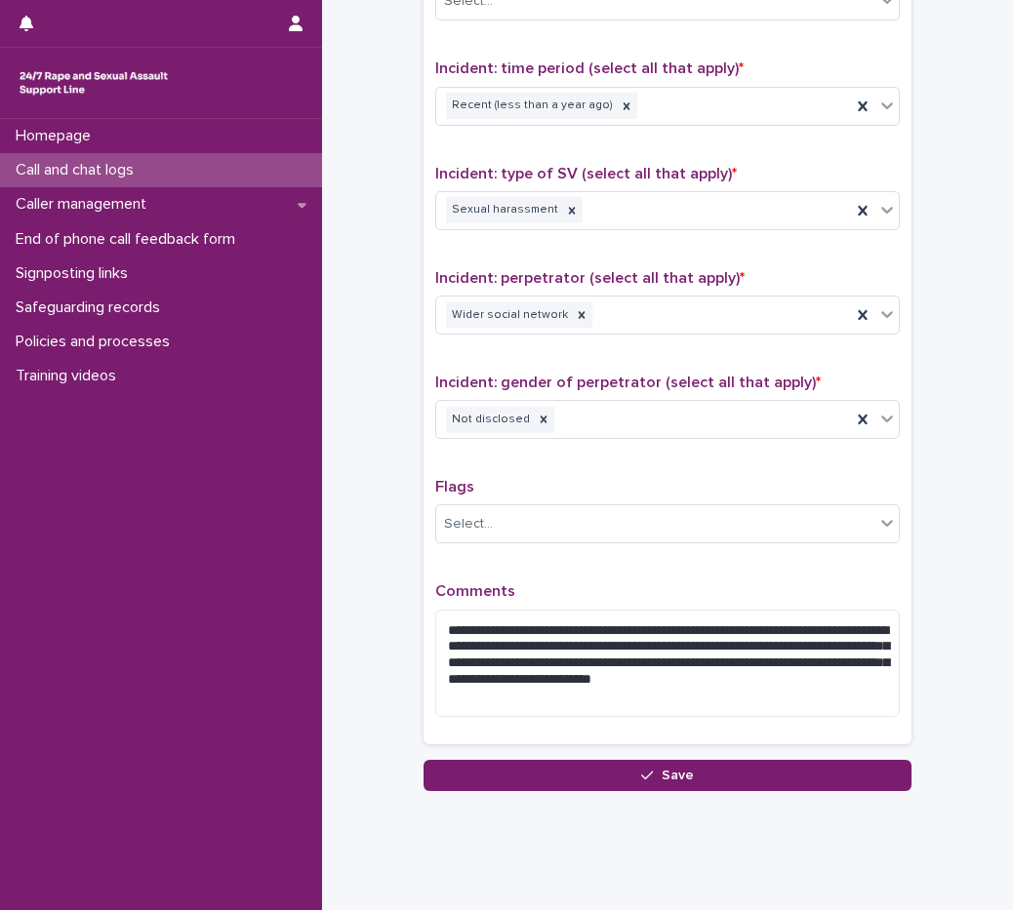
click at [584, 586] on p "Comments" at bounding box center [667, 591] width 464 height 19
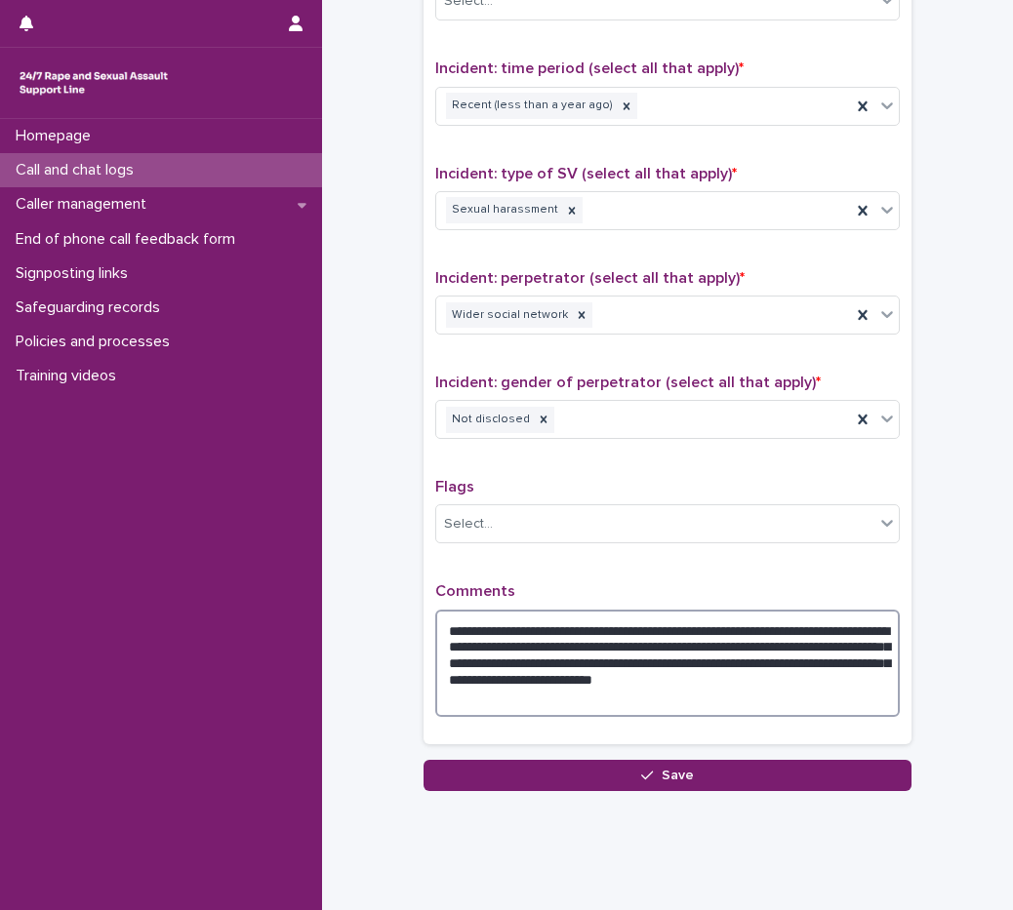
drag, startPoint x: 723, startPoint y: 642, endPoint x: 614, endPoint y: 657, distance: 110.2
click at [614, 657] on textarea "**********" at bounding box center [667, 663] width 464 height 107
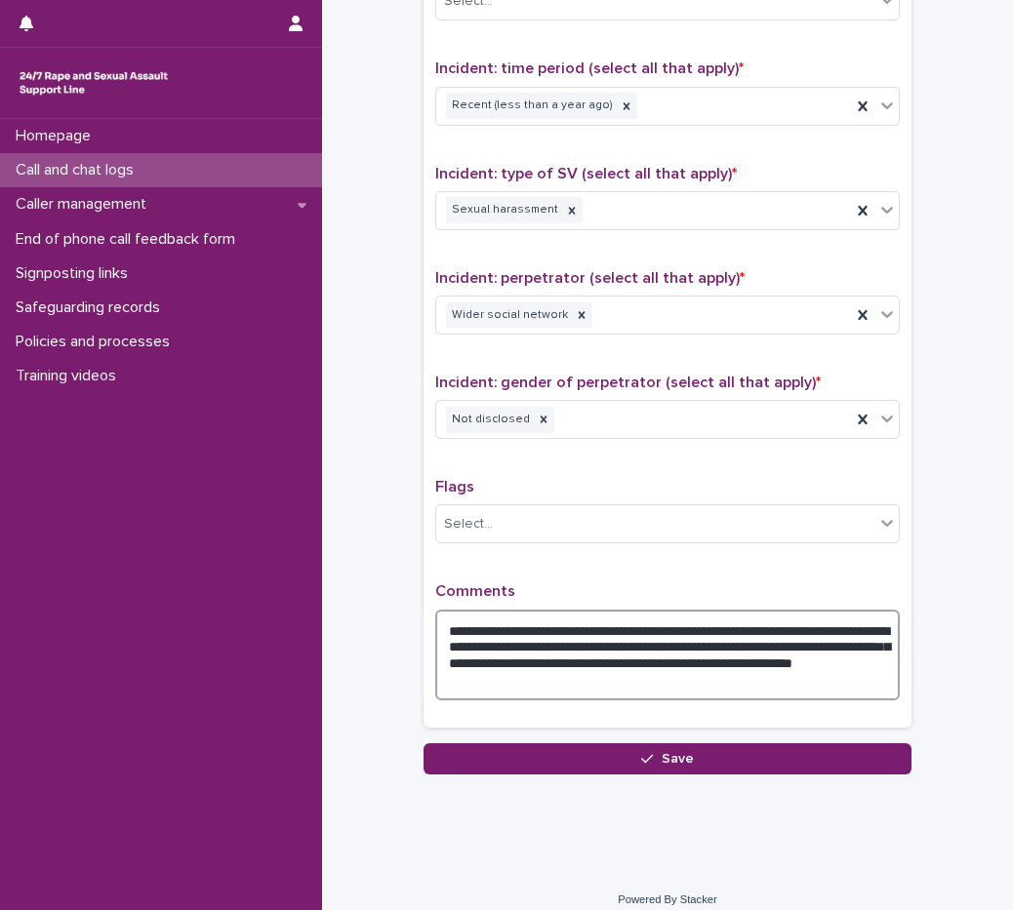
type textarea "**********"
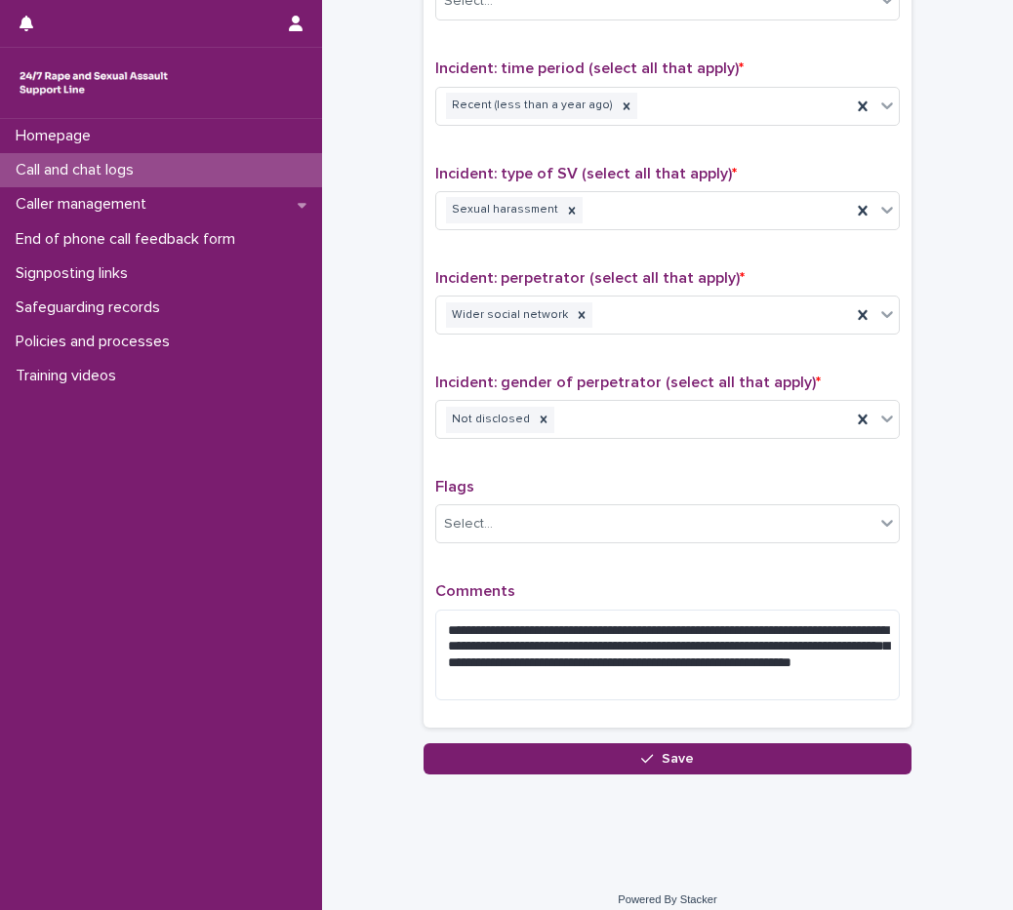
click at [691, 584] on p "Comments" at bounding box center [667, 591] width 464 height 19
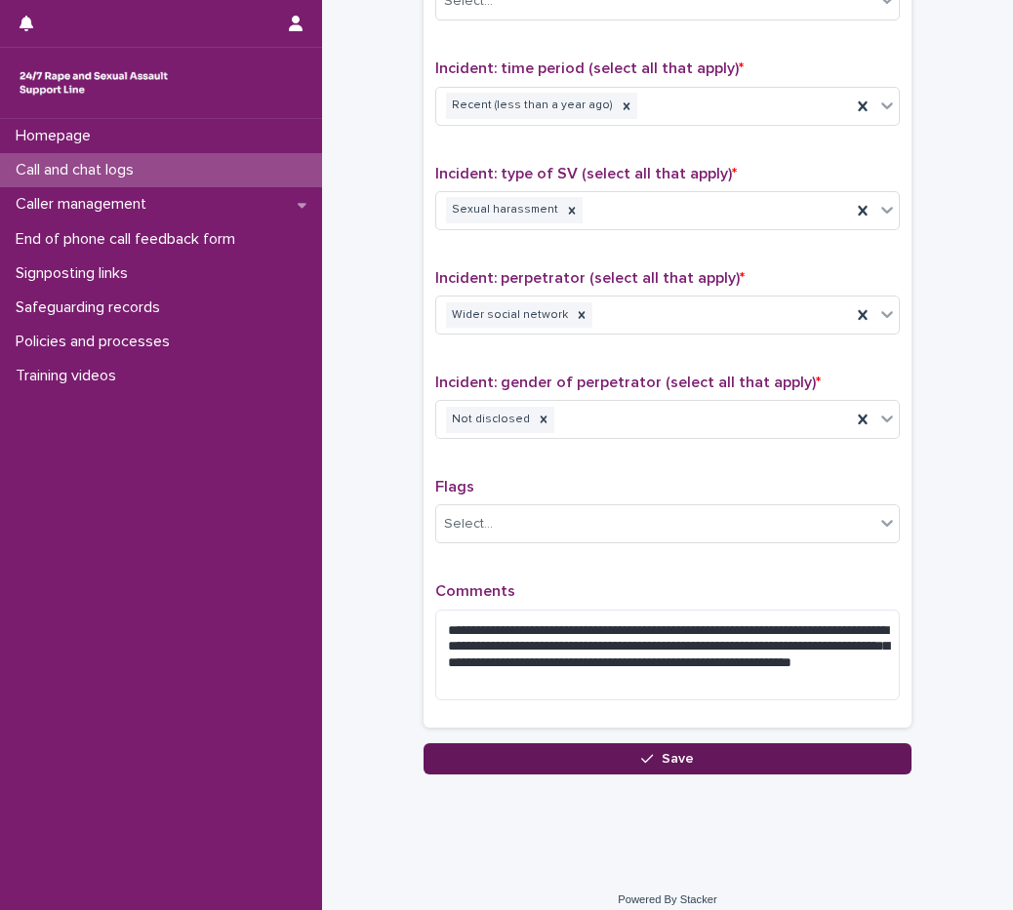
click at [741, 758] on button "Save" at bounding box center [667, 758] width 488 height 31
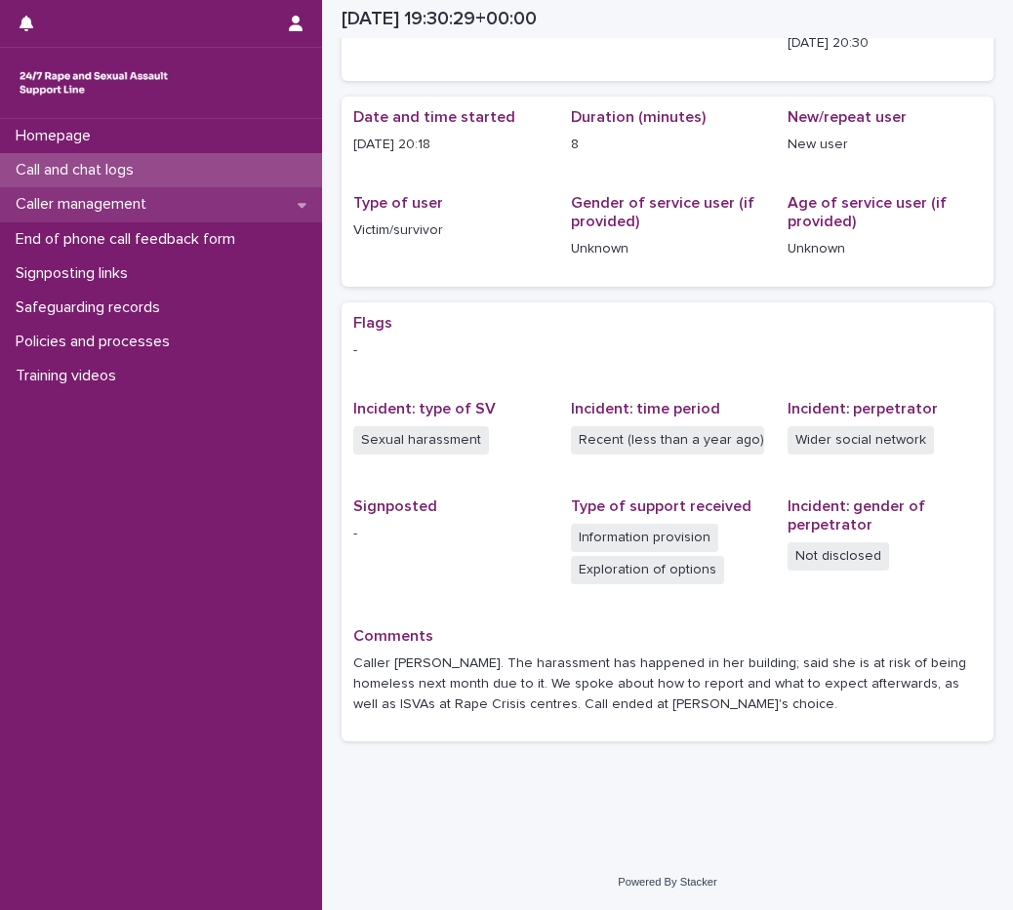
scroll to position [140, 0]
click at [98, 174] on p "Call and chat logs" at bounding box center [78, 170] width 141 height 19
